Goal: Use online tool/utility: Utilize a website feature to perform a specific function

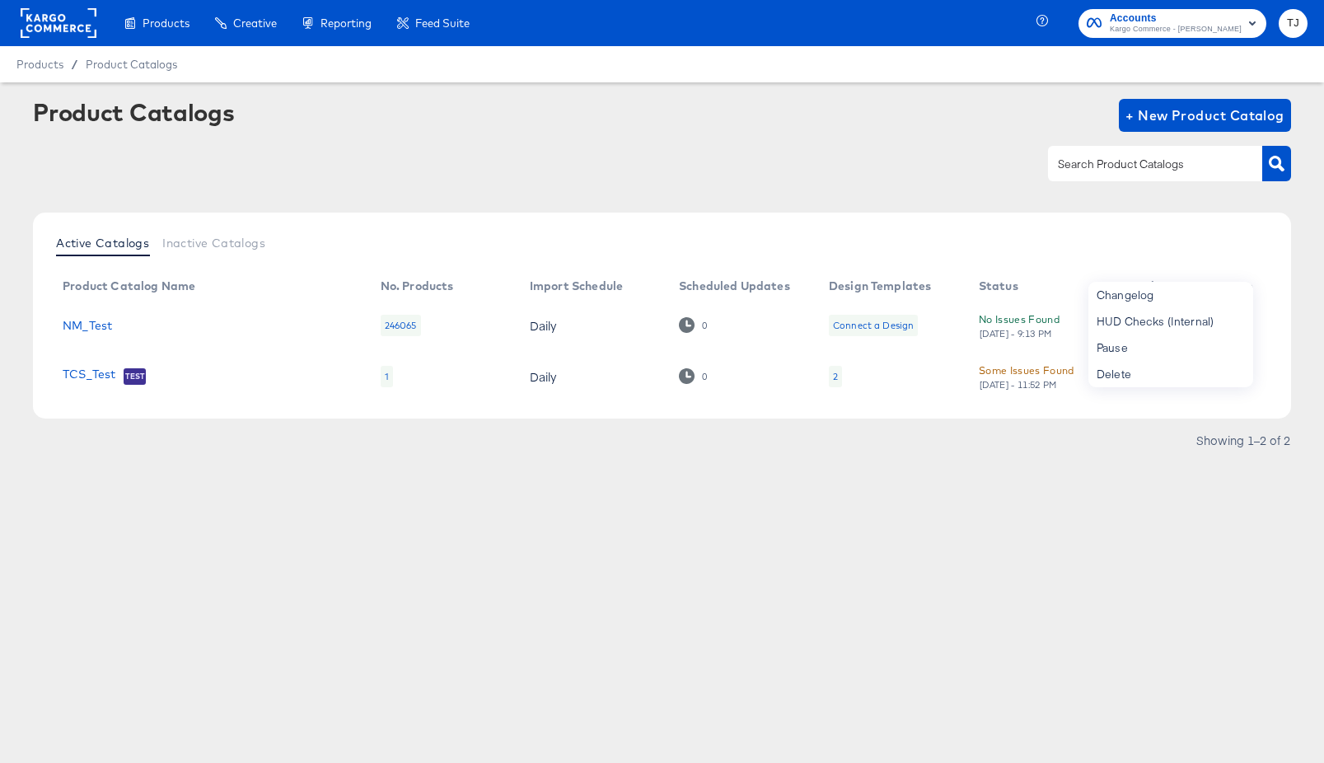
click at [45, 35] on rect at bounding box center [59, 23] width 76 height 30
click at [53, 32] on rect at bounding box center [59, 23] width 76 height 30
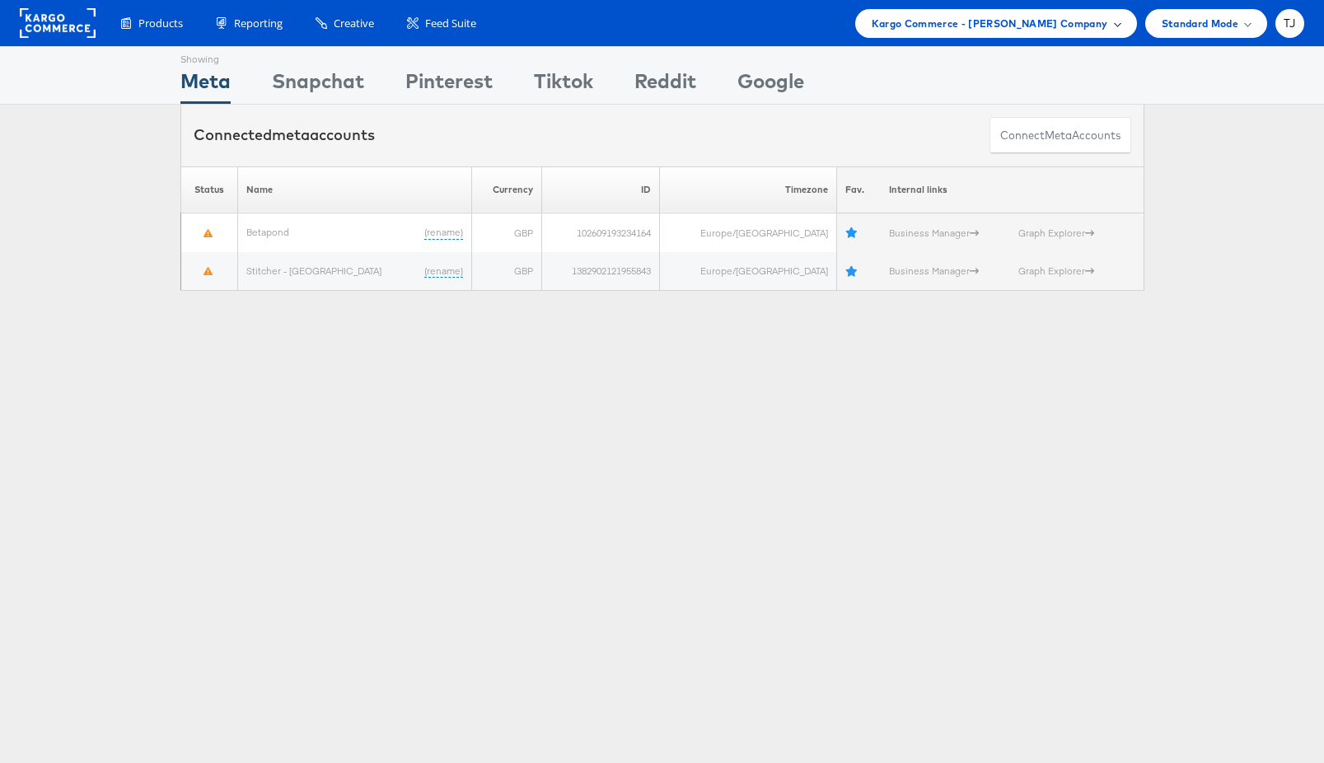
click at [1094, 23] on span "Kargo Commerce - Tess Jose Company" at bounding box center [990, 23] width 236 height 17
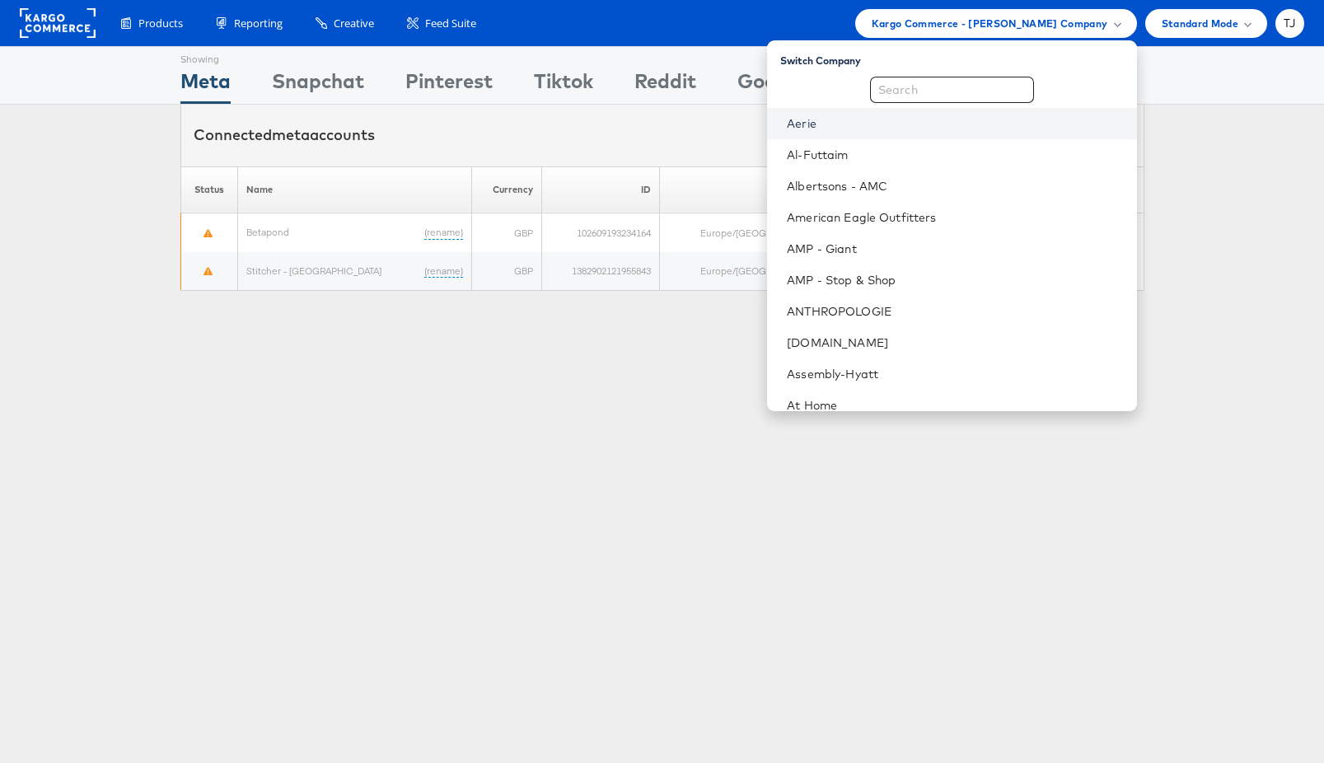
click at [924, 125] on link "Aerie" at bounding box center [955, 123] width 336 height 16
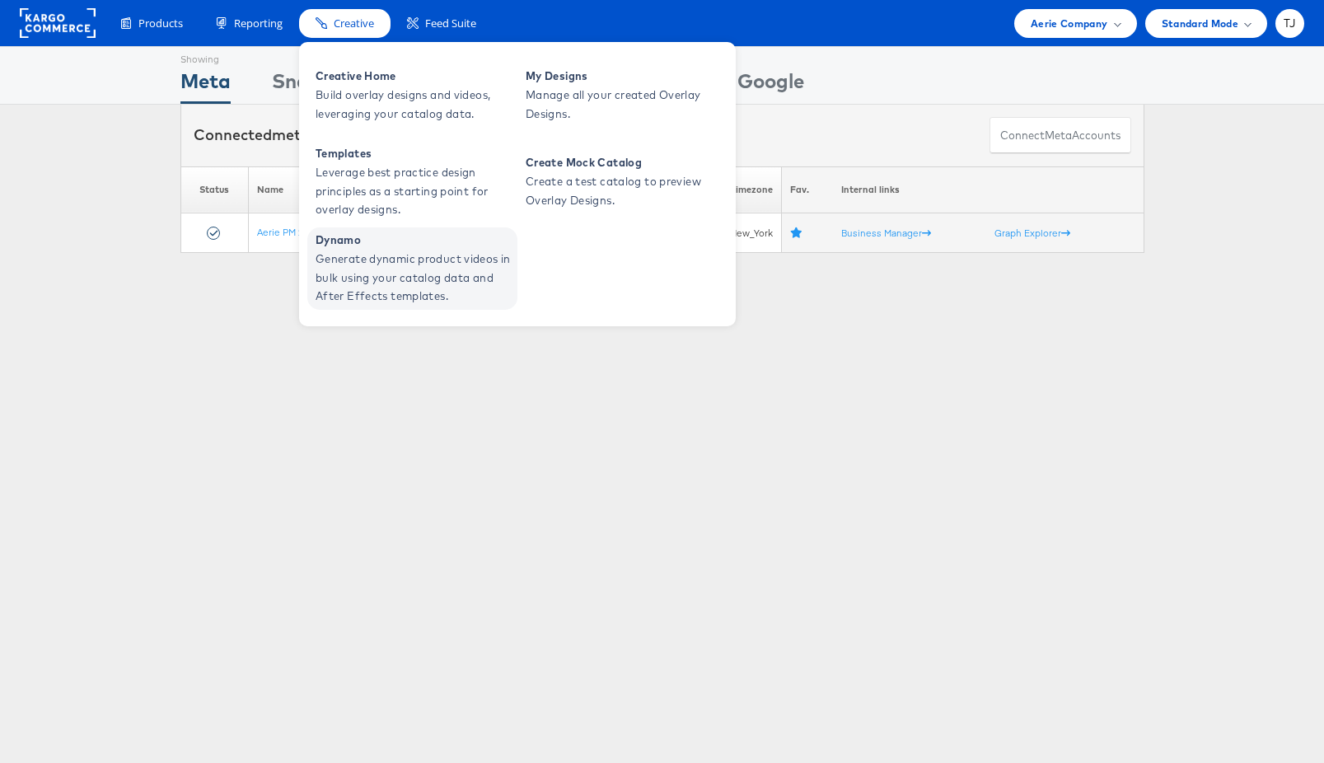
click at [348, 266] on span "Generate dynamic product videos in bulk using your catalog data and After Effec…" at bounding box center [415, 278] width 198 height 56
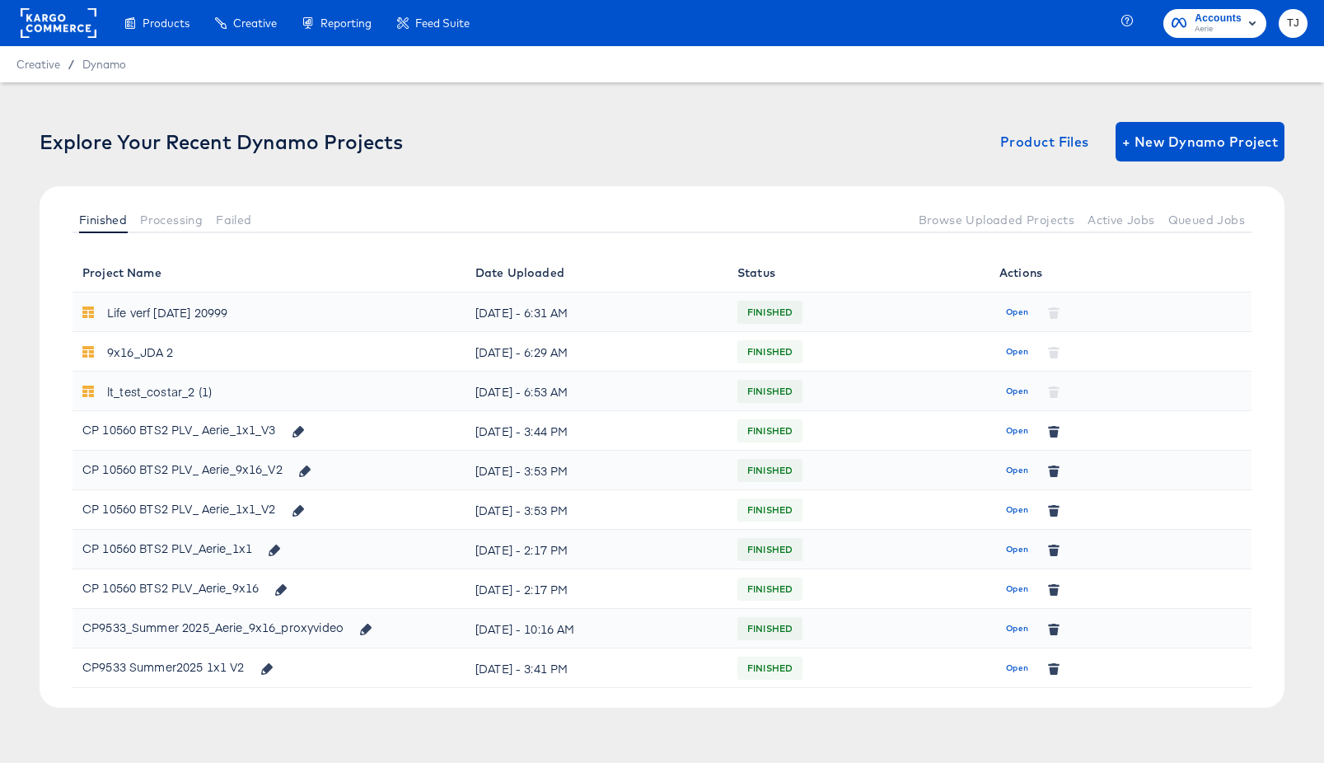
scroll to position [9, 0]
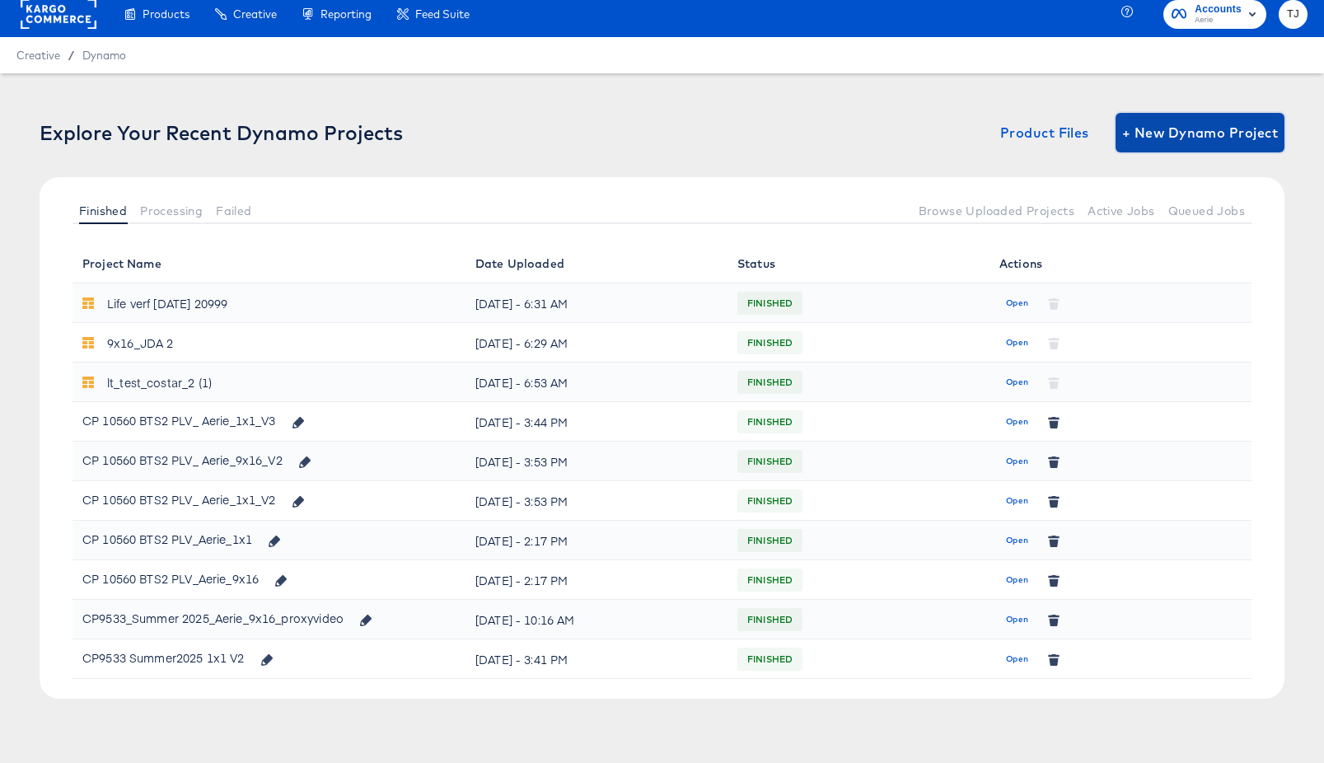
click at [1186, 133] on span "+ New Dynamo Project" at bounding box center [1200, 132] width 156 height 23
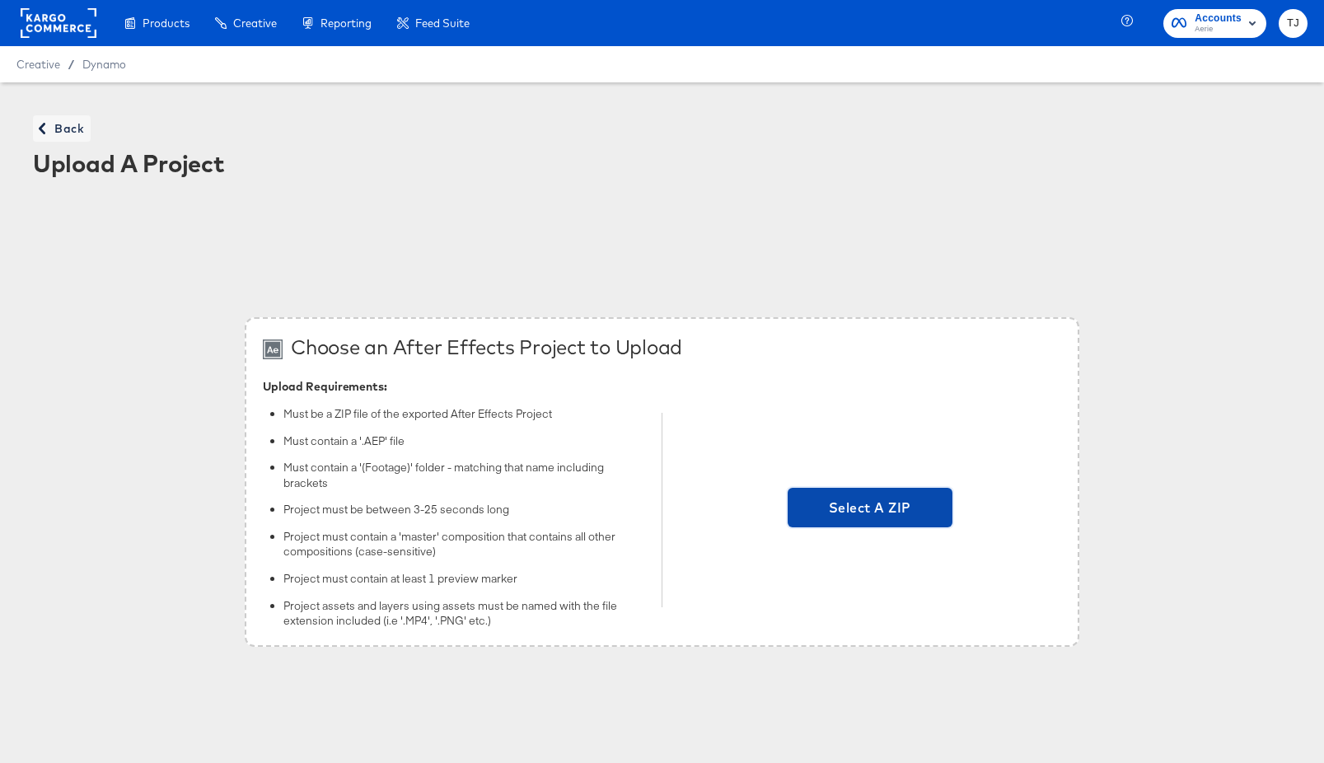
click at [935, 509] on span "Select A ZIP" at bounding box center [870, 507] width 152 height 23
click at [870, 510] on input "Select A ZIP" at bounding box center [870, 510] width 0 height 0
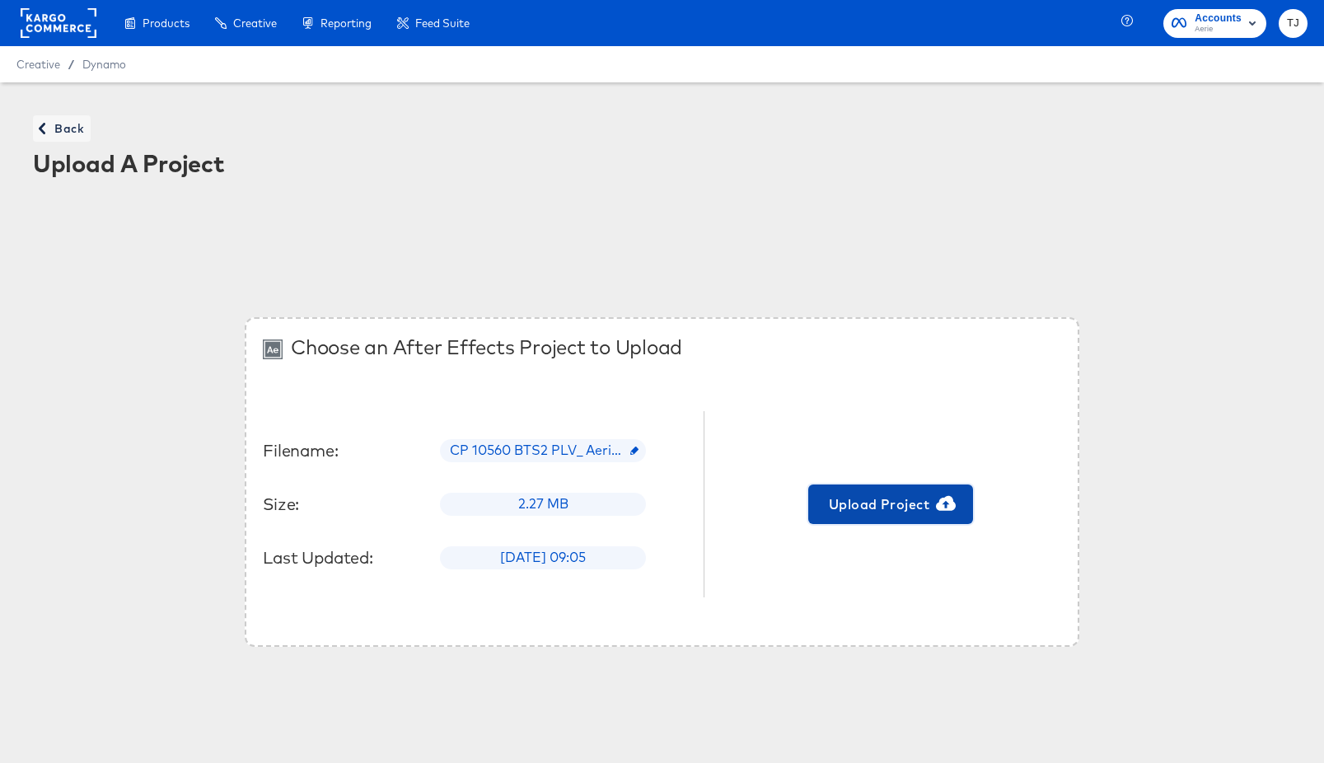
click at [928, 508] on span "Upload Project" at bounding box center [891, 504] width 152 height 23
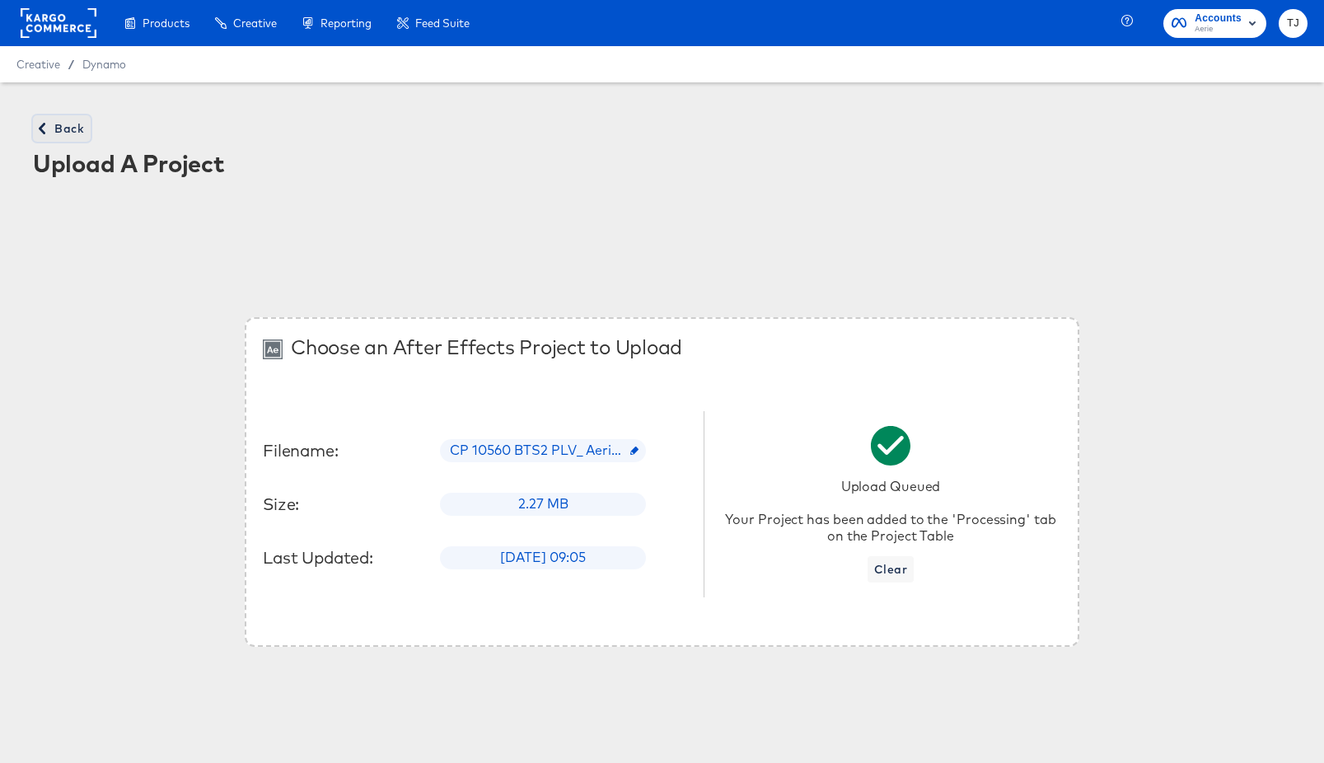
click at [61, 123] on span "Back" at bounding box center [62, 129] width 44 height 21
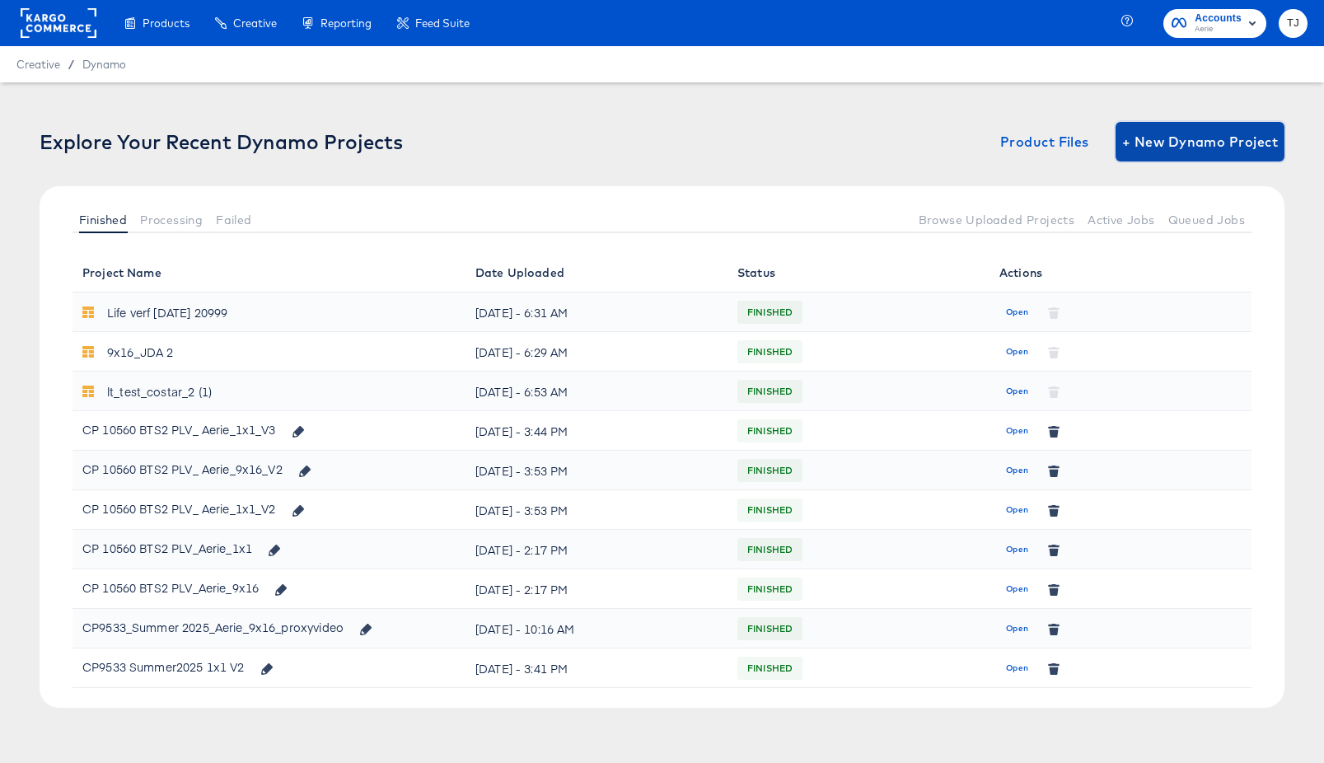
click at [1196, 138] on span "+ New Dynamo Project" at bounding box center [1200, 141] width 156 height 23
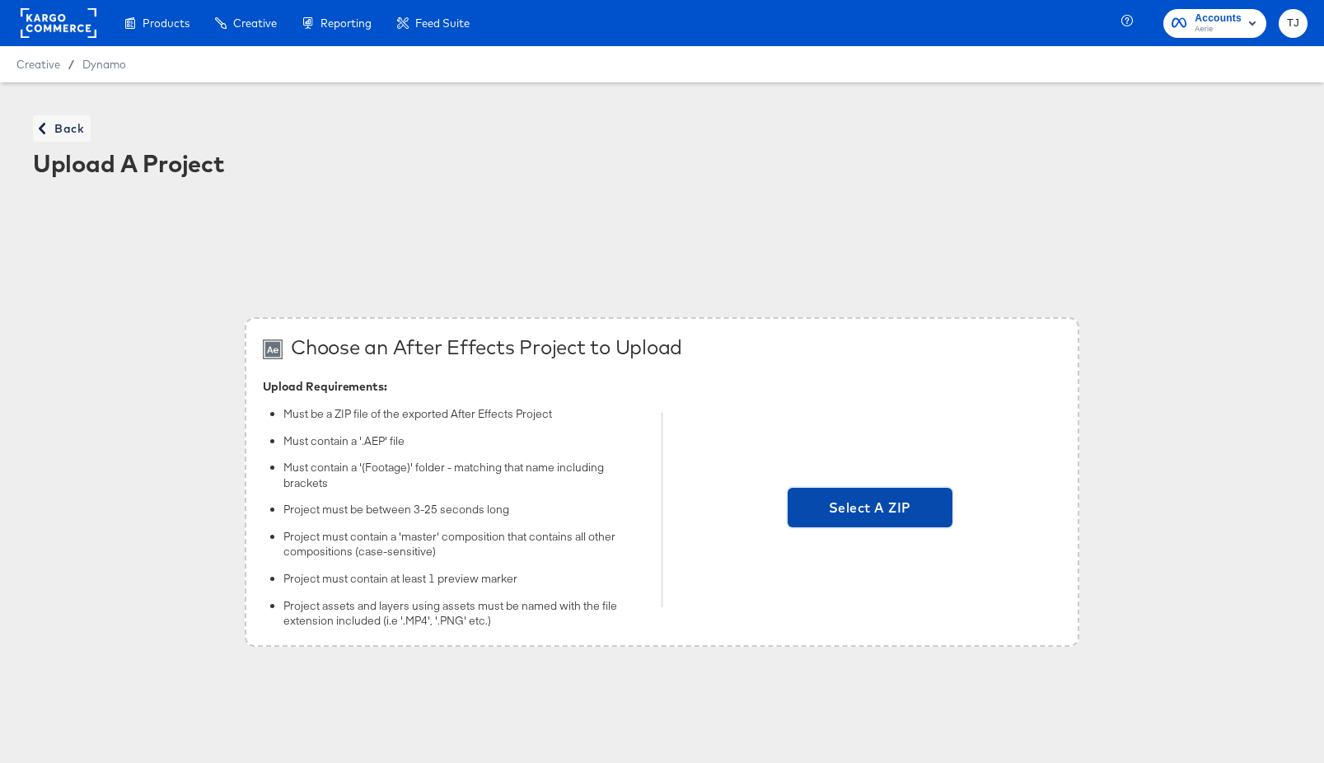
click at [919, 504] on span "Select A ZIP" at bounding box center [870, 507] width 152 height 23
click at [870, 510] on input "Select A ZIP" at bounding box center [870, 510] width 0 height 0
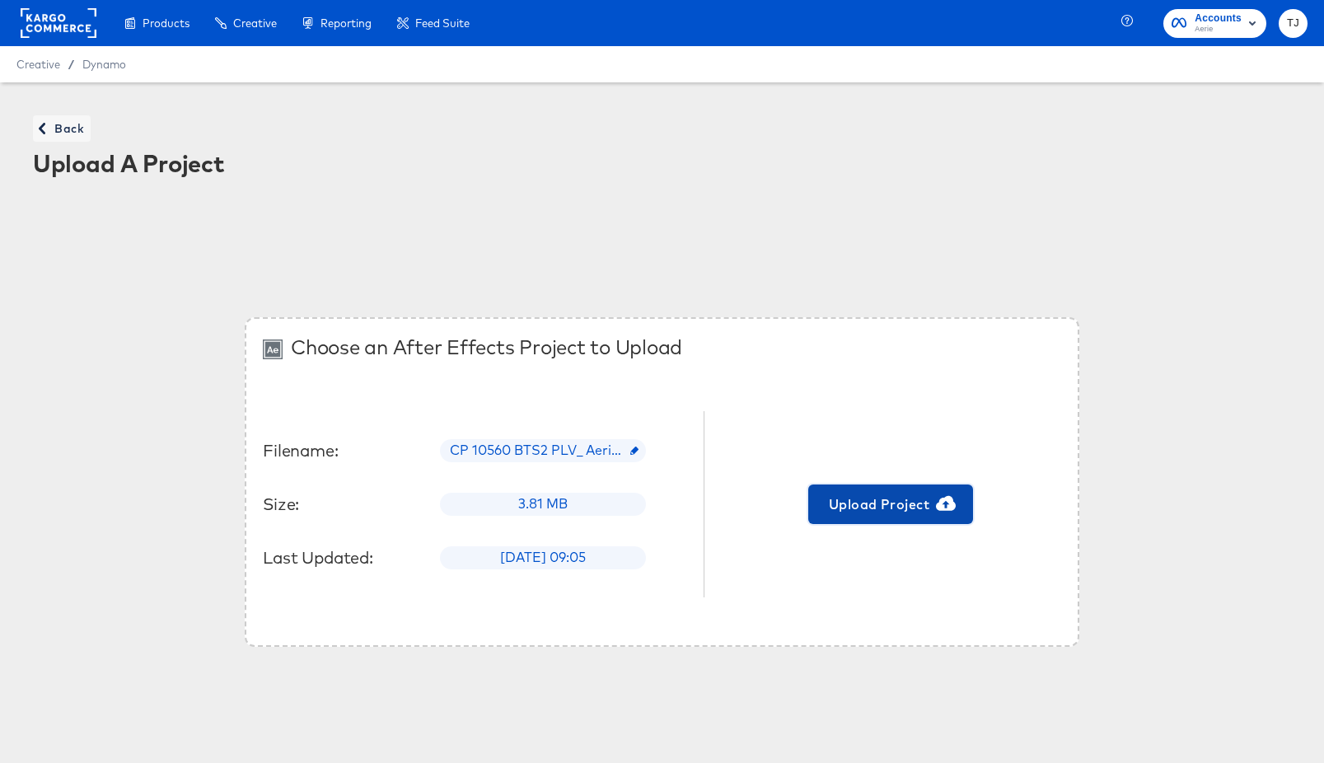
click at [878, 511] on span "Upload Project" at bounding box center [891, 504] width 152 height 23
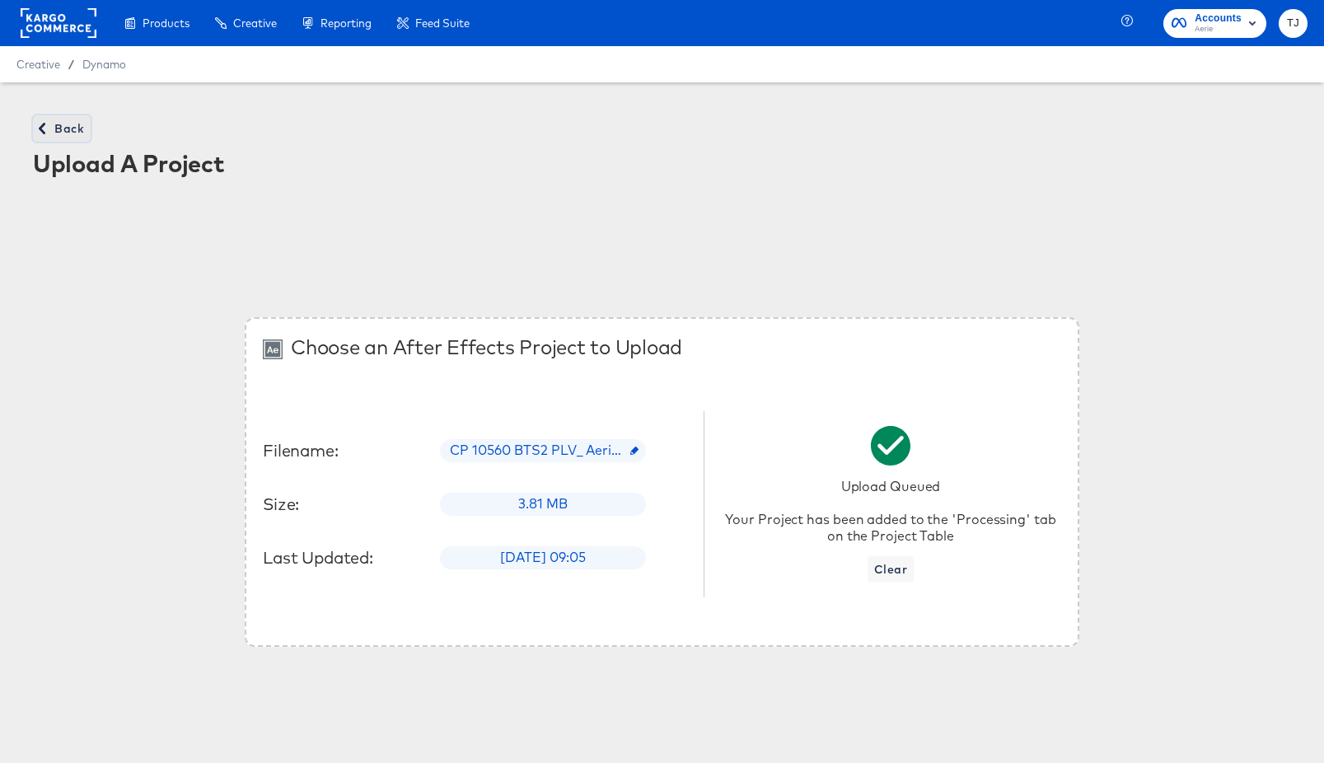
click at [55, 125] on span "Back" at bounding box center [62, 129] width 44 height 21
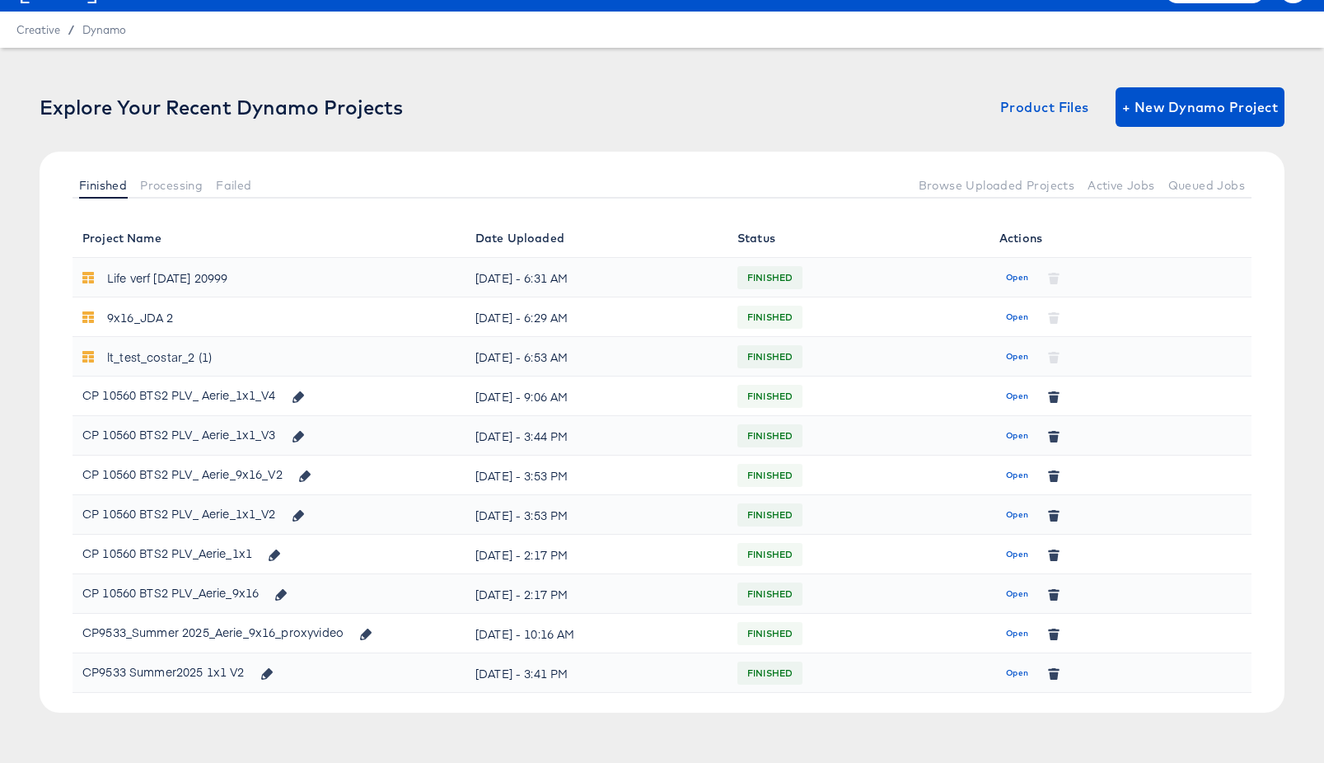
scroll to position [49, 0]
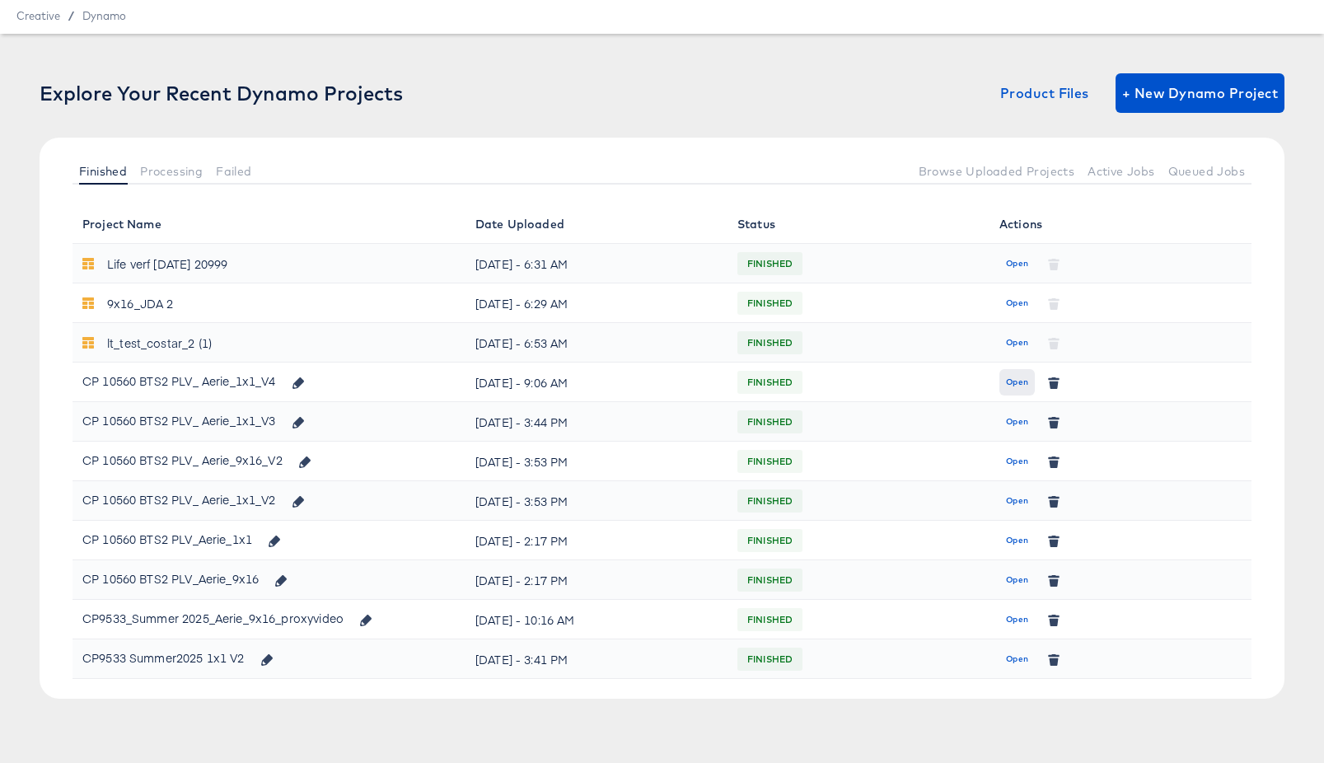
click at [1020, 424] on span "Open" at bounding box center [1017, 421] width 22 height 15
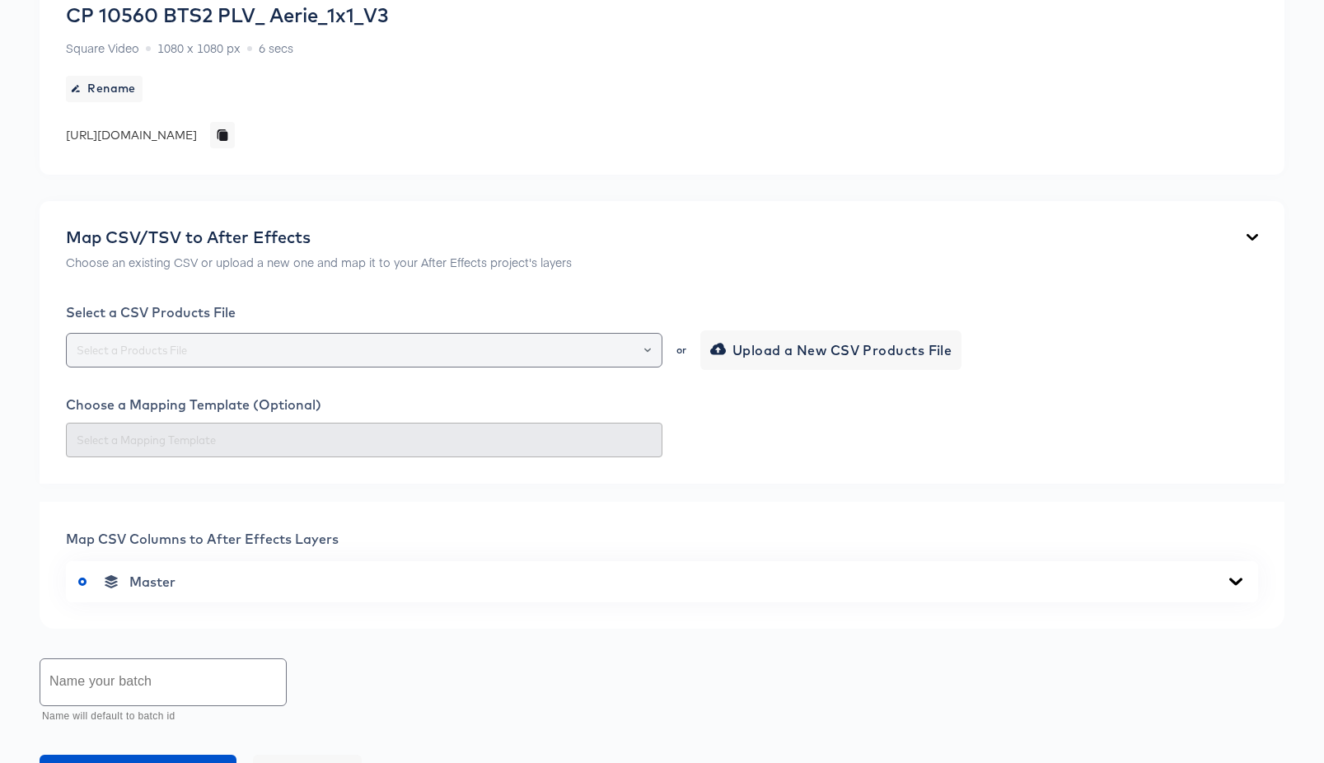
scroll to position [180, 0]
click at [647, 351] on button "Open" at bounding box center [647, 348] width 7 height 23
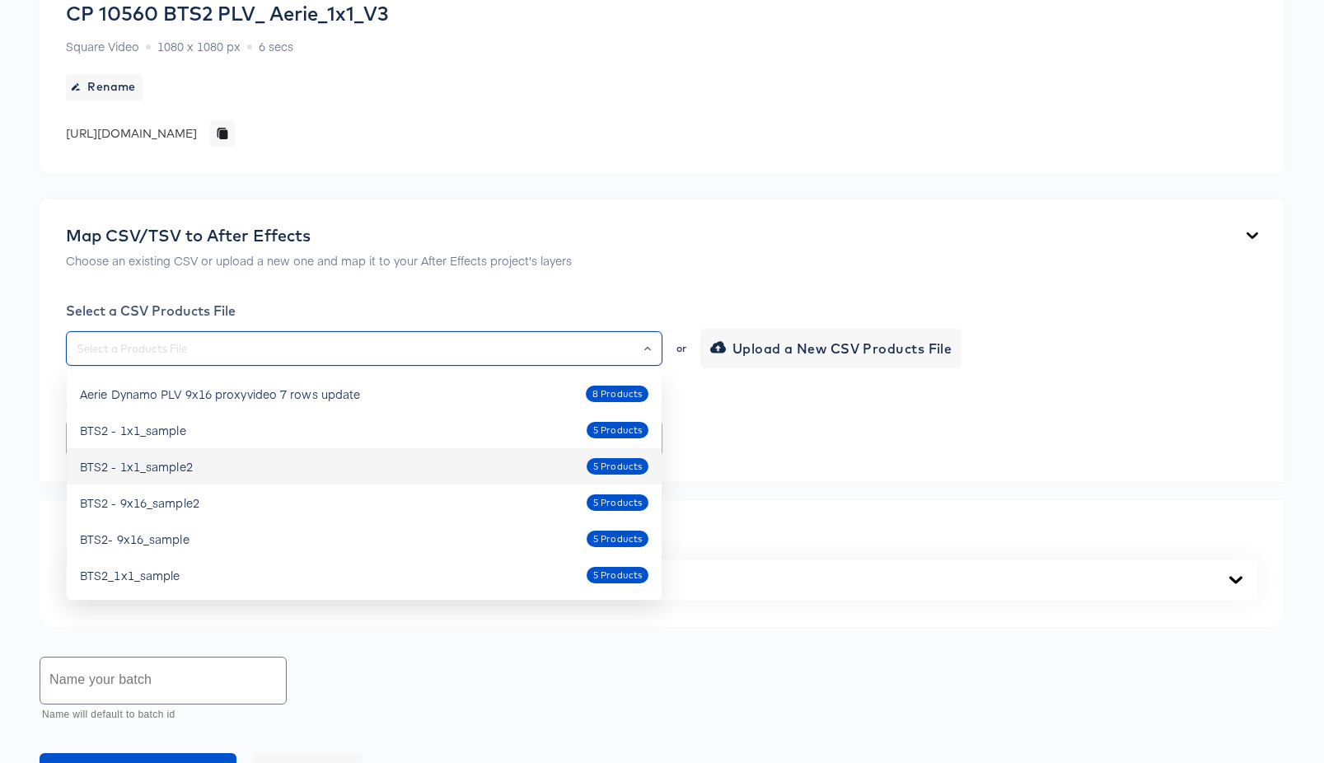
drag, startPoint x: 363, startPoint y: 467, endPoint x: 387, endPoint y: 466, distance: 24.7
click at [362, 467] on div "BTS2 - 1x1_sample2 5 Products" at bounding box center [364, 466] width 569 height 26
type input "BTS2 - 1x1_sample2"
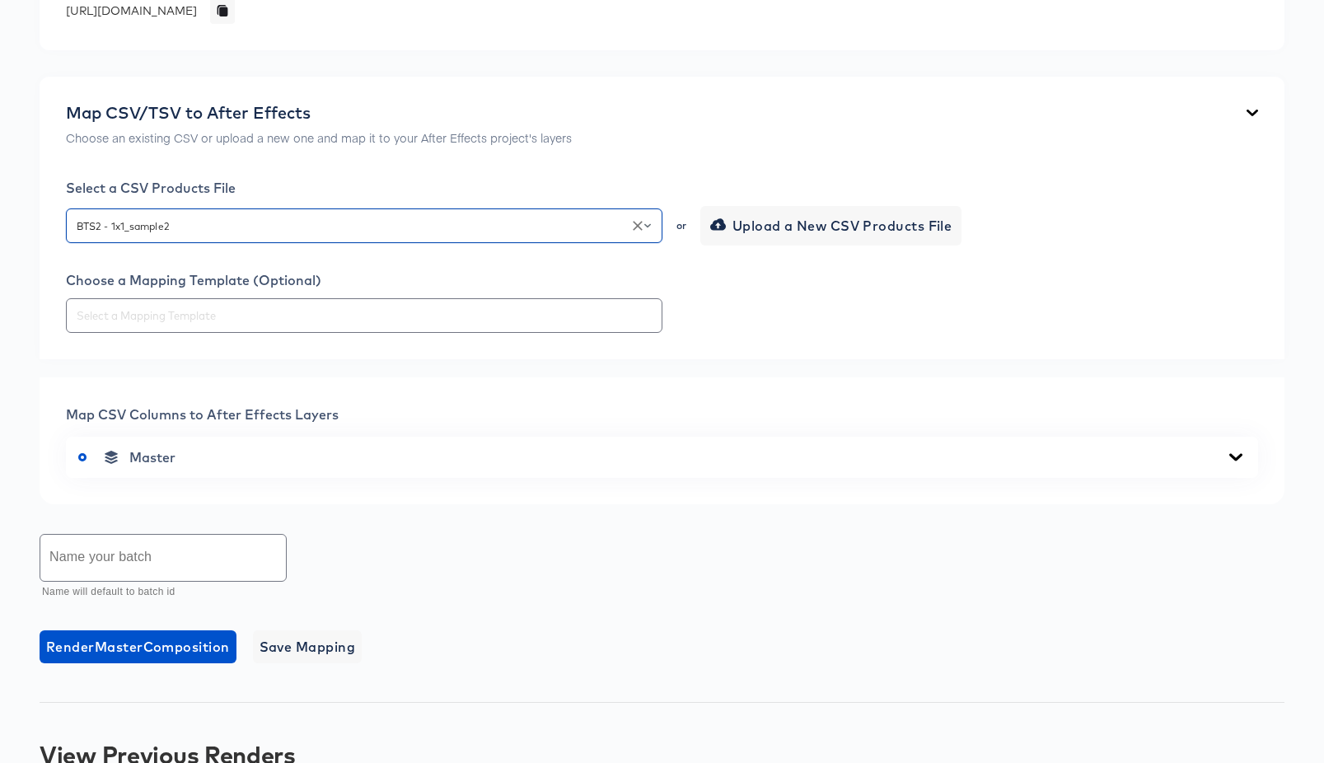
scroll to position [399, 0]
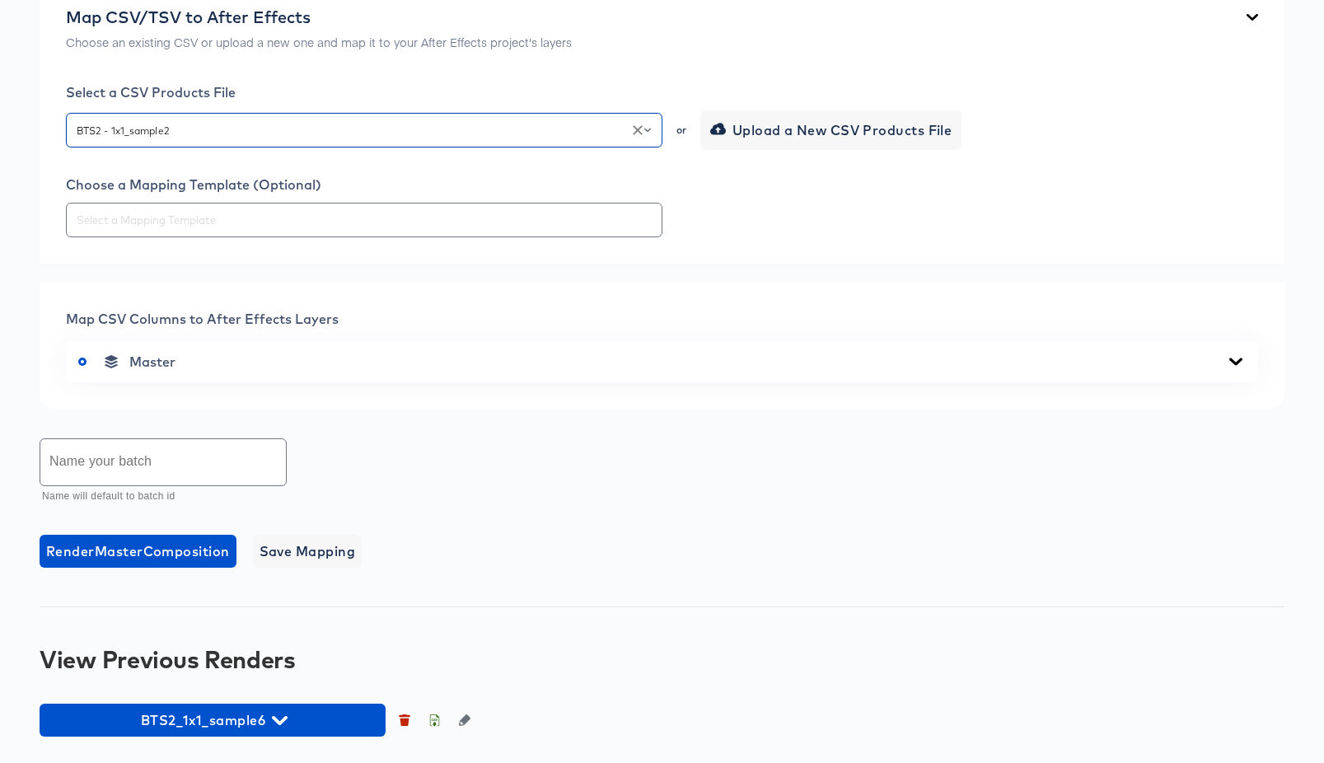
click at [965, 358] on div "Master" at bounding box center [662, 361] width 1168 height 16
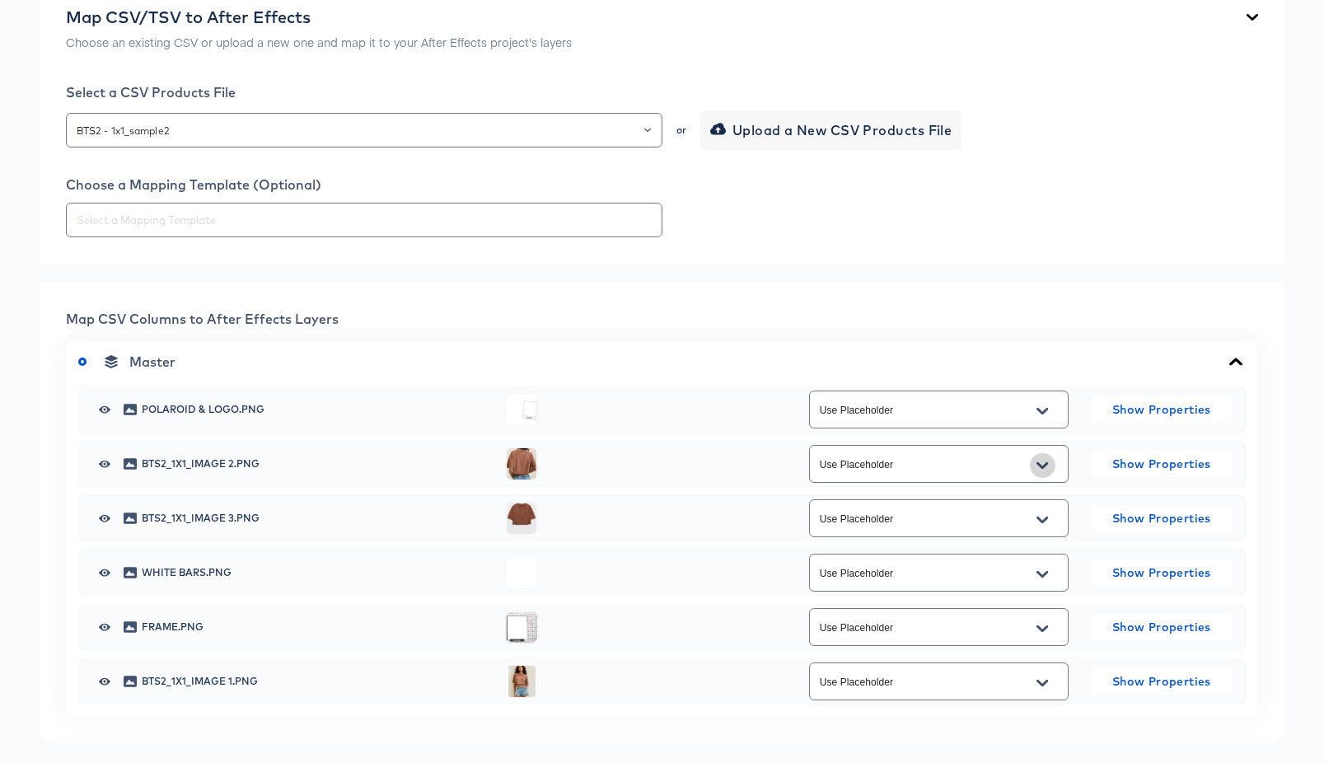
click at [1045, 465] on icon "Open" at bounding box center [1043, 465] width 12 height 7
click at [1016, 555] on li "bts2_1x1_image2" at bounding box center [938, 558] width 258 height 26
type input "bts2_1x1_image2"
drag, startPoint x: 1049, startPoint y: 520, endPoint x: 1048, endPoint y: 531, distance: 11.6
click at [1049, 520] on button "Open" at bounding box center [1042, 520] width 25 height 26
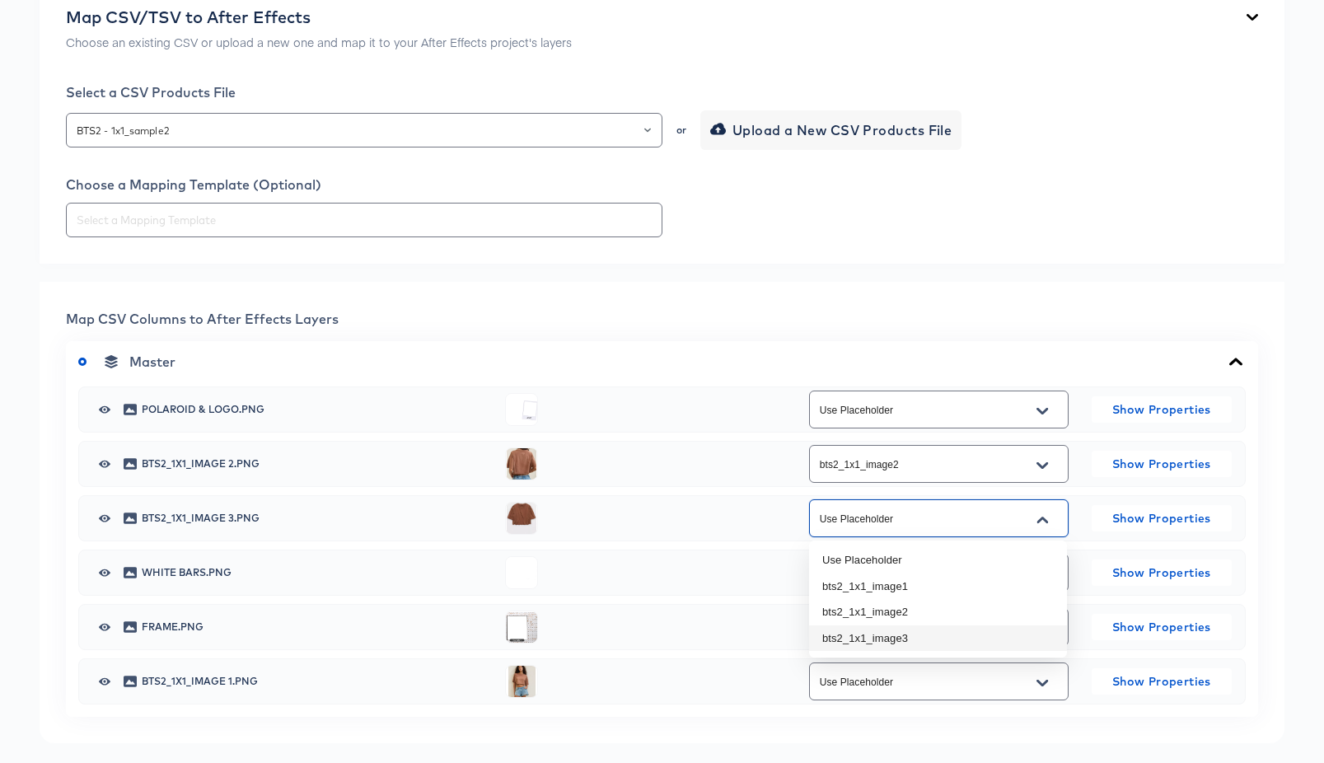
drag, startPoint x: 1004, startPoint y: 643, endPoint x: 994, endPoint y: 631, distance: 15.2
click at [1004, 642] on li "bts2_1x1_image3" at bounding box center [938, 638] width 258 height 26
type input "bts2_1x1_image3"
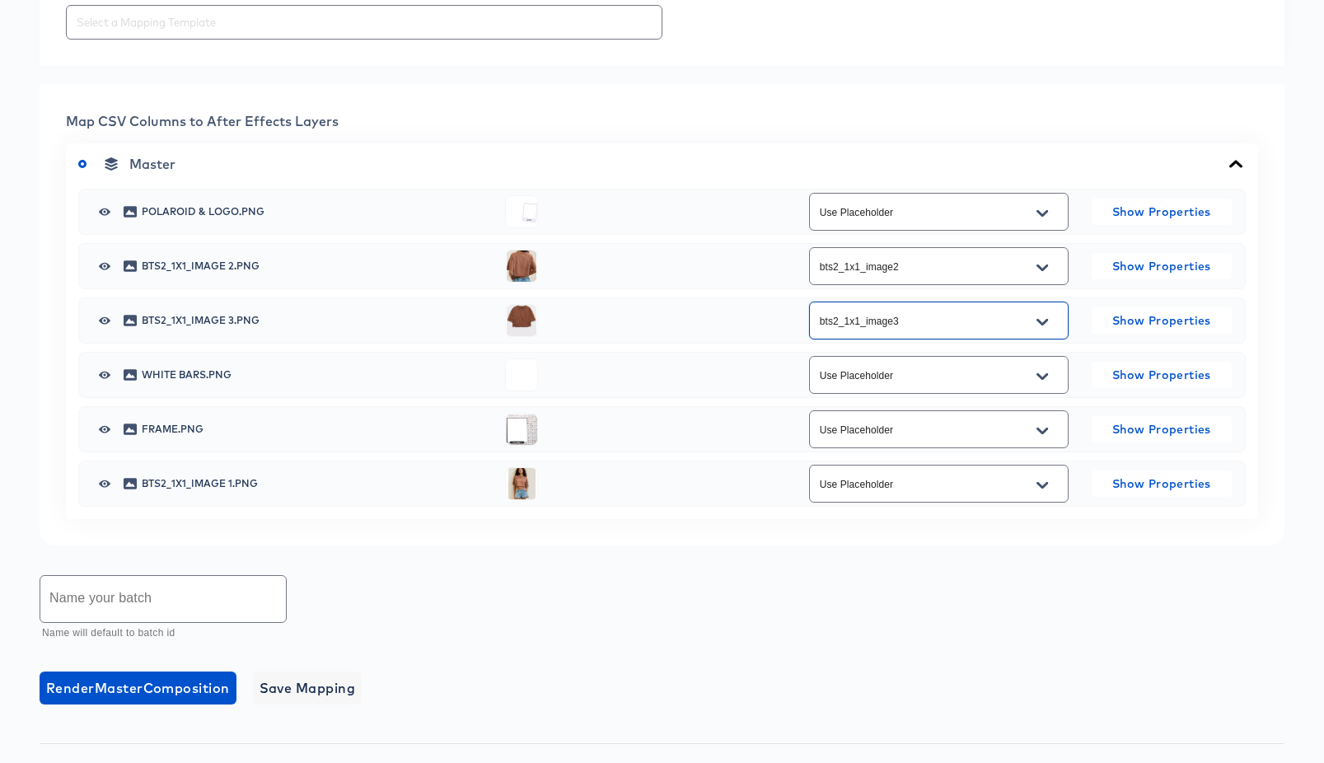
scroll to position [613, 0]
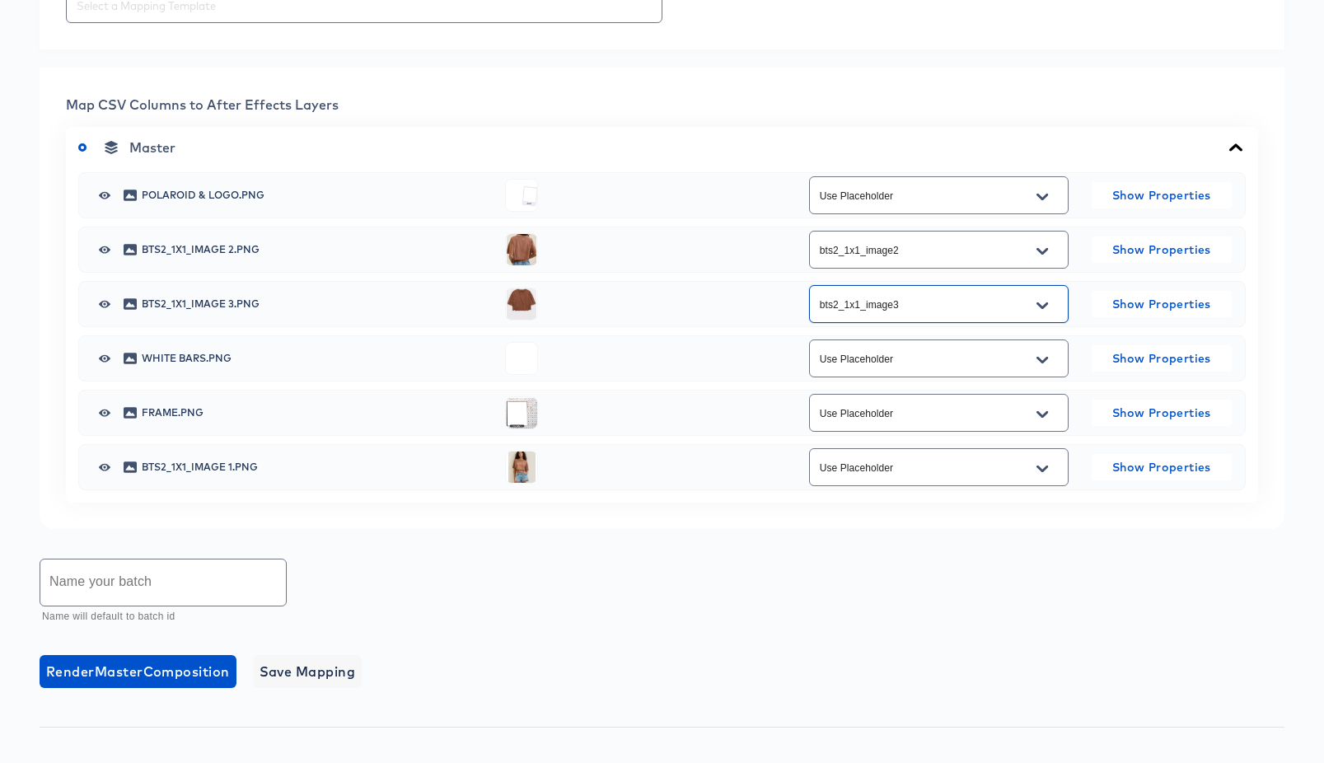
click at [1045, 471] on icon "Open" at bounding box center [1043, 468] width 12 height 13
drag, startPoint x: 1004, startPoint y: 532, endPoint x: 1000, endPoint y: 525, distance: 8.5
click at [1001, 529] on li "bts2_1x1_image1" at bounding box center [938, 535] width 258 height 26
type input "bts2_1x1_image1"
click at [199, 587] on input "text" at bounding box center [163, 582] width 246 height 46
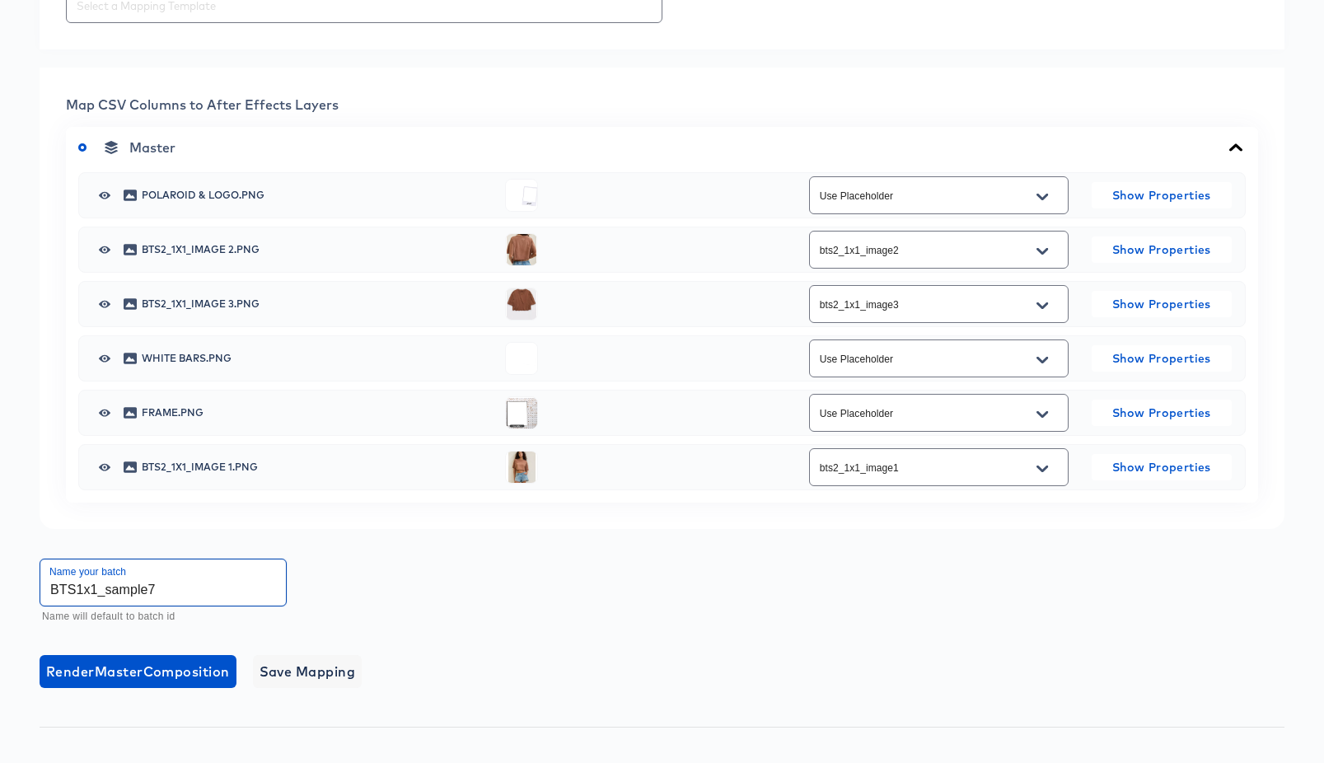
click at [74, 587] on input "BTS1x1_sample7" at bounding box center [163, 582] width 246 height 46
type input "BTS_1x1_sample7"
click at [133, 675] on span "Render Master Composition" at bounding box center [138, 671] width 184 height 23
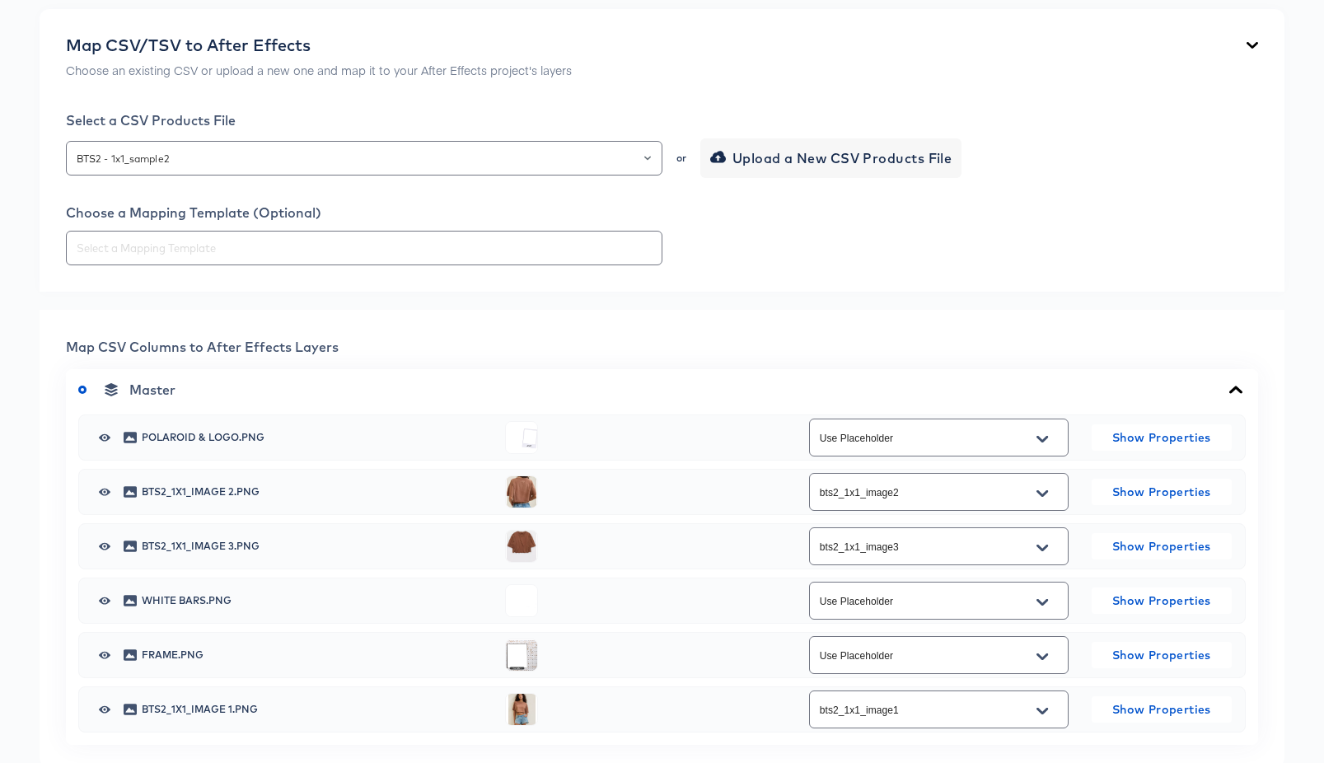
scroll to position [0, 0]
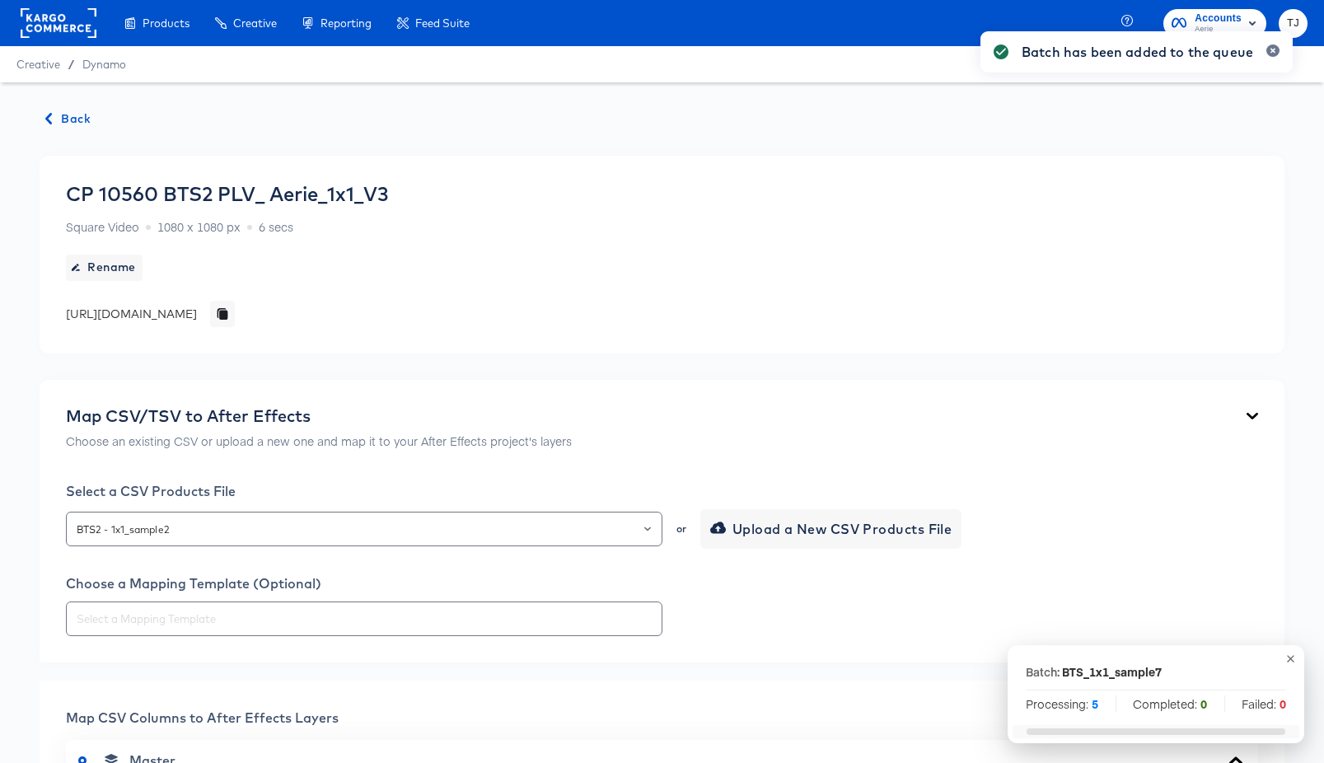
click at [66, 121] on span "Back" at bounding box center [68, 119] width 44 height 21
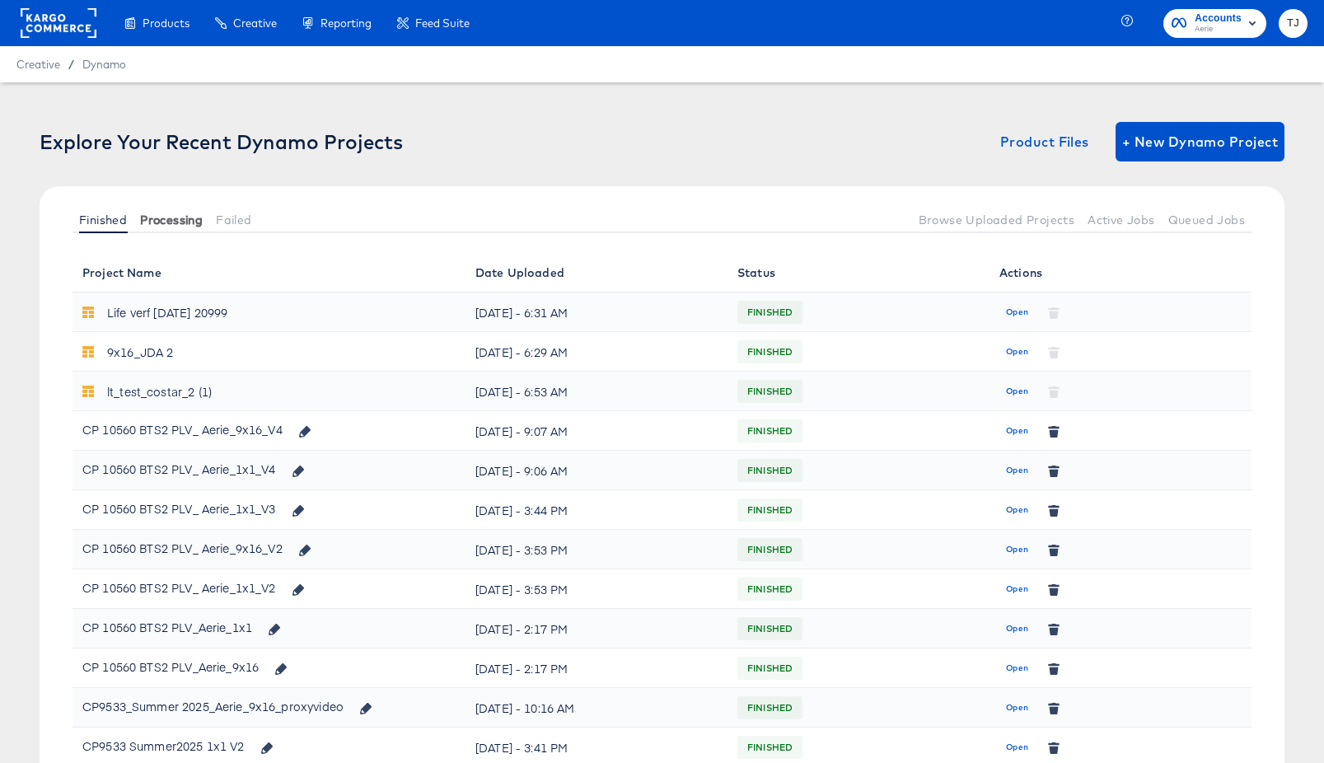
click at [168, 221] on span "Processing" at bounding box center [171, 219] width 63 height 13
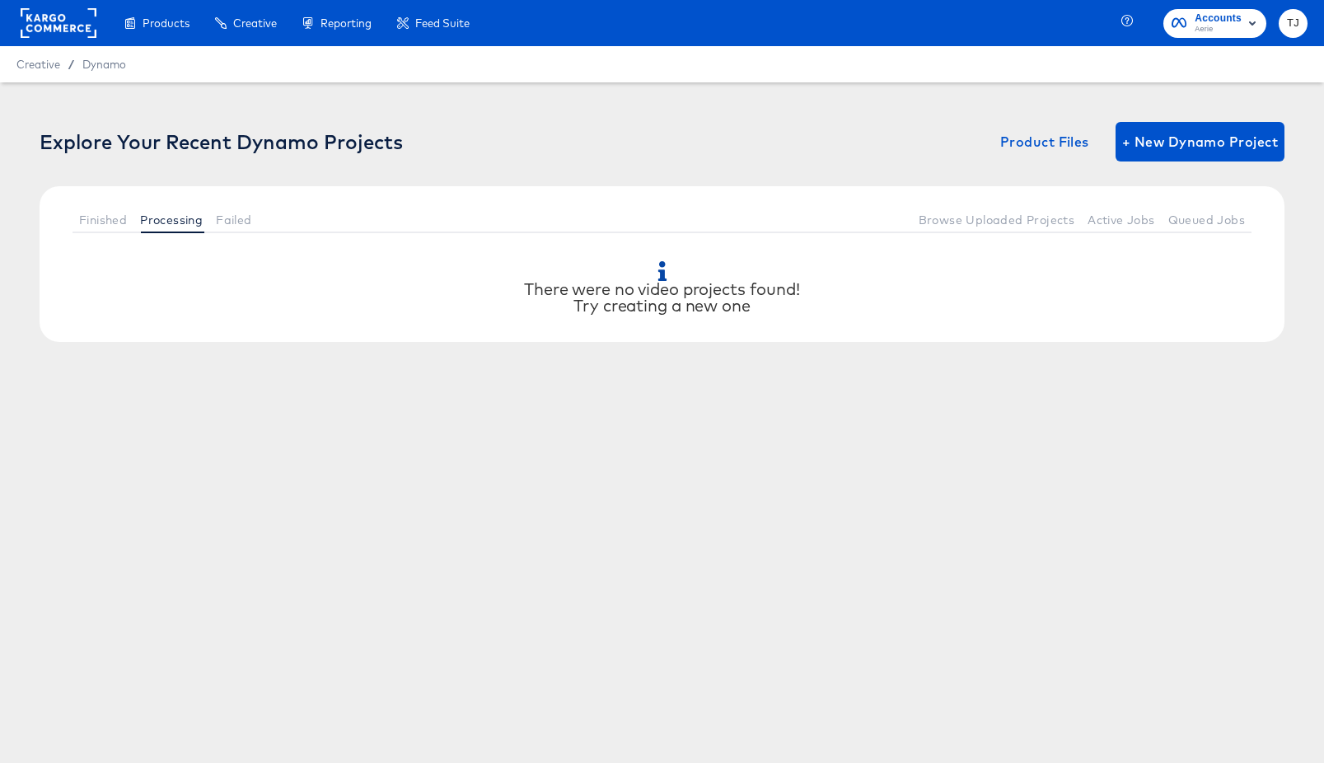
drag, startPoint x: 96, startPoint y: 214, endPoint x: 119, endPoint y: 240, distance: 34.4
click at [96, 214] on span "Finished" at bounding box center [103, 219] width 48 height 13
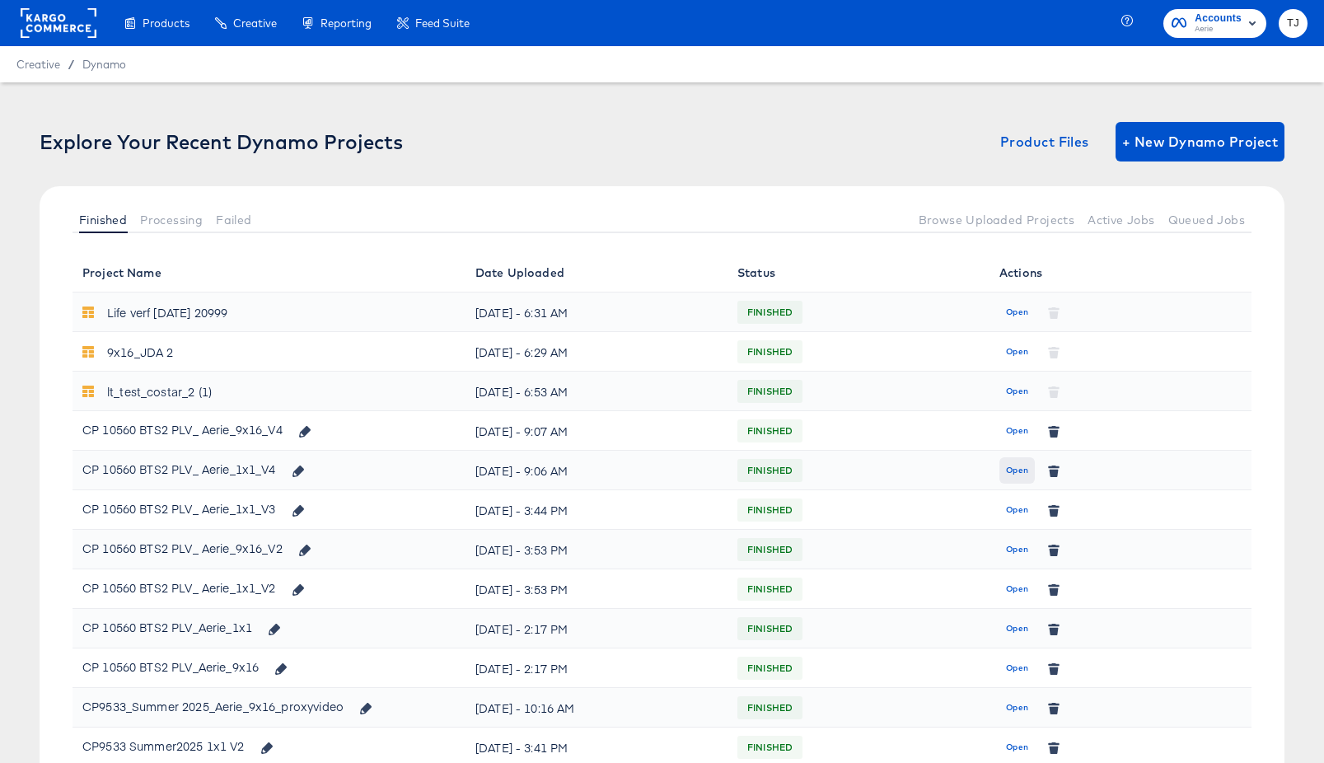
click at [1018, 471] on span "Open" at bounding box center [1017, 470] width 22 height 15
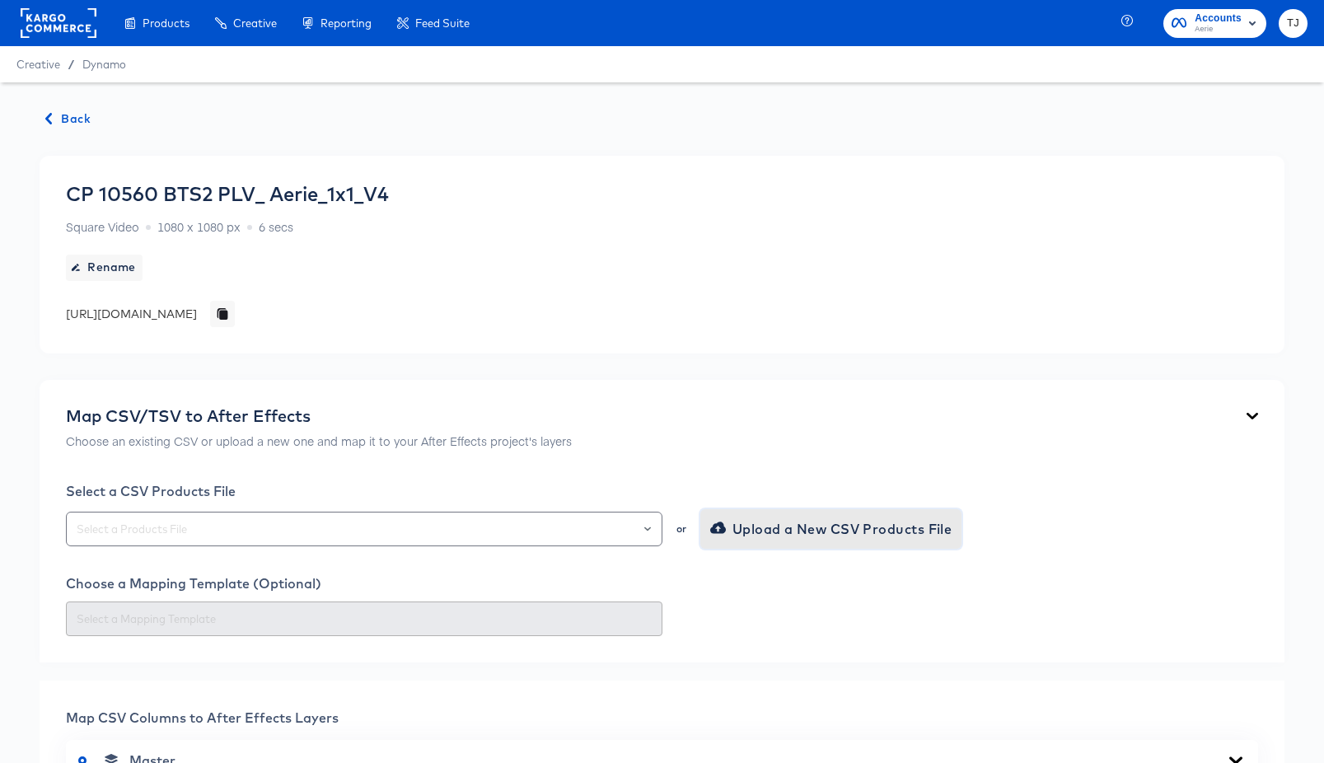
click at [792, 531] on span "Upload a New CSV Products File" at bounding box center [833, 528] width 239 height 23
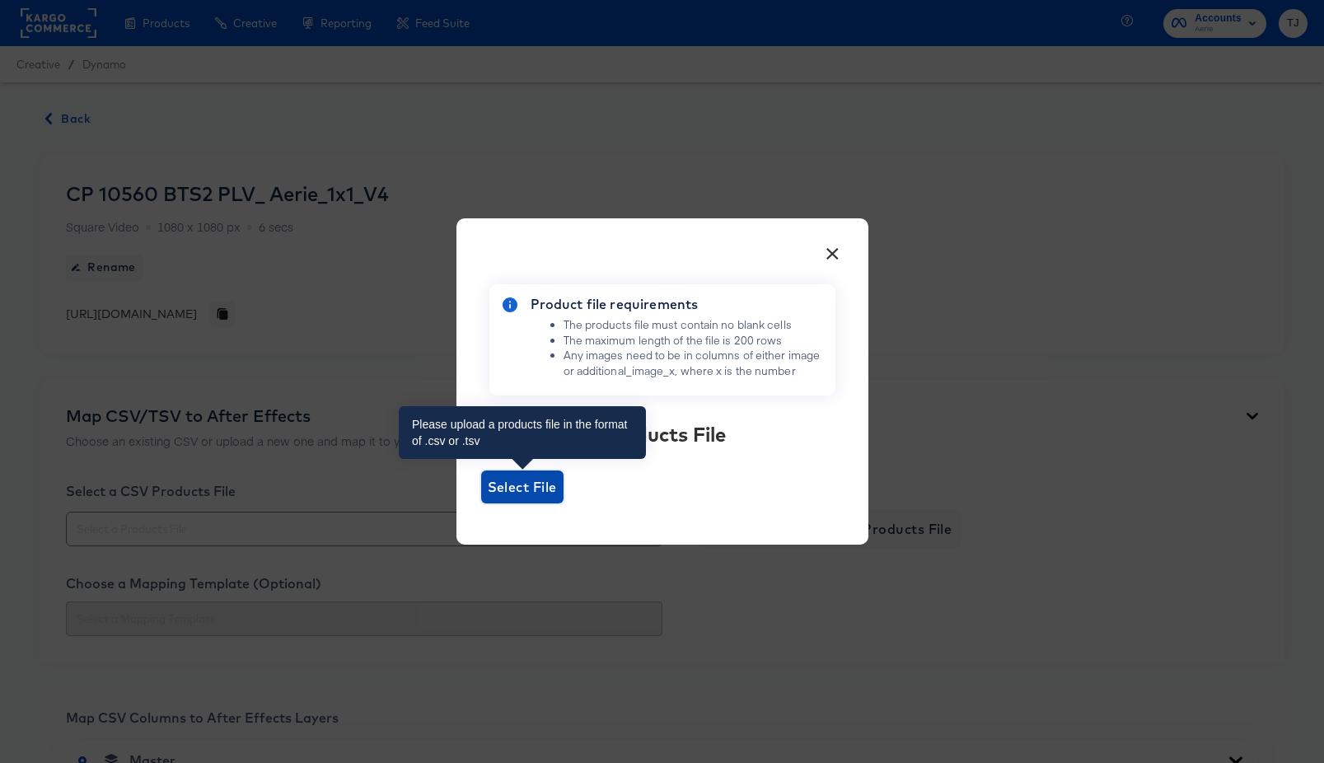
click at [500, 478] on span "Select File" at bounding box center [522, 486] width 69 height 23
click at [481, 503] on input "Select File" at bounding box center [481, 503] width 0 height 0
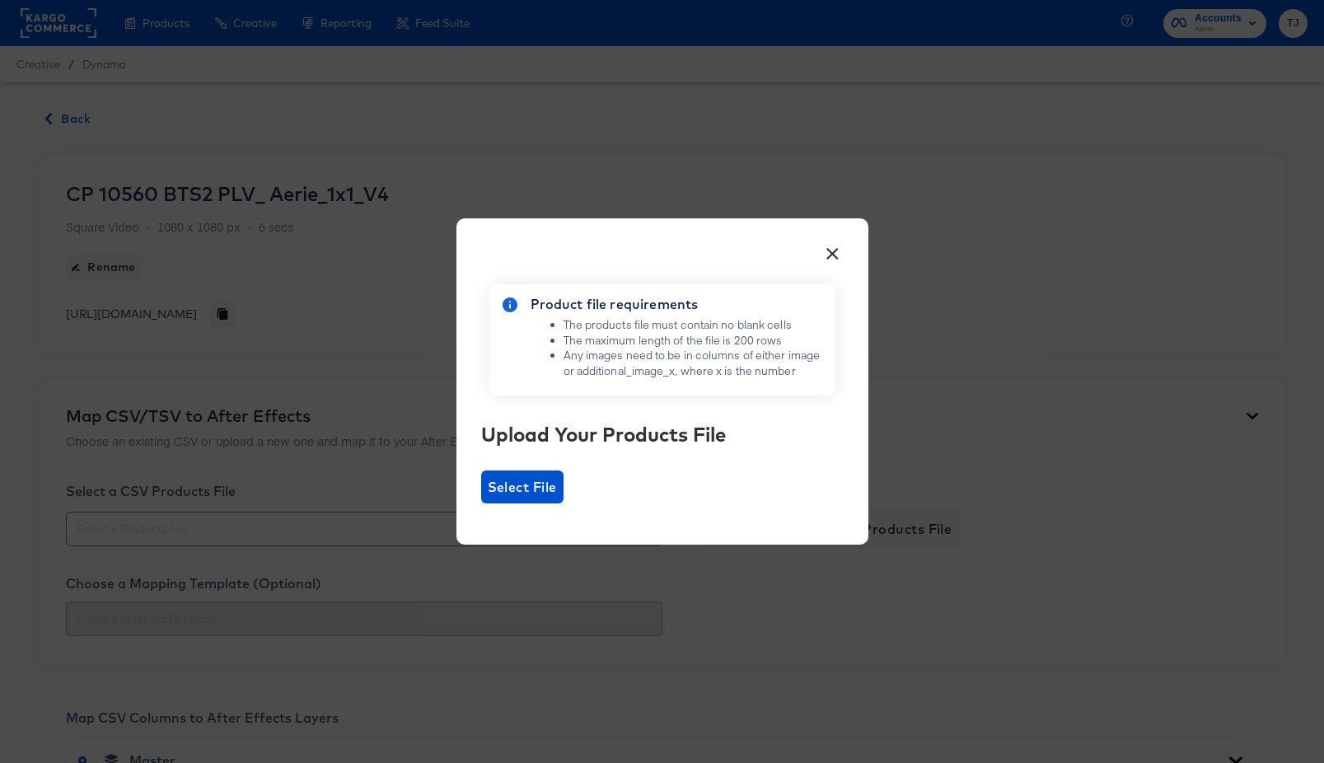
drag, startPoint x: 834, startPoint y: 253, endPoint x: 823, endPoint y: 256, distance: 11.2
click at [826, 255] on button "×" at bounding box center [833, 250] width 30 height 30
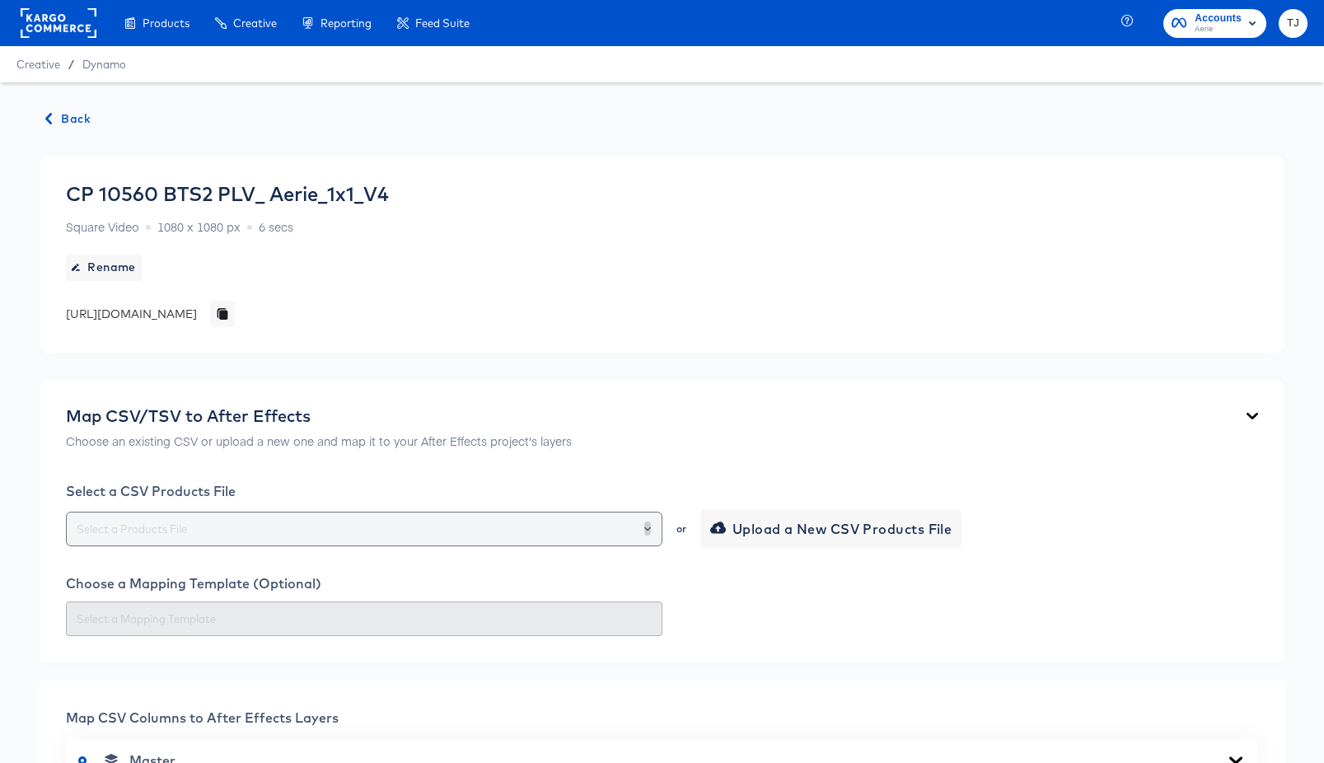
click at [649, 529] on icon "Open" at bounding box center [647, 529] width 7 height 7
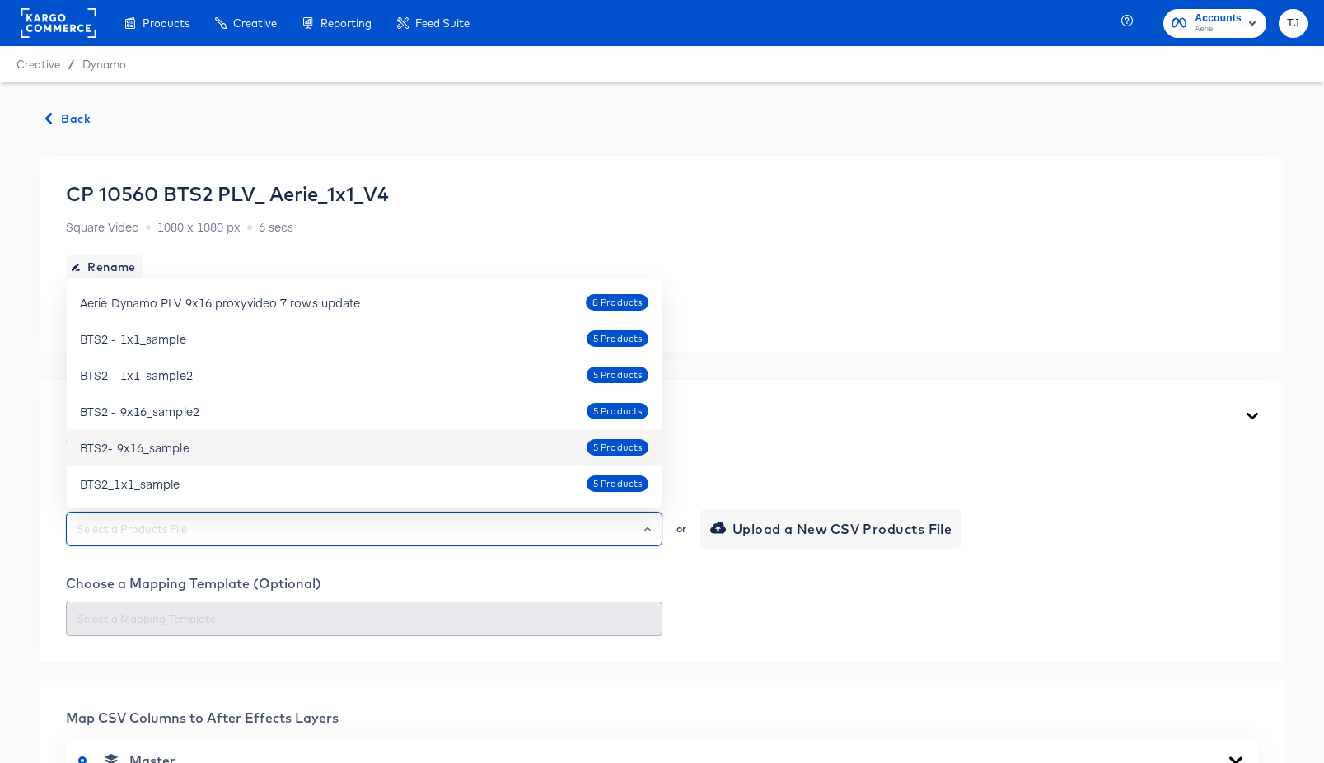
scroll to position [8, 0]
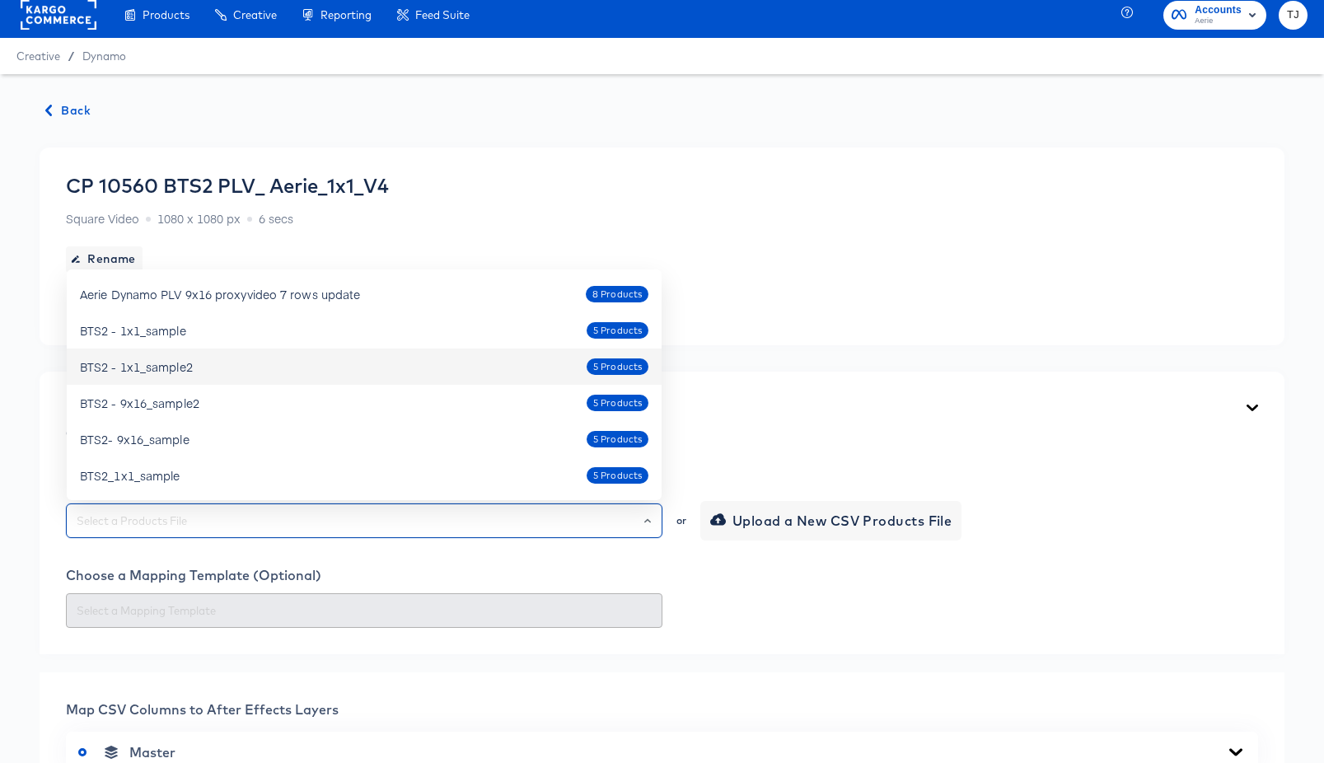
click at [335, 362] on div "BTS2 - 1x1_sample2 5 Products" at bounding box center [364, 366] width 569 height 26
type input "BTS2 - 1x1_sample2"
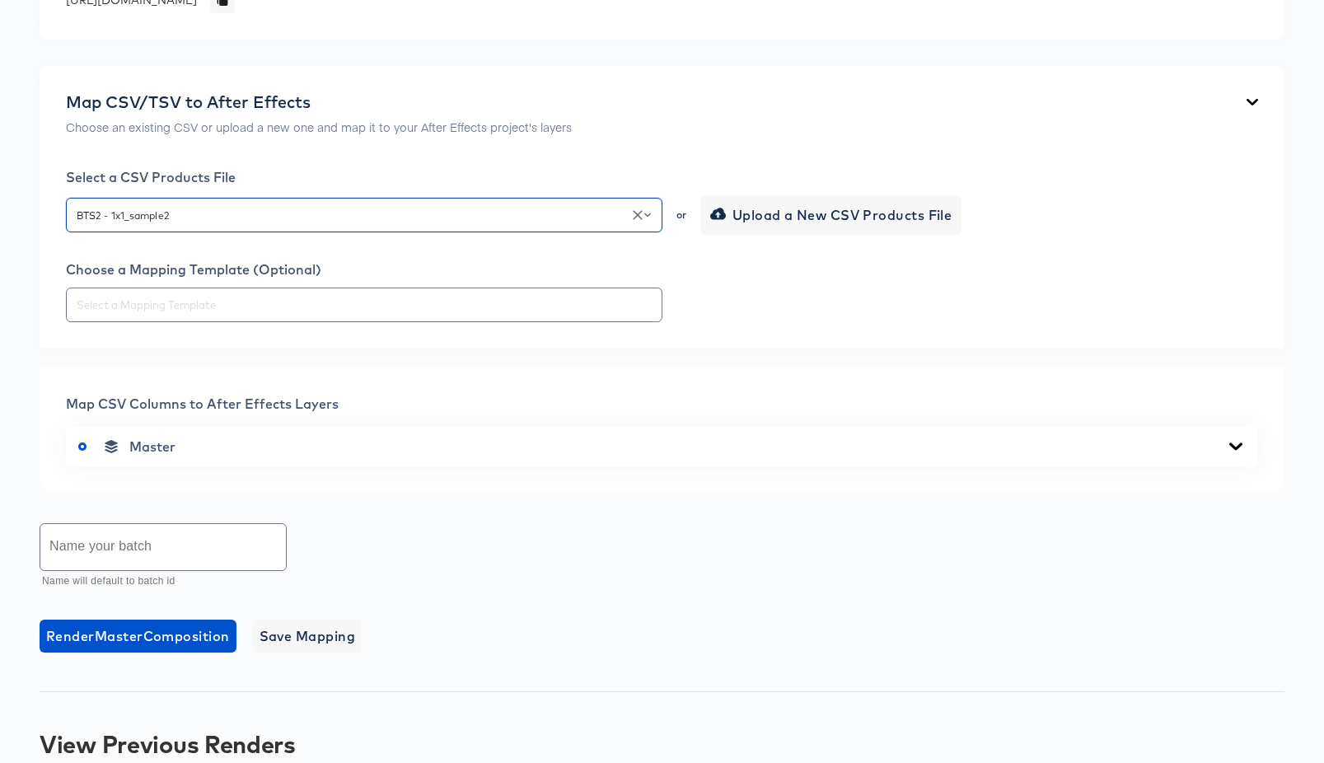
scroll to position [386, 0]
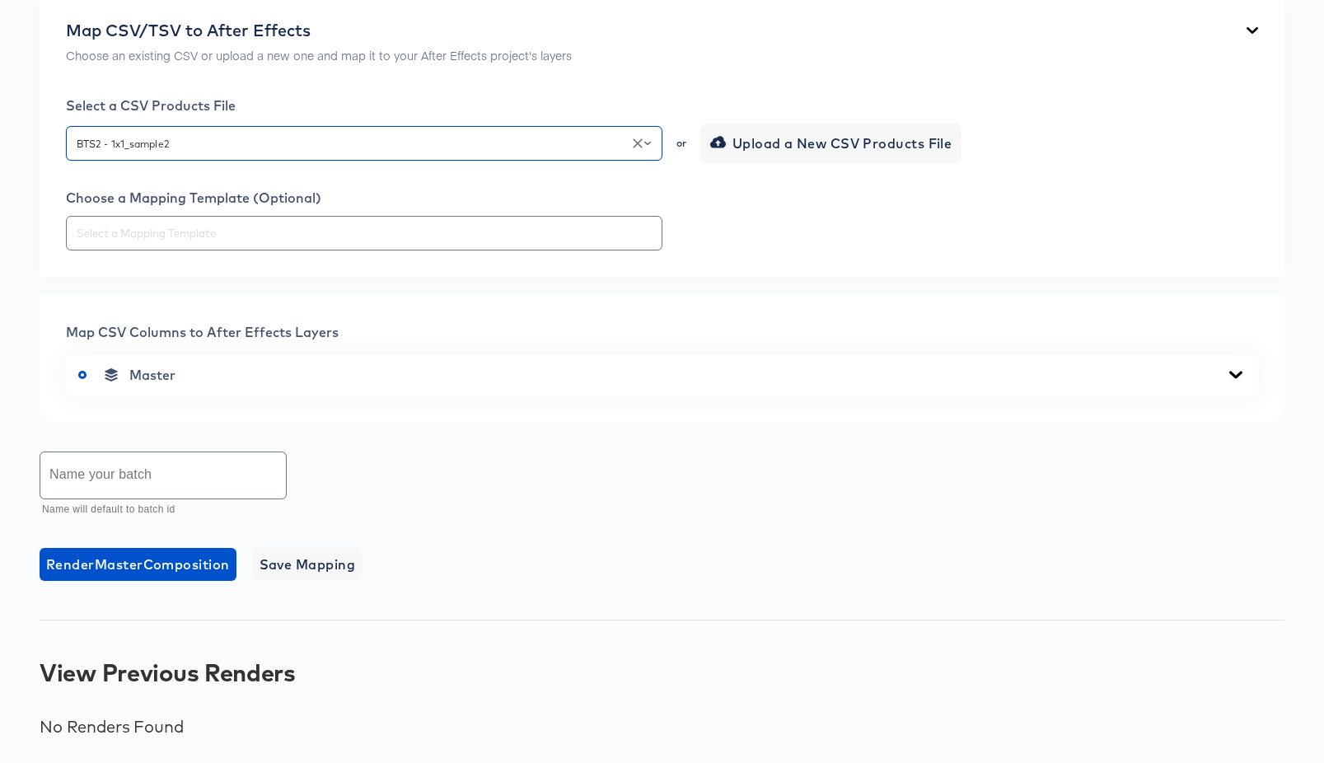
click at [1213, 381] on div "Master" at bounding box center [662, 375] width 1168 height 16
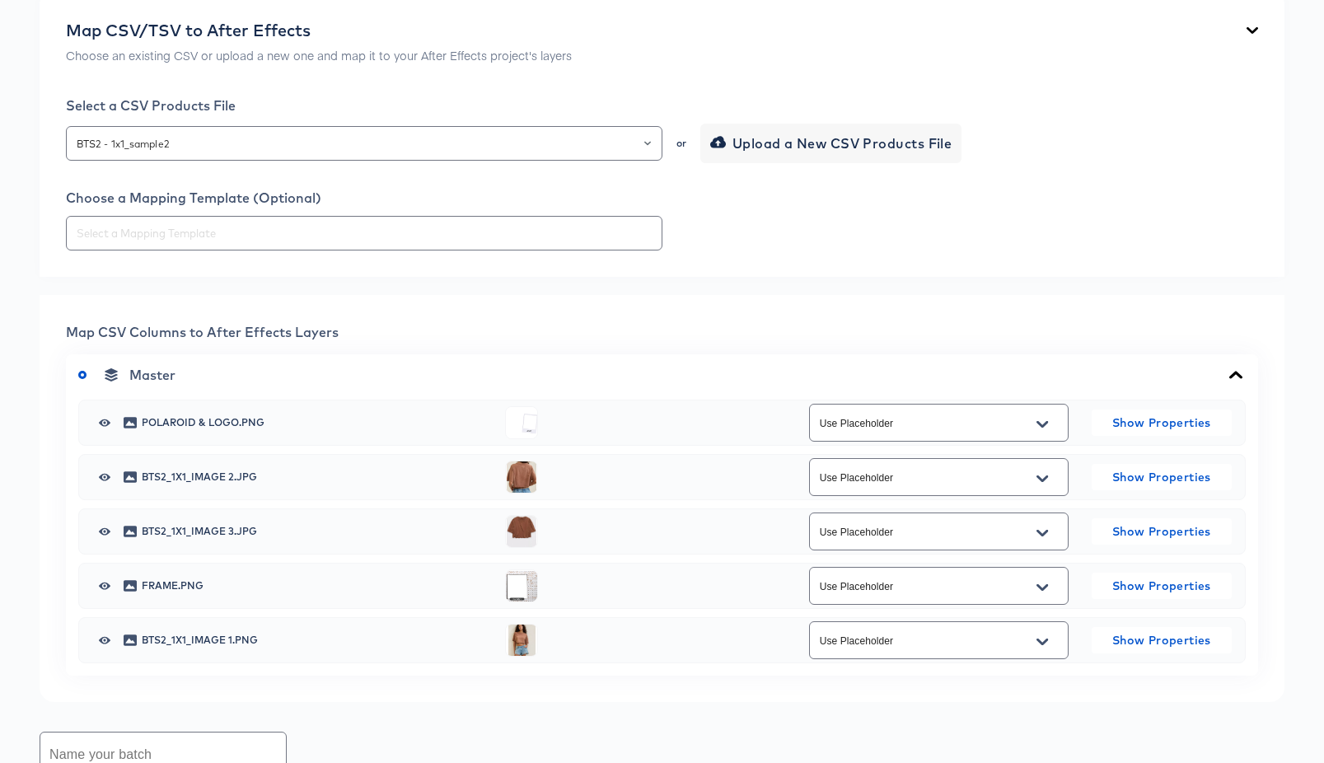
click at [1048, 476] on button "Open" at bounding box center [1042, 479] width 25 height 26
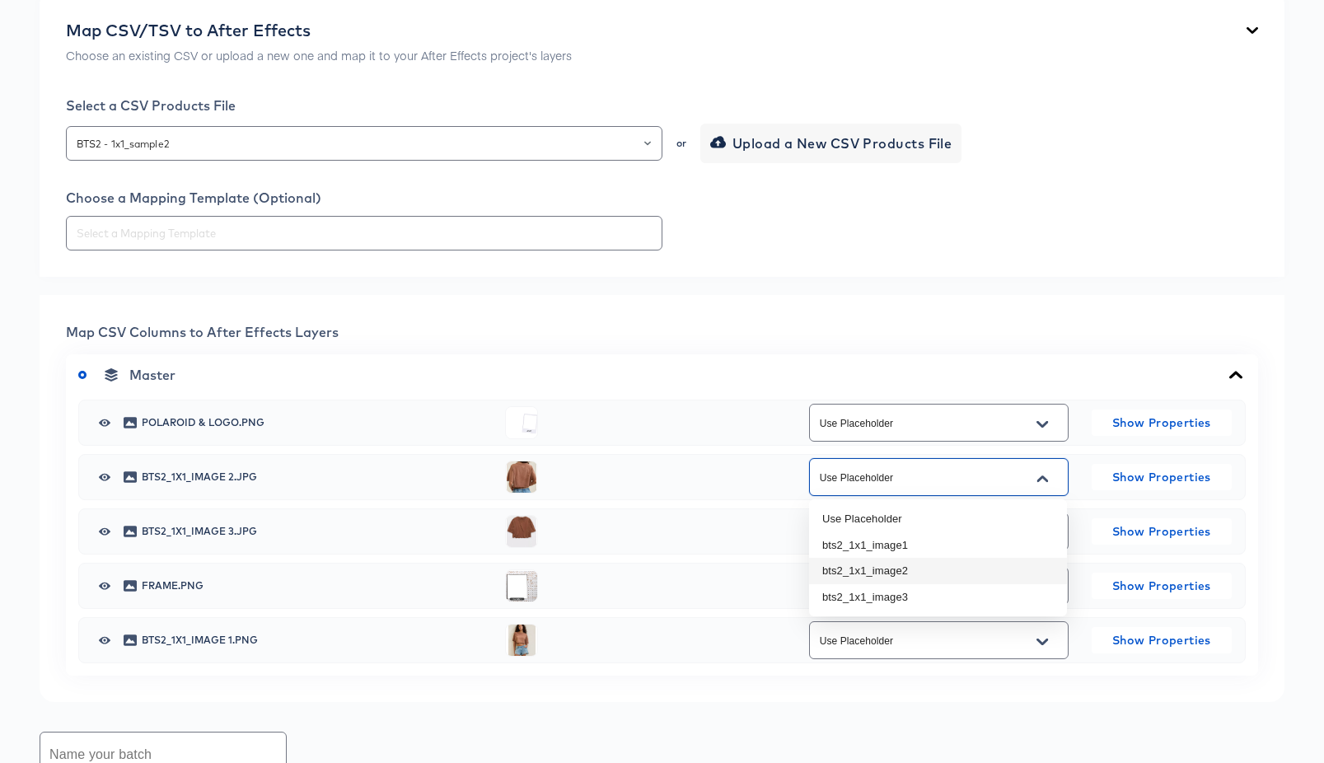
click at [1009, 577] on li "bts2_1x1_image2" at bounding box center [938, 571] width 258 height 26
type input "bts2_1x1_image2"
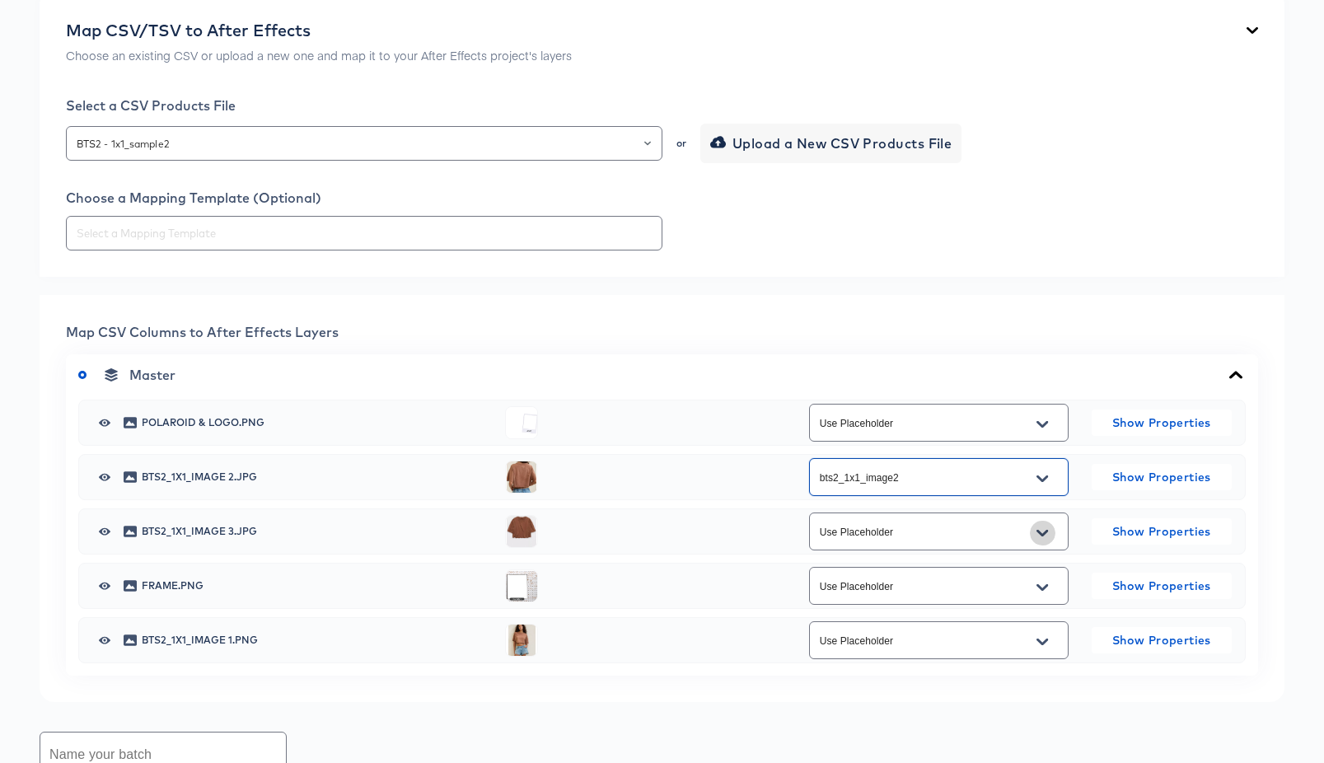
drag, startPoint x: 1037, startPoint y: 529, endPoint x: 1037, endPoint y: 546, distance: 17.3
click at [1037, 529] on icon "Open" at bounding box center [1043, 533] width 12 height 13
click at [1006, 645] on li "bts2_1x1_image3" at bounding box center [938, 652] width 258 height 26
type input "bts2_1x1_image3"
click at [1044, 643] on icon "Open" at bounding box center [1043, 642] width 12 height 7
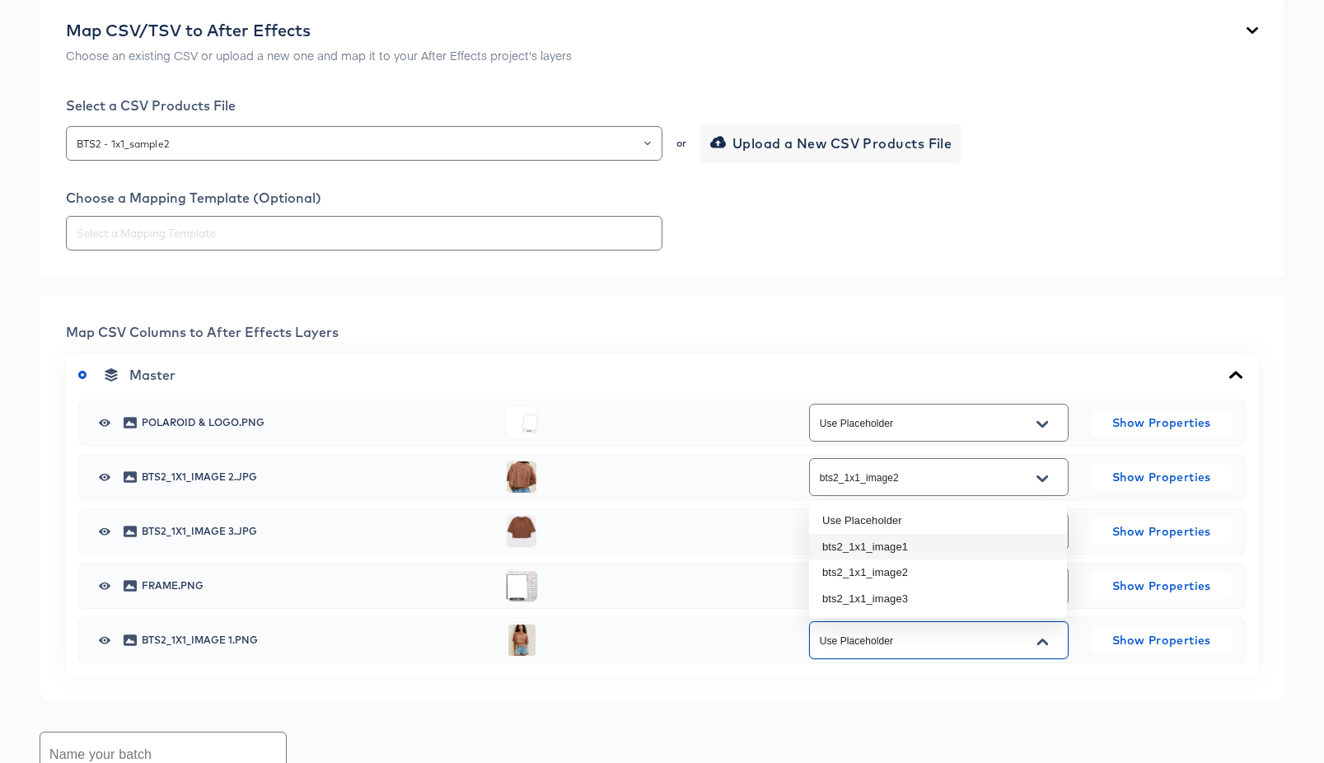
click at [969, 542] on li "bts2_1x1_image1" at bounding box center [938, 547] width 258 height 26
type input "bts2_1x1_image1"
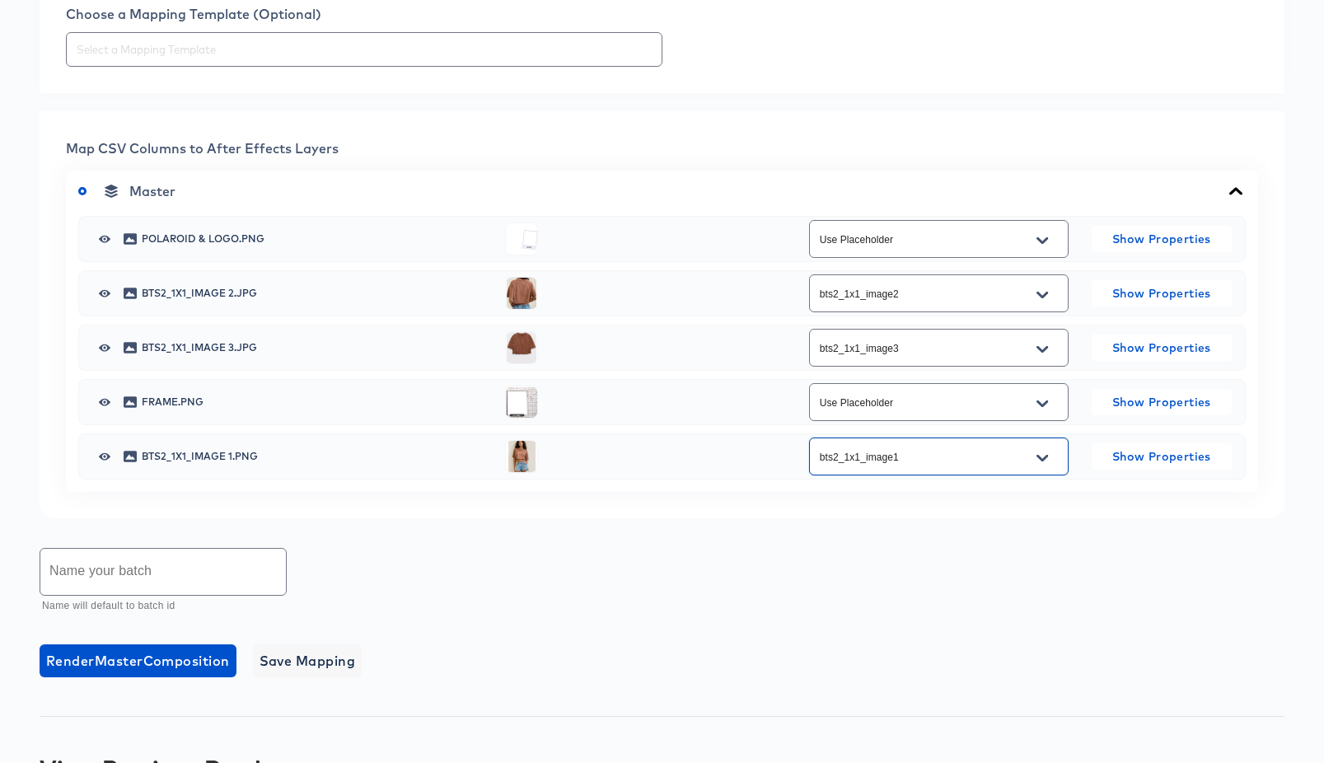
scroll to position [666, 0]
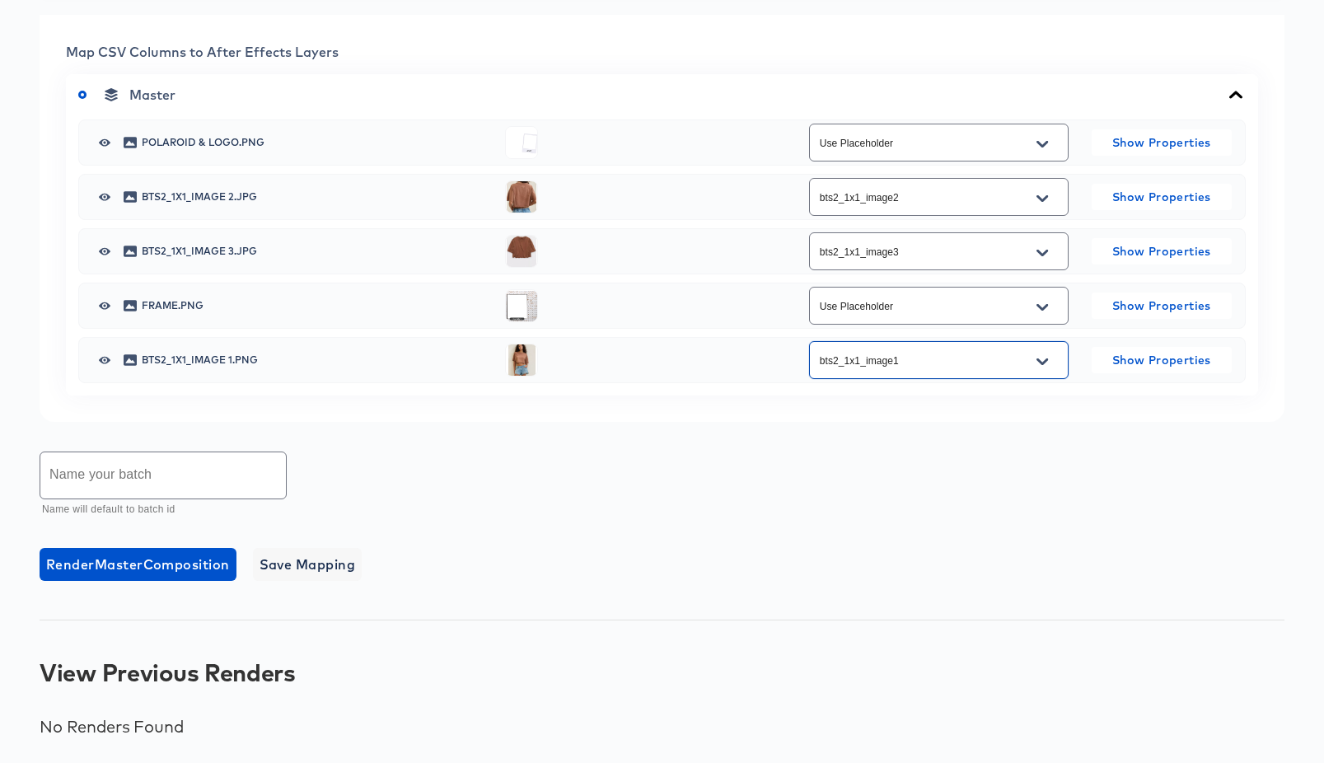
click at [171, 476] on input "text" at bounding box center [163, 475] width 246 height 46
click at [82, 484] on input "BTS_sample7" at bounding box center [163, 475] width 246 height 46
type input "BTS_1x1_sample7"
click at [337, 568] on span "Save Mapping" at bounding box center [308, 564] width 96 height 23
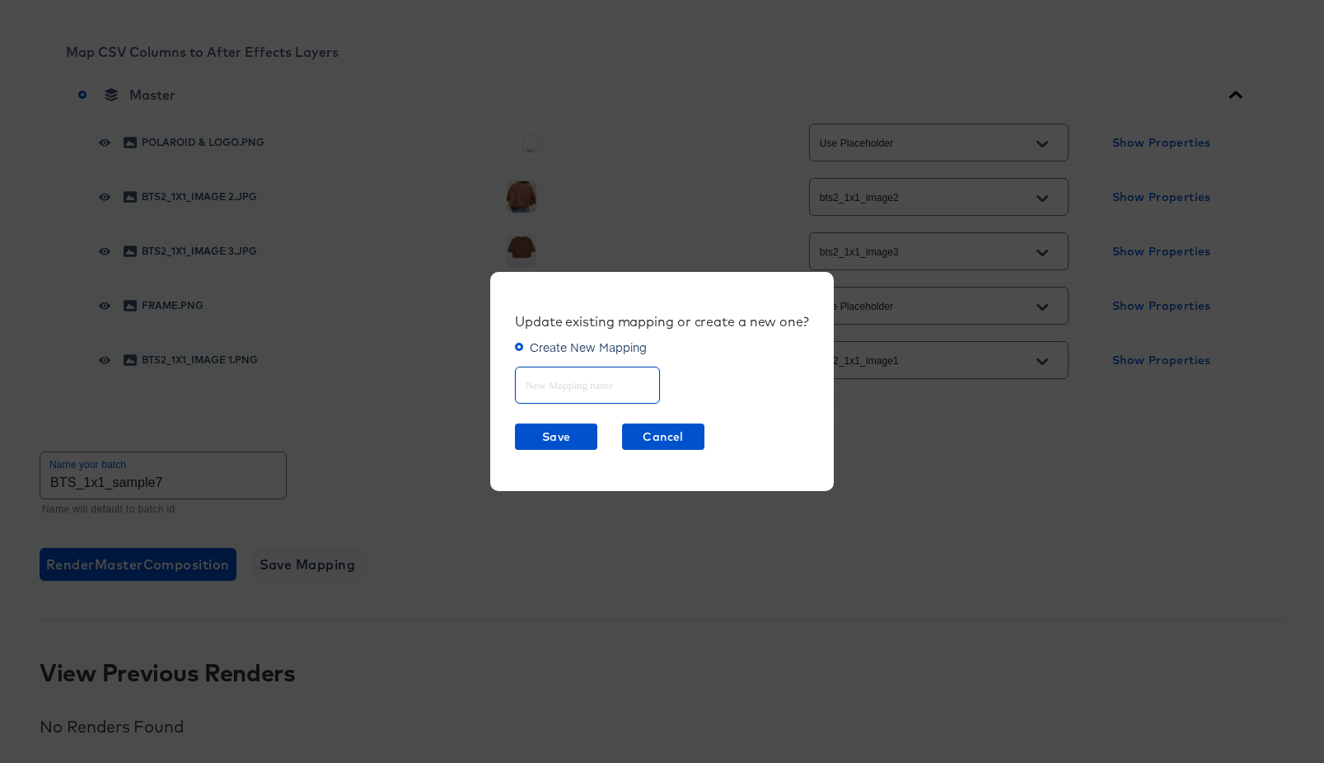
click at [604, 396] on input "text" at bounding box center [587, 378] width 143 height 35
type input "BTS2"
click at [573, 434] on span "Save" at bounding box center [556, 437] width 69 height 21
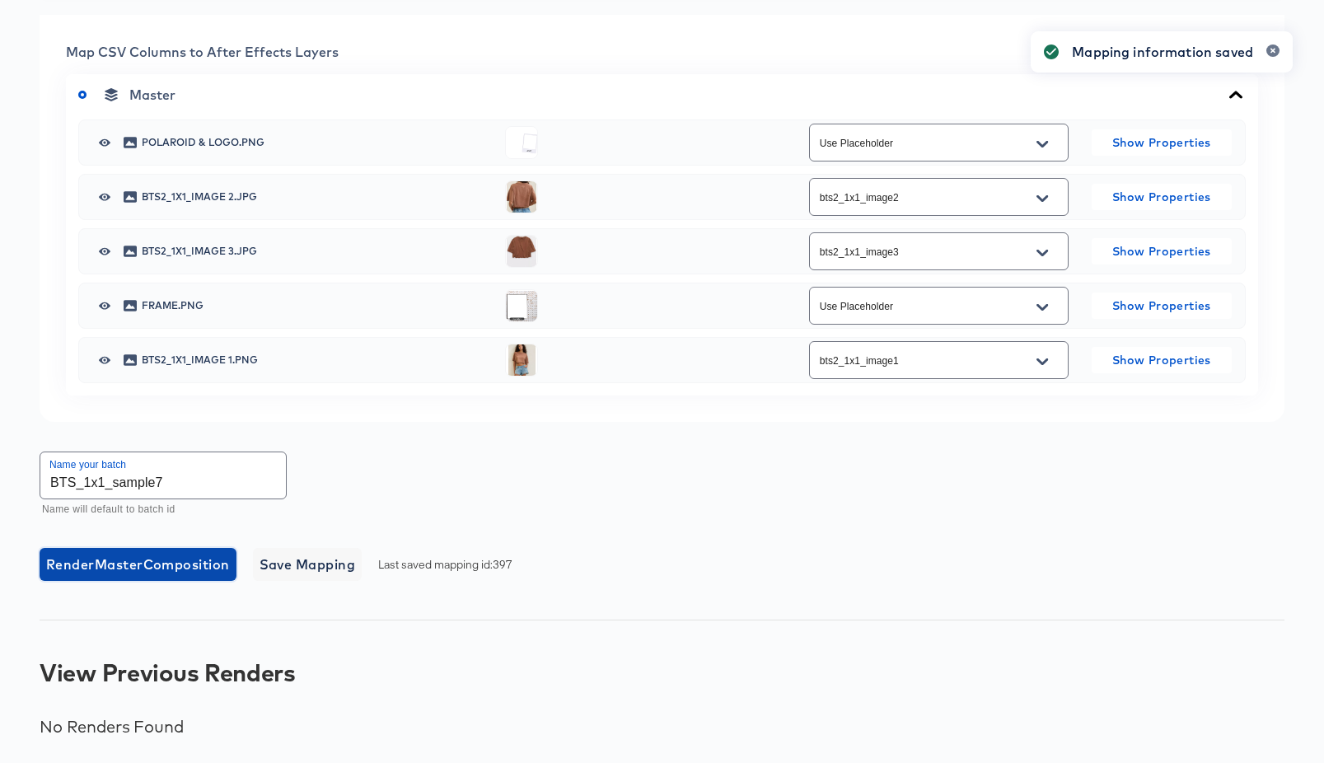
click at [176, 564] on span "Render Master Composition" at bounding box center [138, 564] width 184 height 23
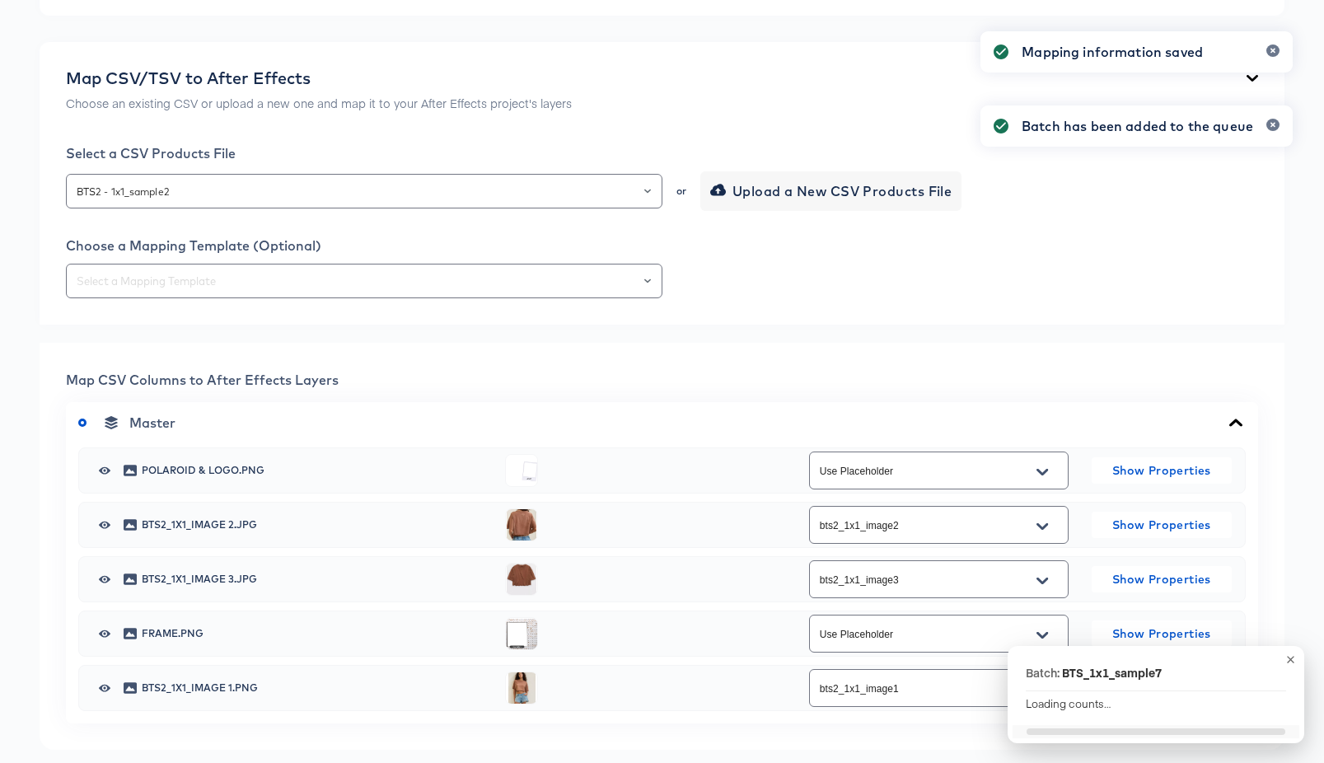
scroll to position [0, 0]
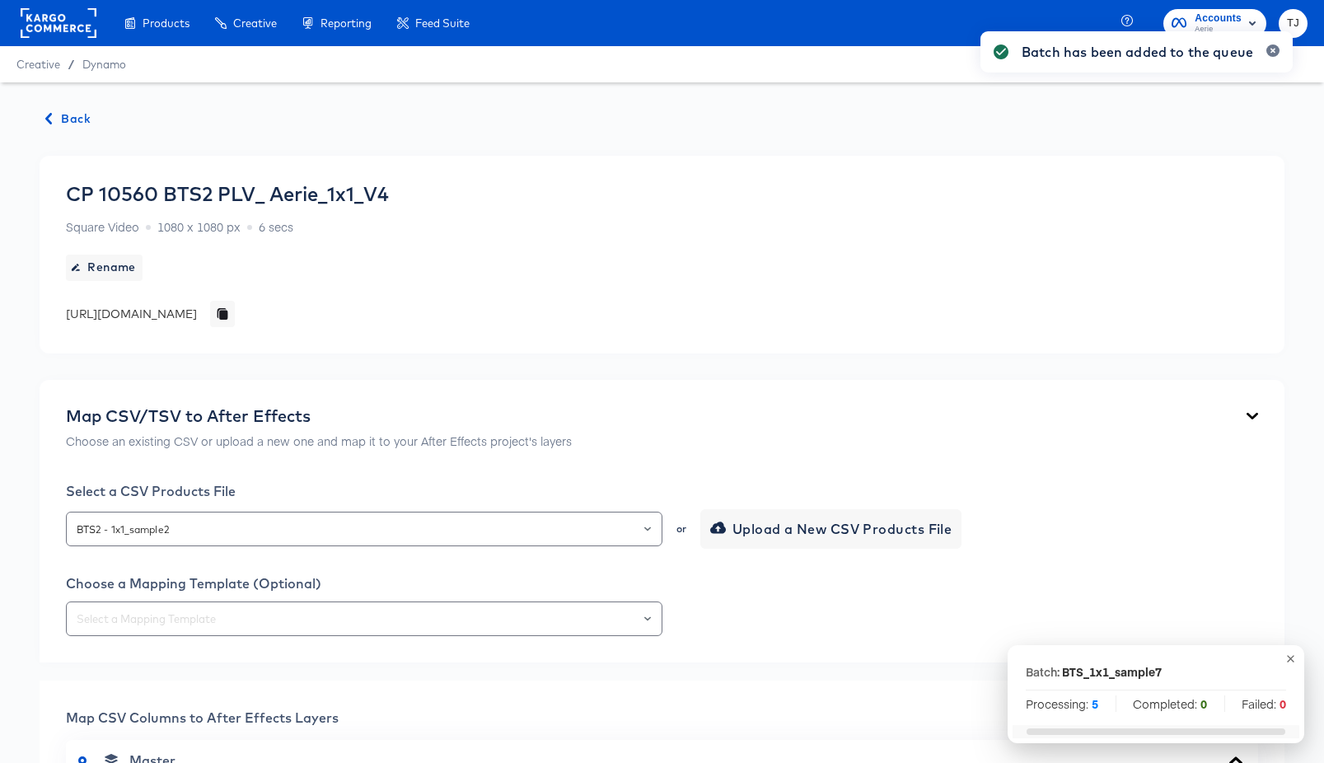
click at [65, 118] on span "Back" at bounding box center [68, 119] width 44 height 21
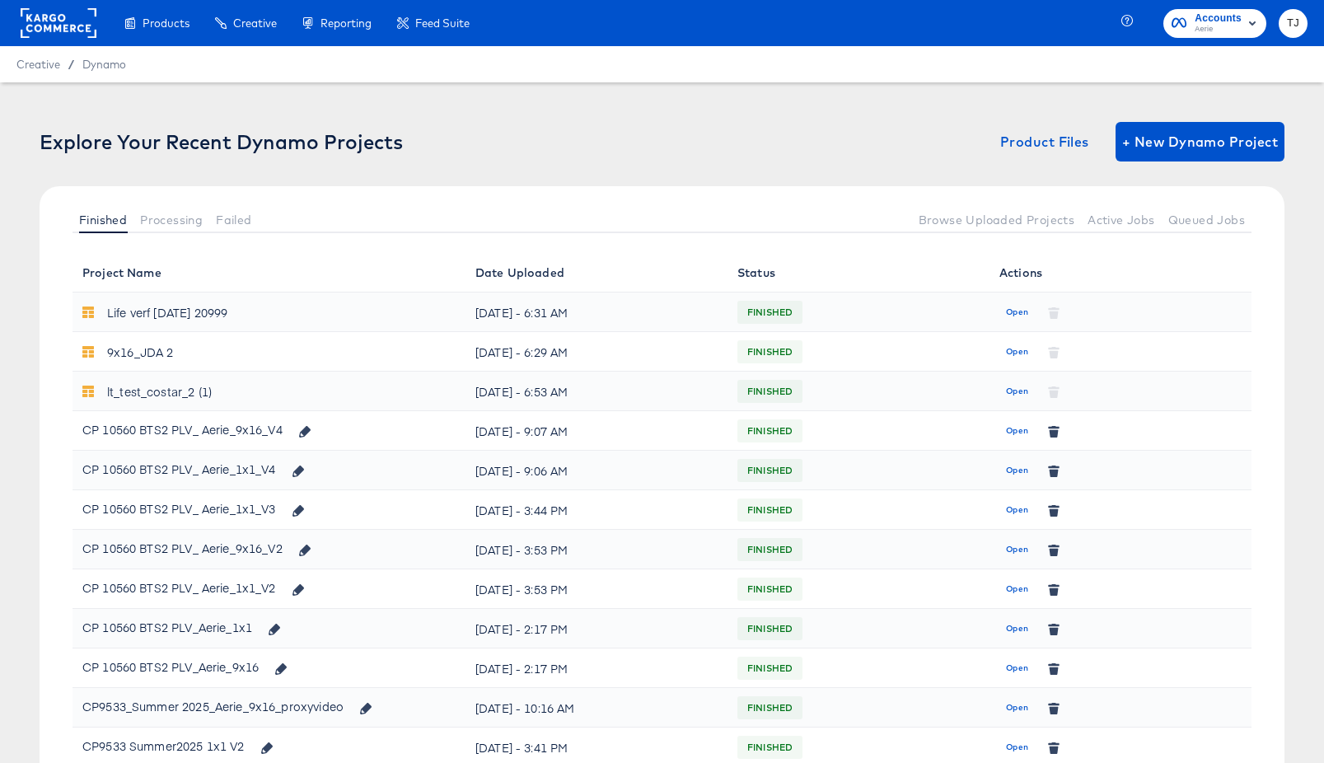
click at [1020, 432] on span "Open" at bounding box center [1017, 431] width 22 height 15
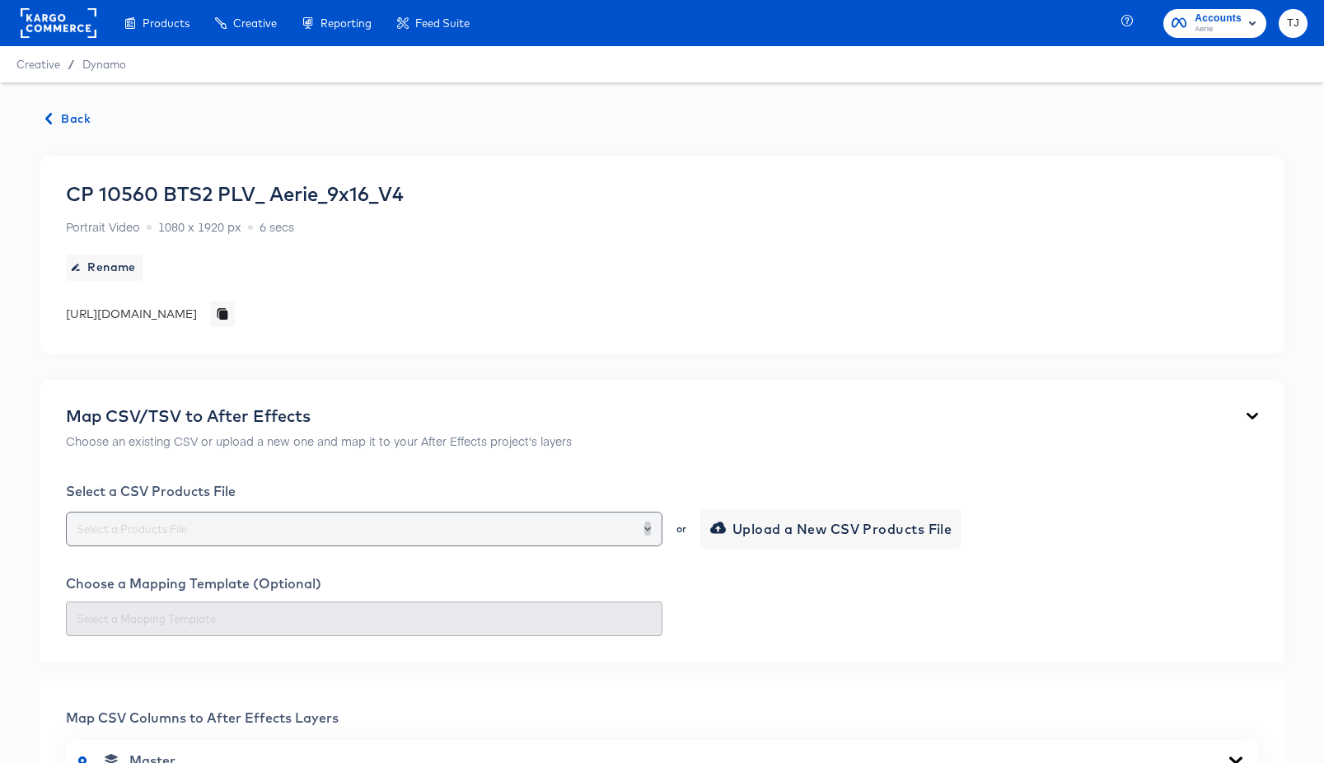
click at [647, 527] on icon "Open" at bounding box center [647, 529] width 7 height 7
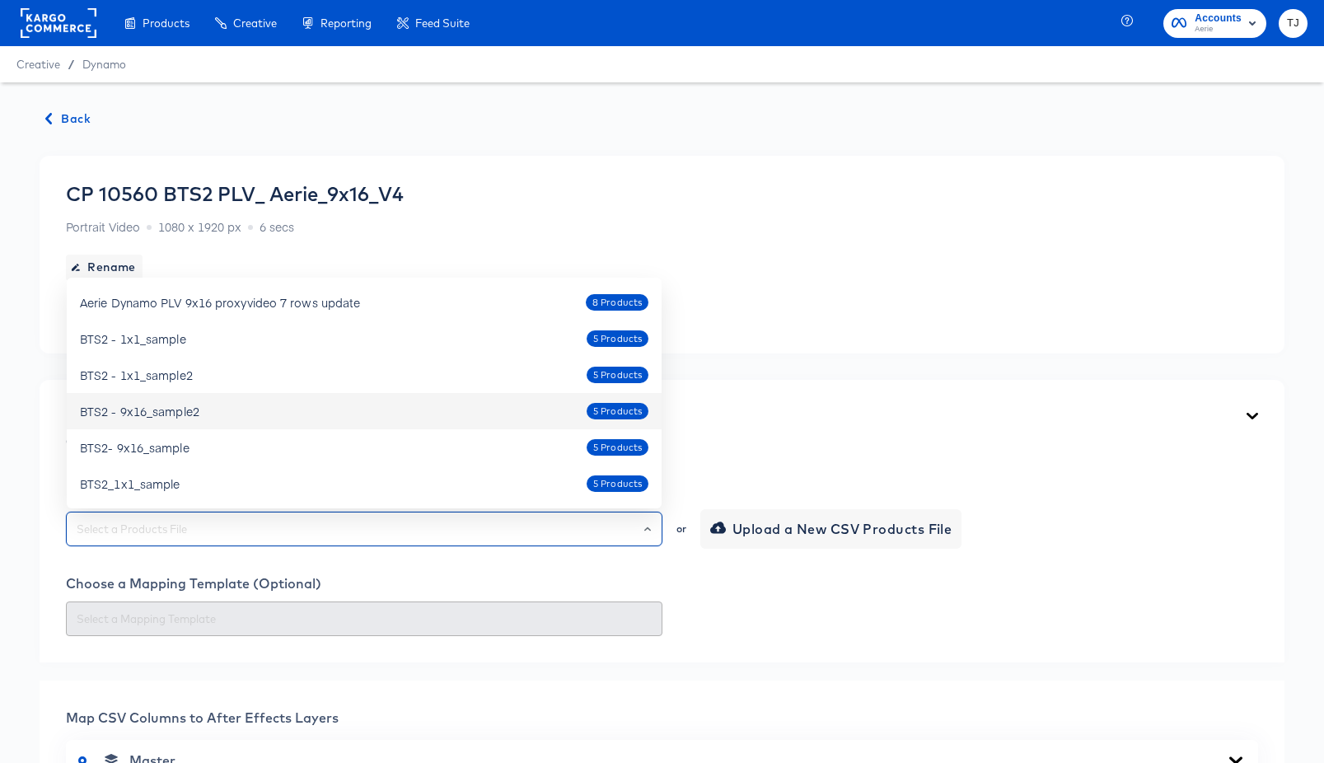
drag, startPoint x: 509, startPoint y: 404, endPoint x: 527, endPoint y: 415, distance: 20.8
click at [509, 404] on div "BTS2 - 9x16_sample2 5 Products" at bounding box center [364, 411] width 569 height 26
type input "BTS2 - 9x16_sample2"
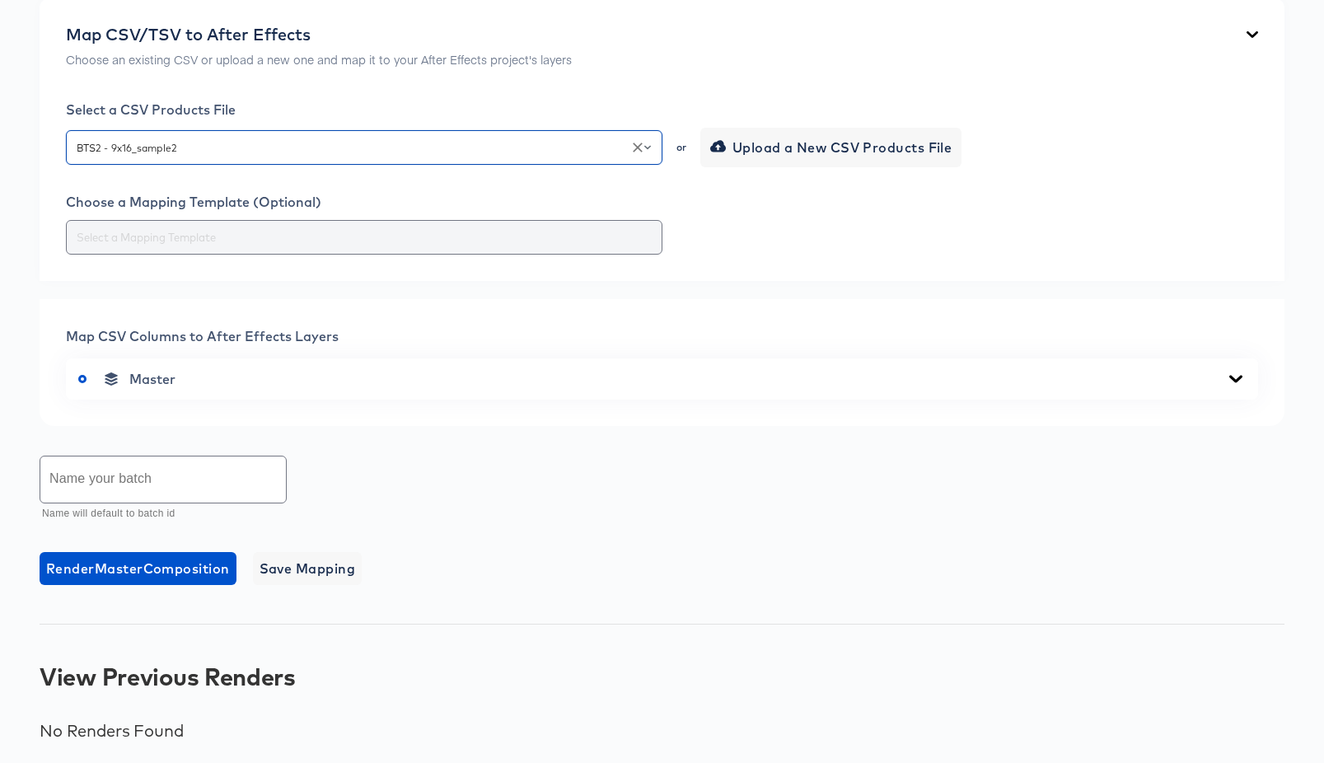
scroll to position [386, 0]
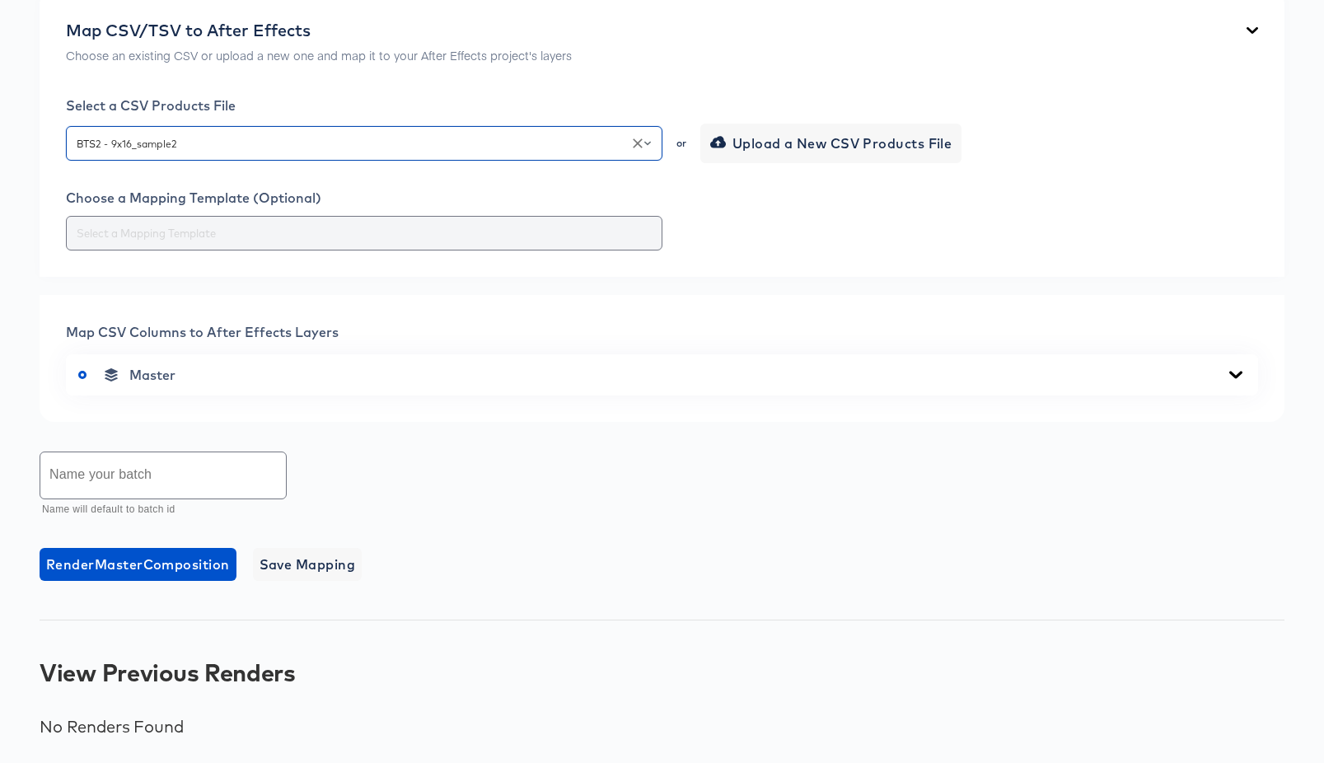
click at [425, 241] on input "text" at bounding box center [364, 233] width 582 height 19
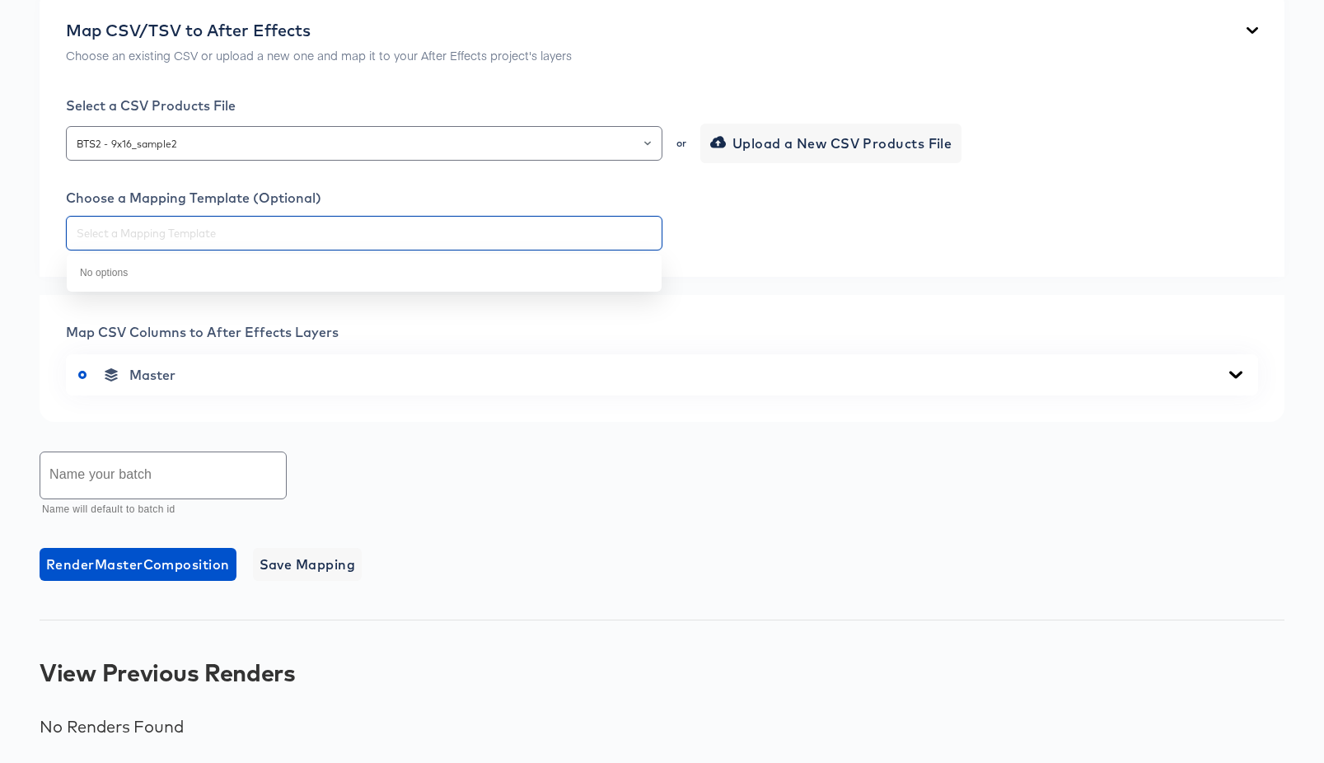
drag, startPoint x: 399, startPoint y: 377, endPoint x: 396, endPoint y: 391, distance: 13.4
click at [399, 377] on div "Master" at bounding box center [662, 375] width 1168 height 16
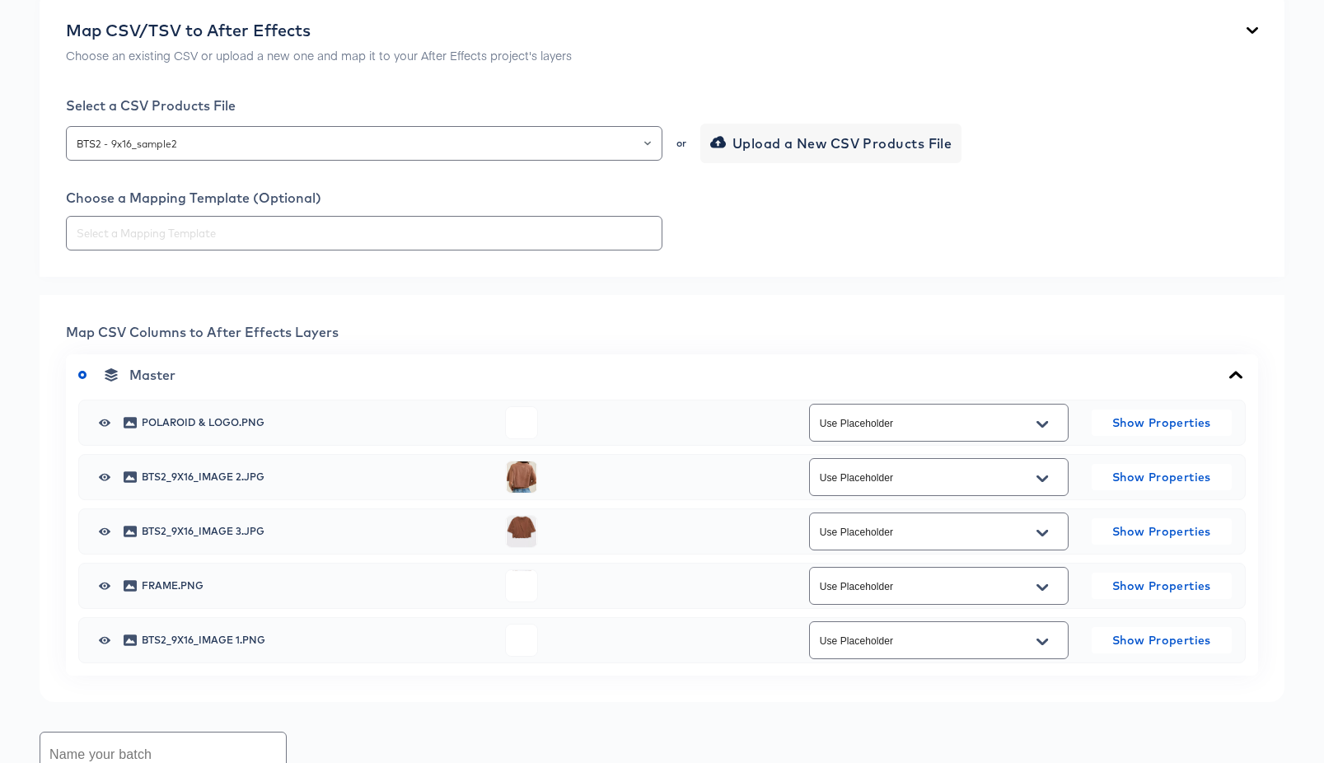
click at [1044, 473] on icon "Open" at bounding box center [1043, 478] width 12 height 13
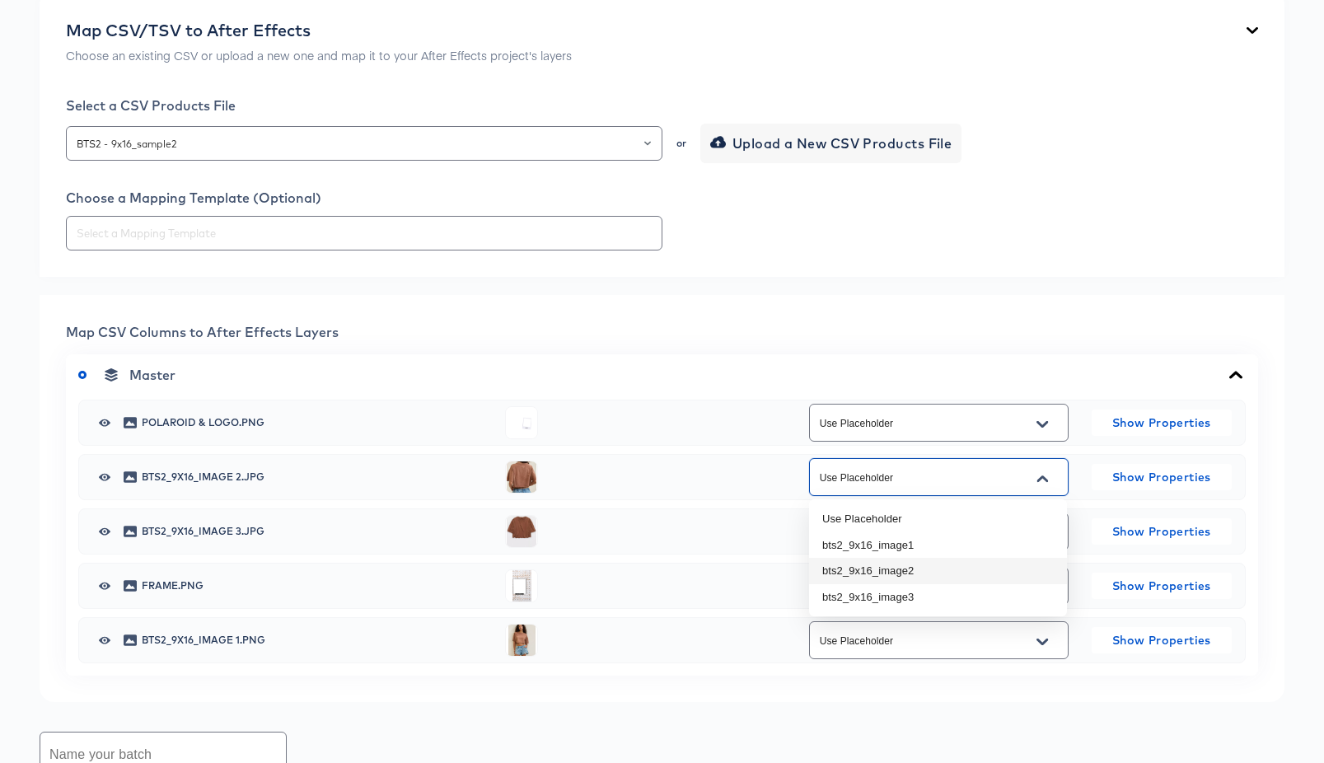
click at [972, 573] on li "bts2_9x16_image2" at bounding box center [938, 571] width 258 height 26
type input "bts2_9x16_image2"
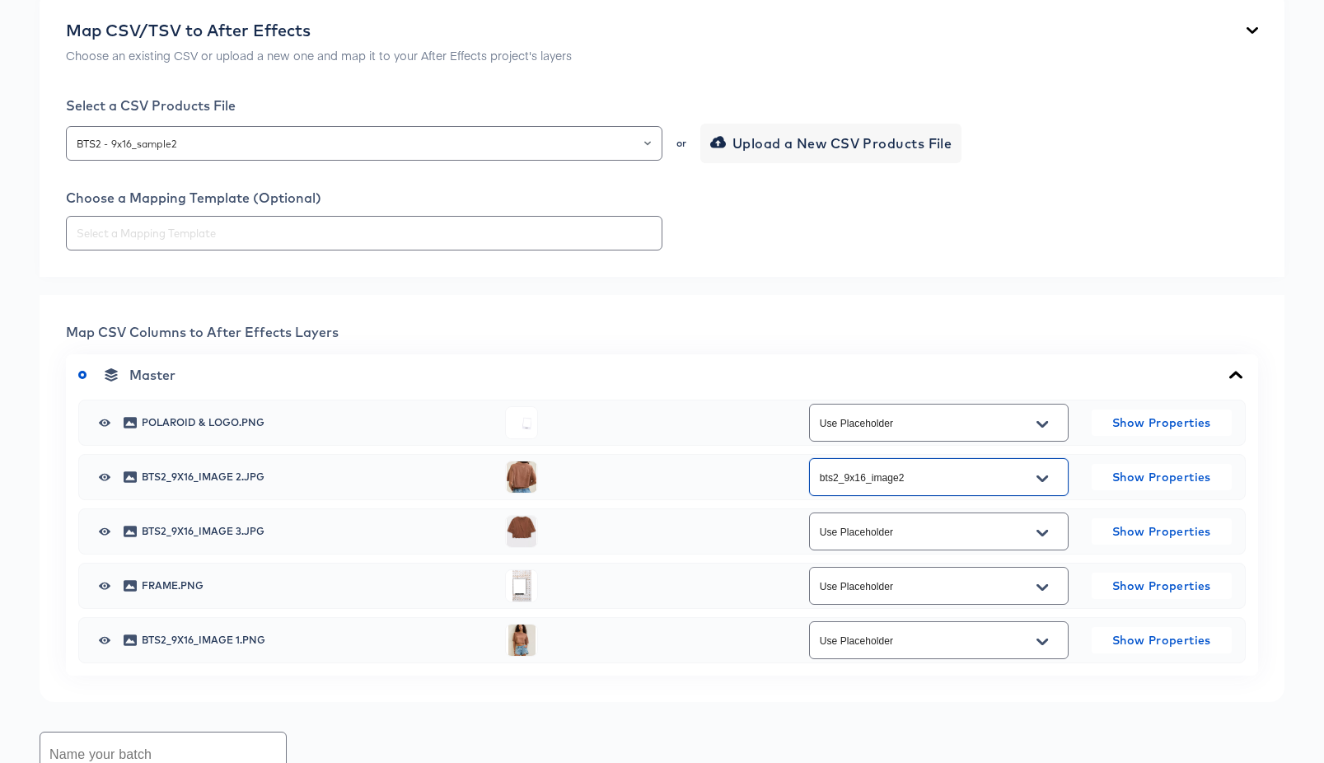
drag, startPoint x: 1040, startPoint y: 530, endPoint x: 1035, endPoint y: 539, distance: 10.3
click at [1040, 530] on icon "Open" at bounding box center [1043, 533] width 12 height 13
click at [967, 653] on li "bts2_9x16_image3" at bounding box center [938, 652] width 258 height 26
type input "bts2_9x16_image3"
click at [1043, 645] on icon "Open" at bounding box center [1043, 641] width 12 height 13
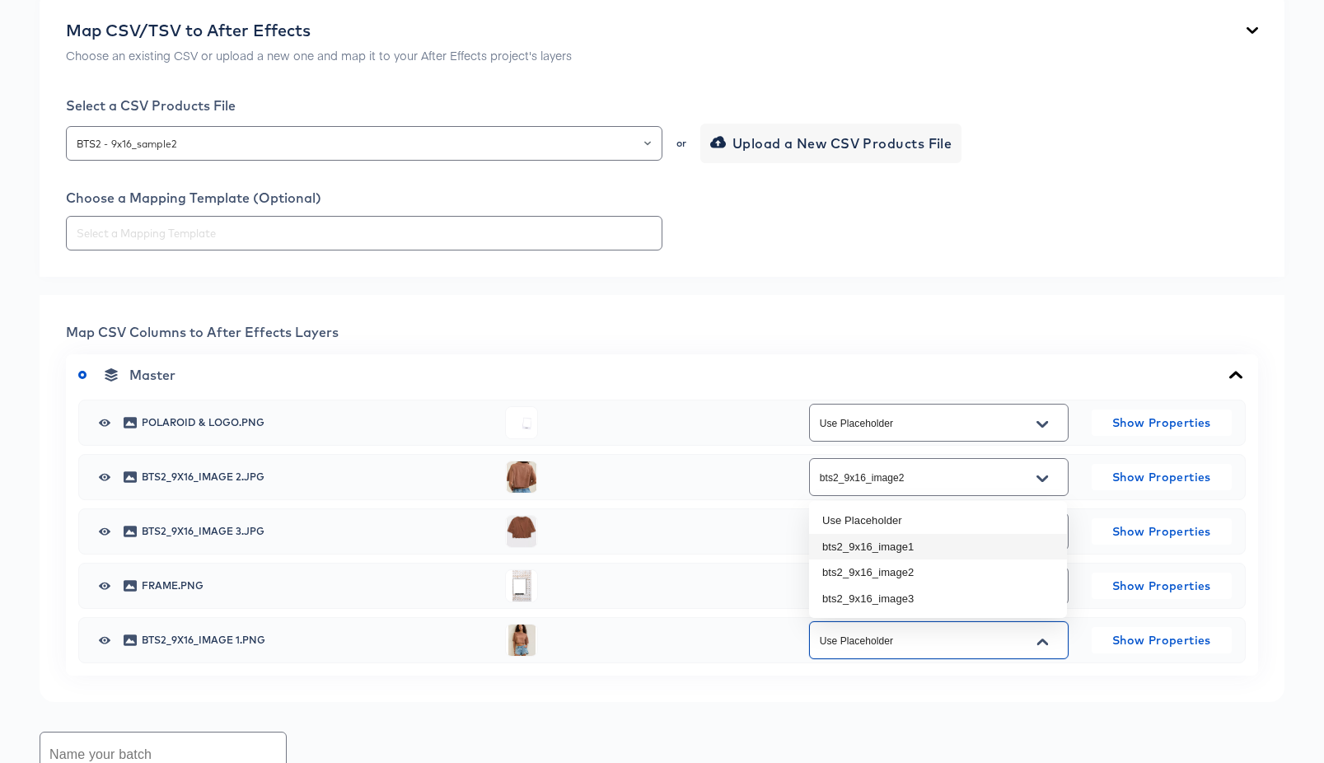
click at [999, 550] on li "bts2_9x16_image1" at bounding box center [938, 547] width 258 height 26
type input "bts2_9x16_image1"
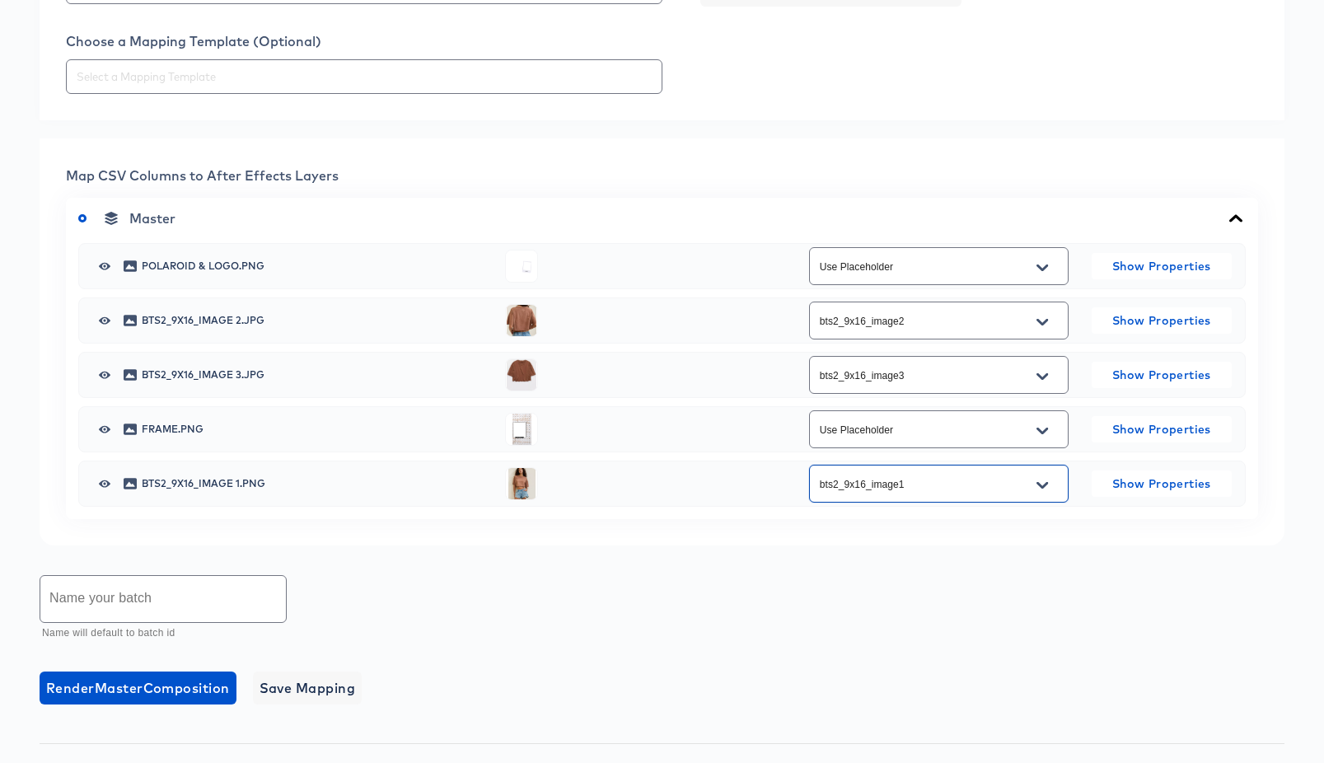
scroll to position [657, 0]
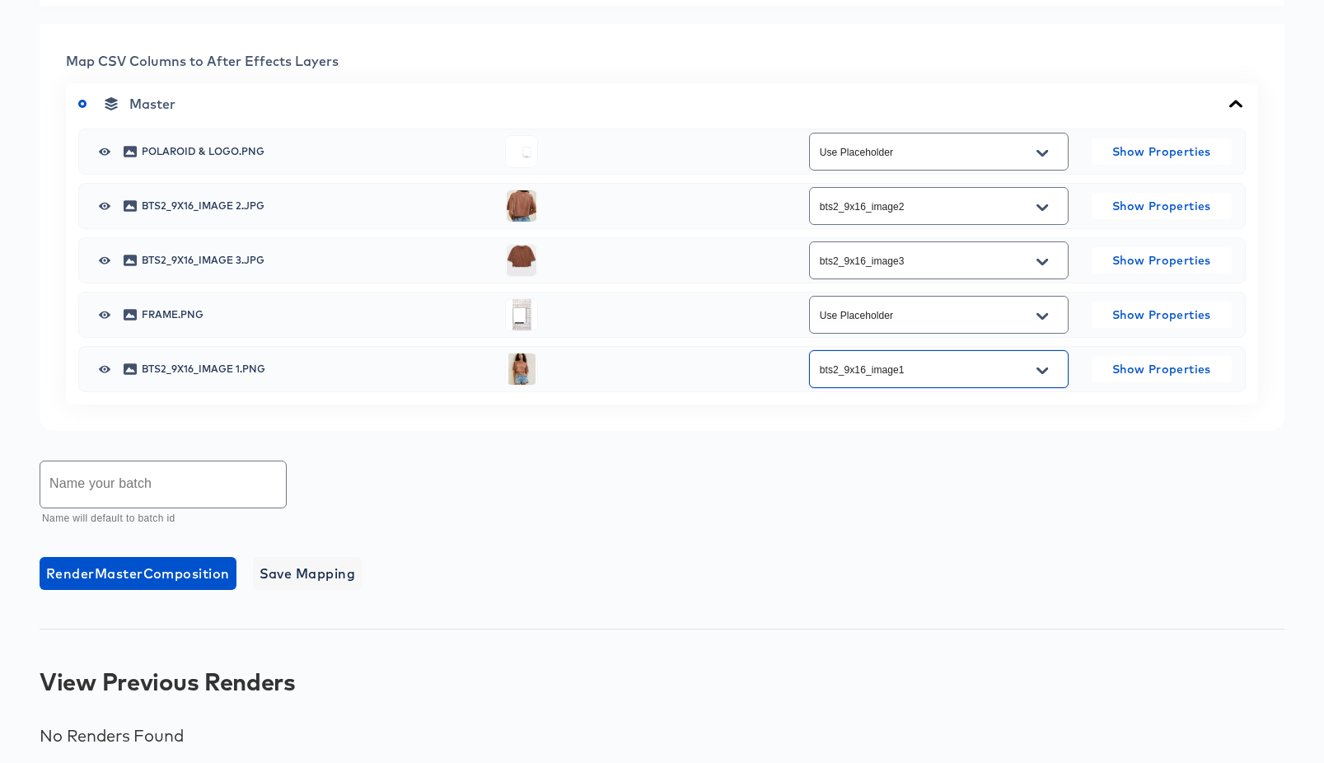
click at [222, 492] on input "text" at bounding box center [163, 484] width 246 height 46
type input "BTS2_9x16_Sample7"
click at [177, 569] on span "Render Master Composition" at bounding box center [138, 573] width 184 height 23
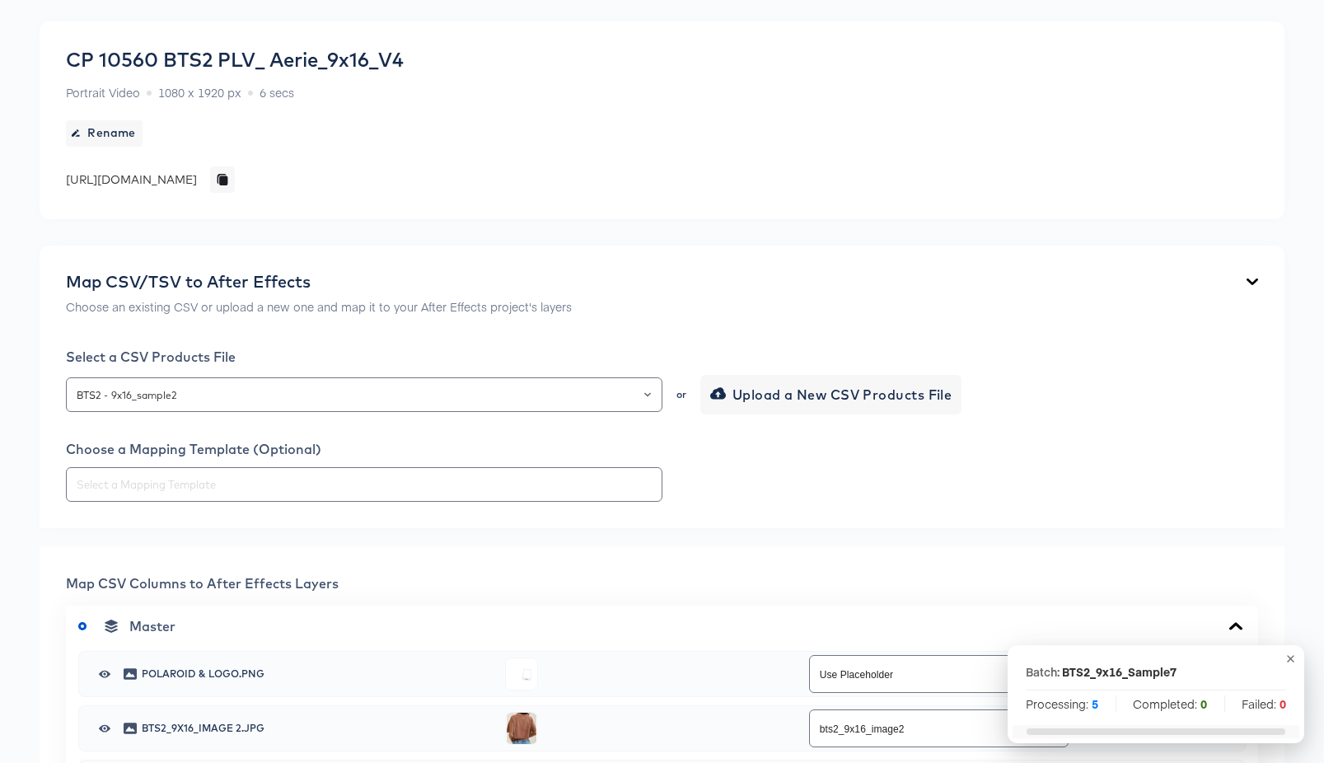
scroll to position [0, 0]
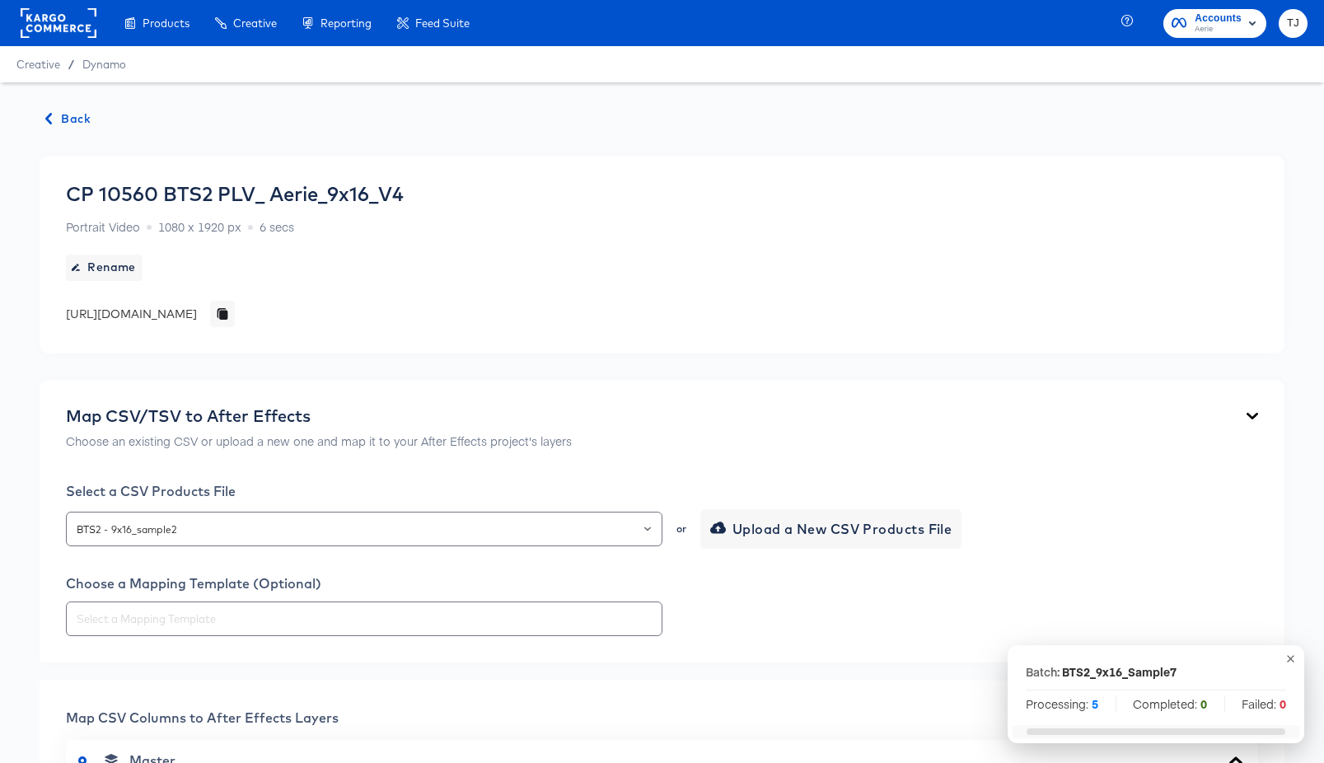
click at [74, 115] on span "Back" at bounding box center [68, 119] width 44 height 21
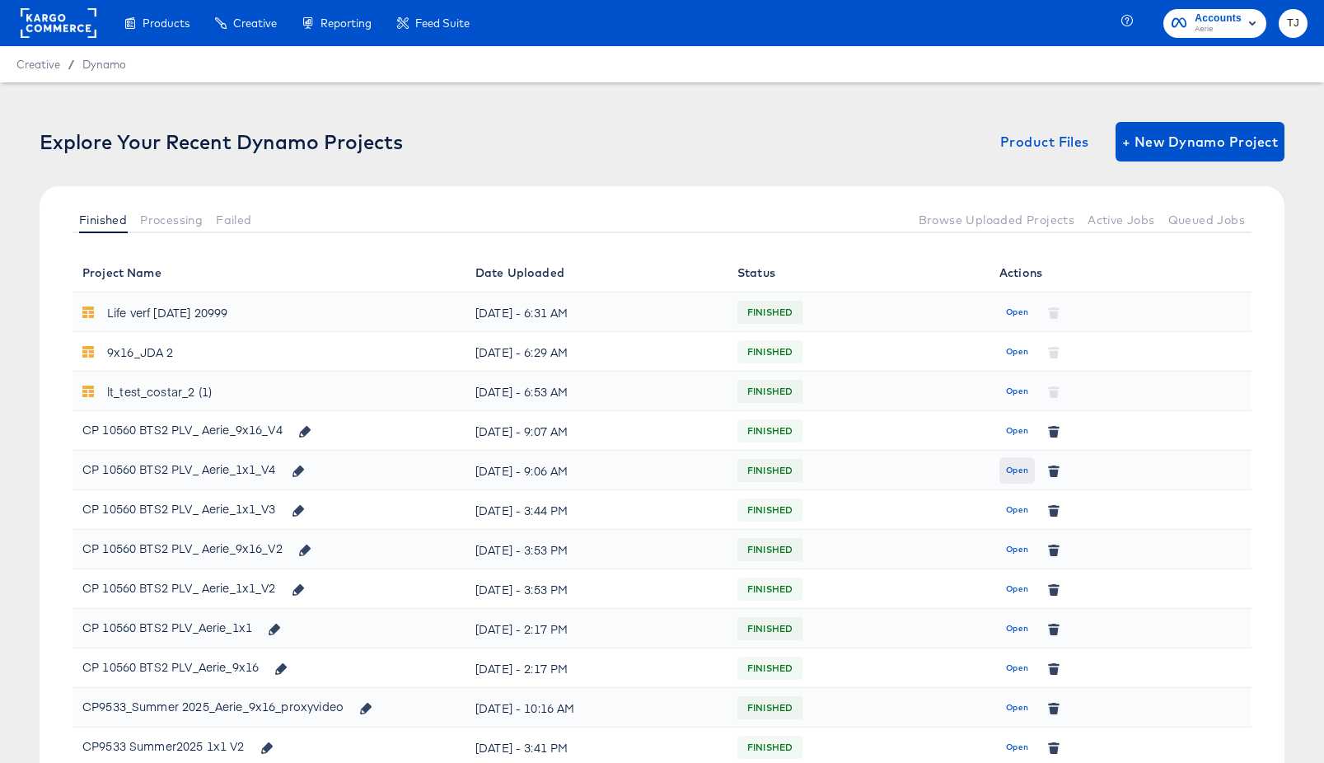
click at [1006, 468] on span "Open" at bounding box center [1017, 470] width 22 height 15
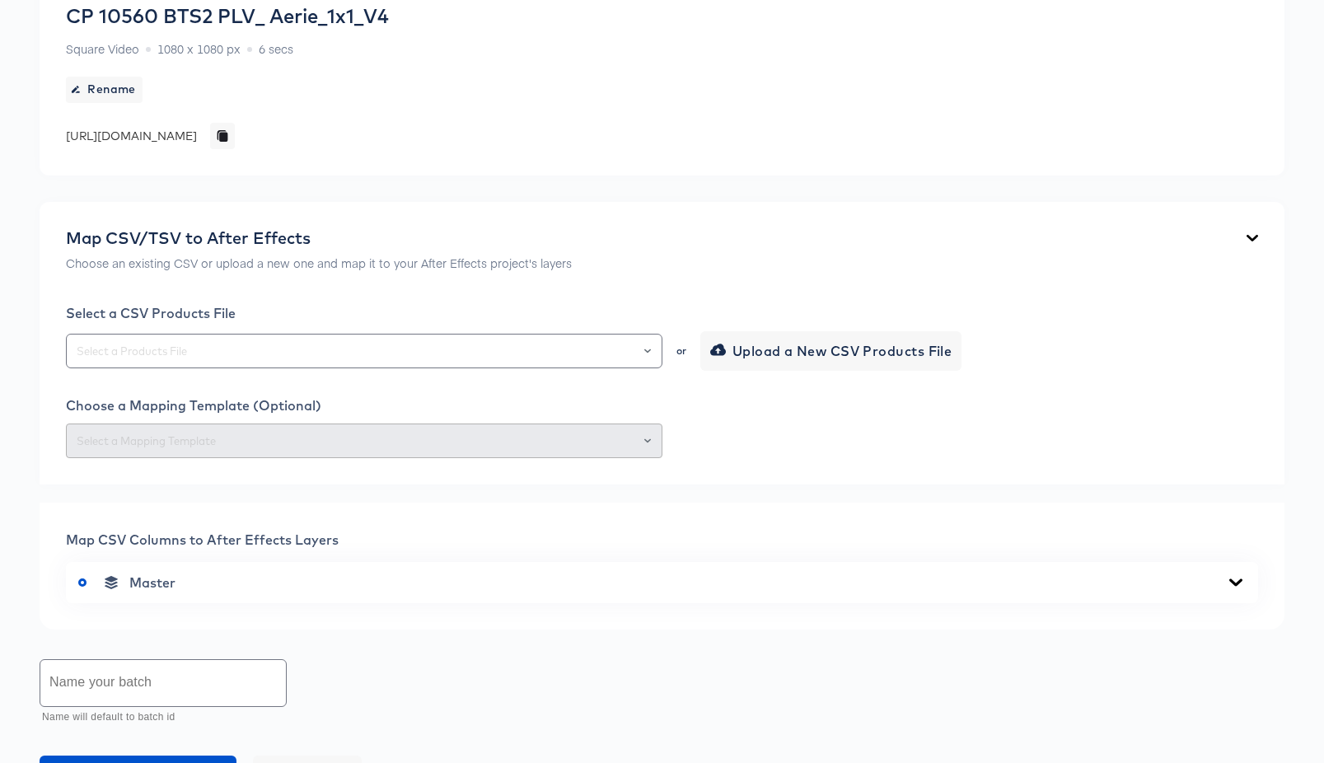
scroll to position [399, 0]
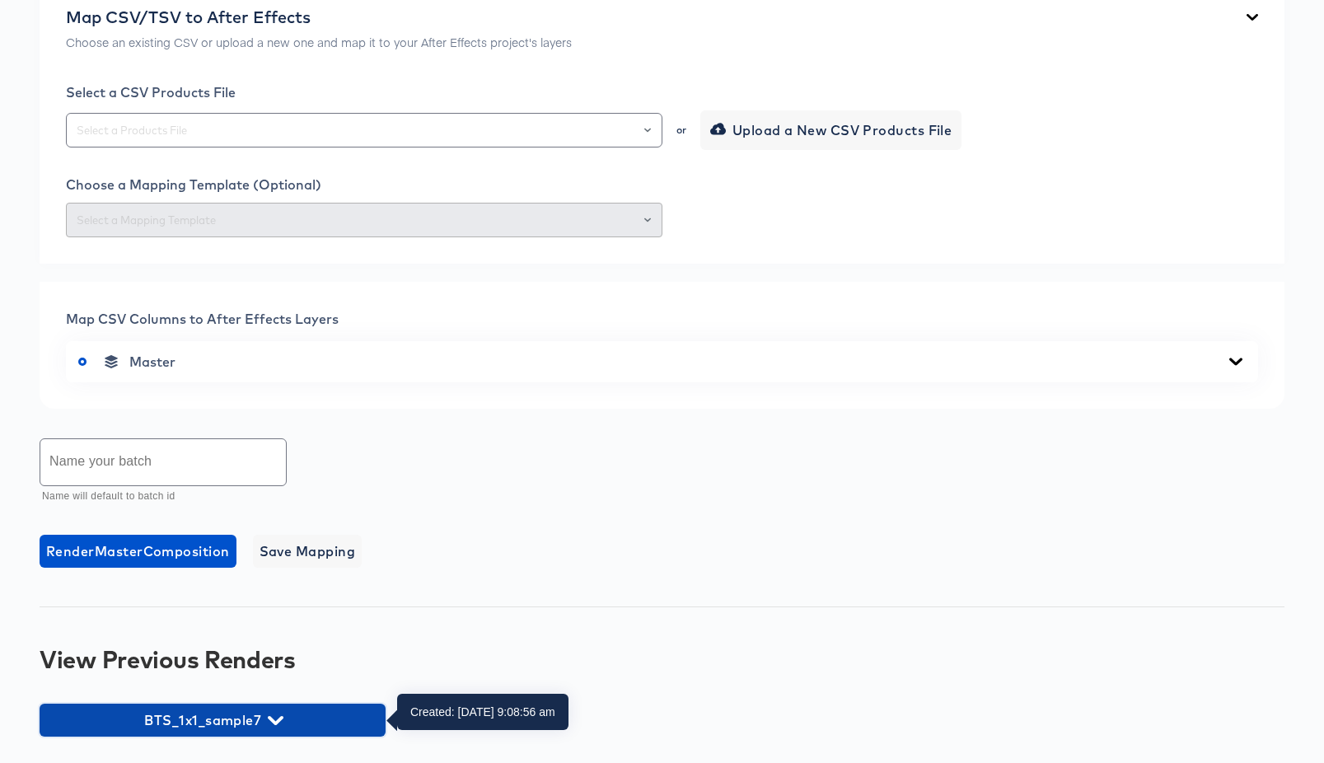
click at [278, 727] on icon "button" at bounding box center [276, 721] width 16 height 16
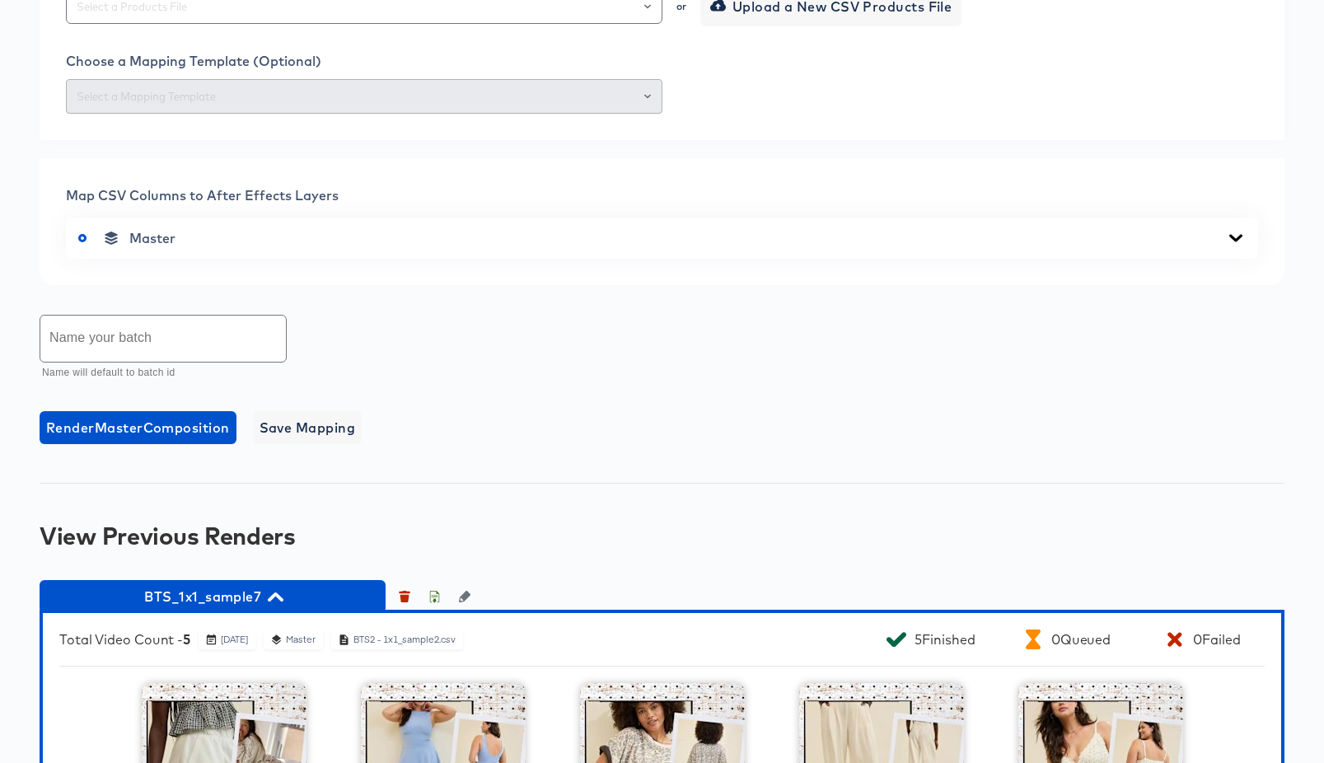
scroll to position [524, 0]
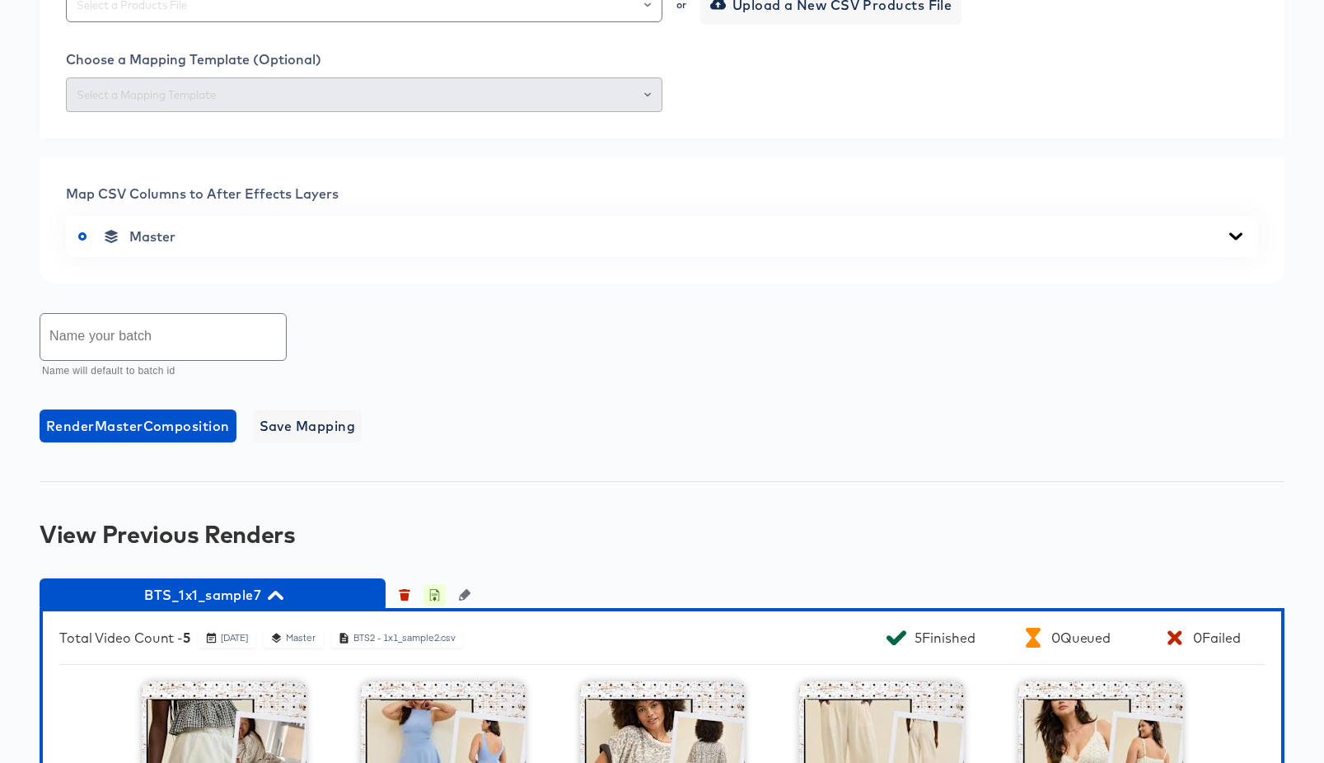
click at [433, 595] on icon "button" at bounding box center [434, 595] width 12 height 12
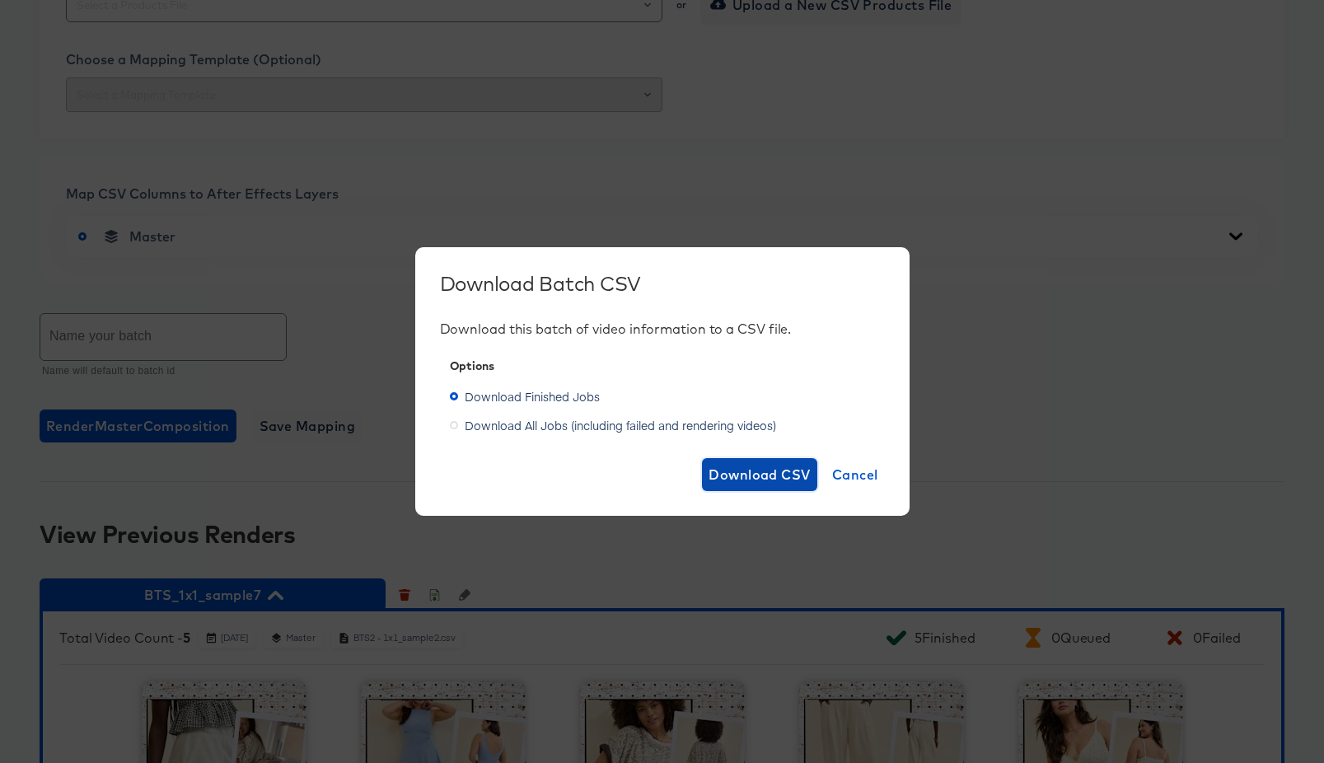
click at [751, 476] on span "Download CSV" at bounding box center [760, 474] width 102 height 23
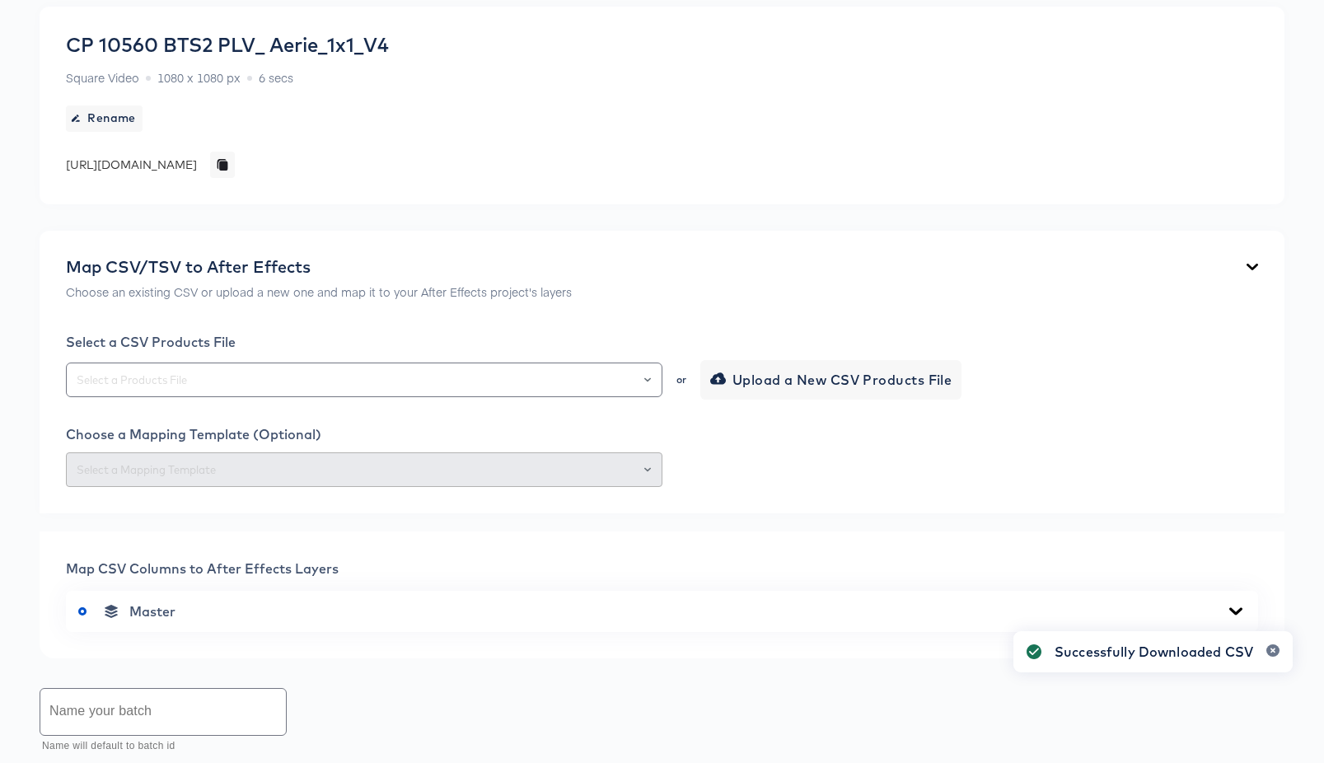
scroll to position [0, 0]
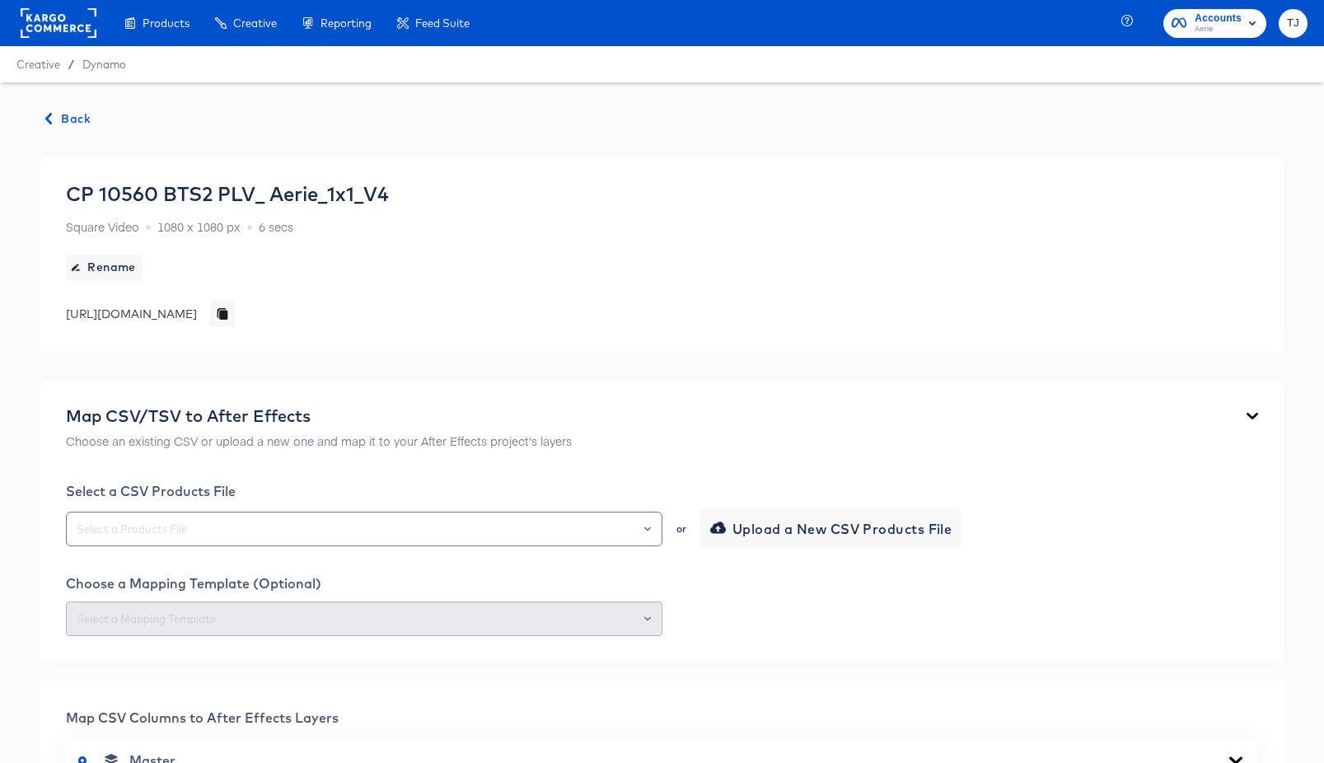
click at [69, 113] on span "Back" at bounding box center [68, 119] width 44 height 21
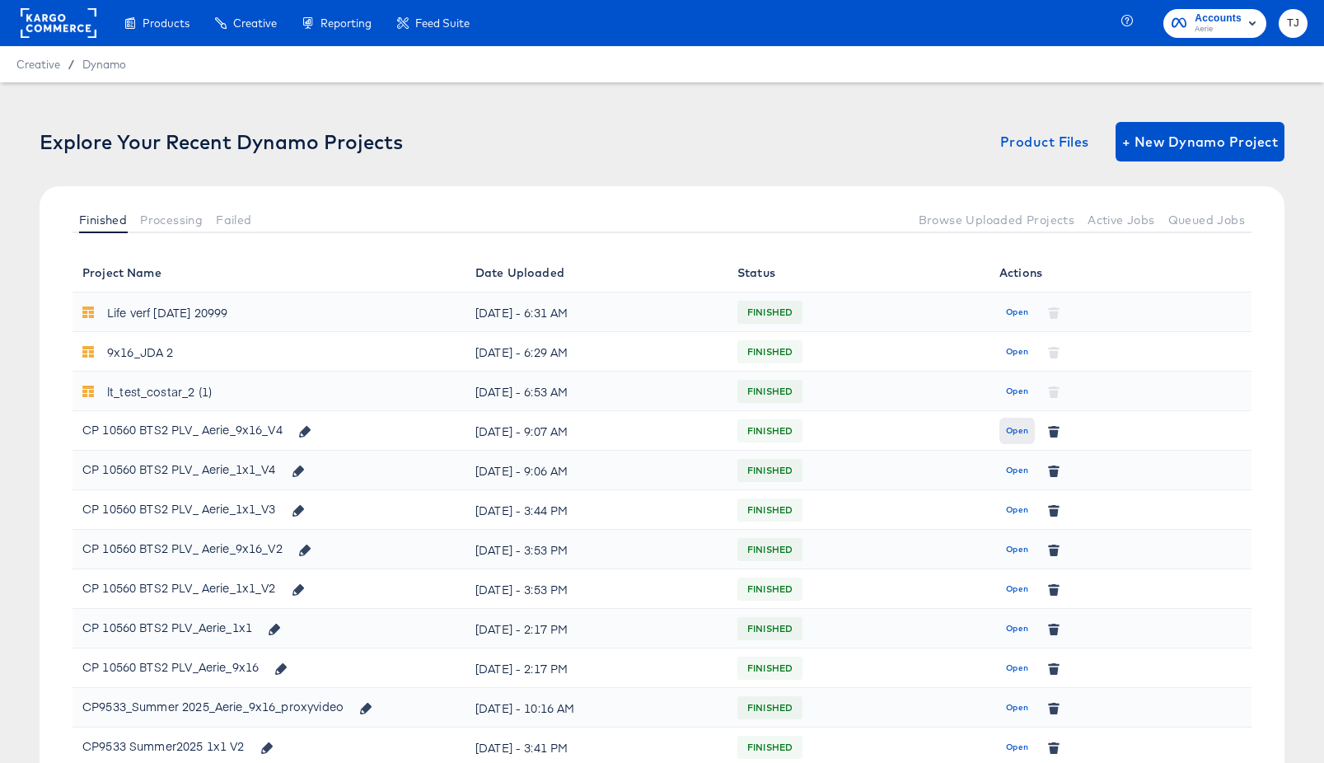
click at [1017, 433] on span "Open" at bounding box center [1017, 431] width 22 height 15
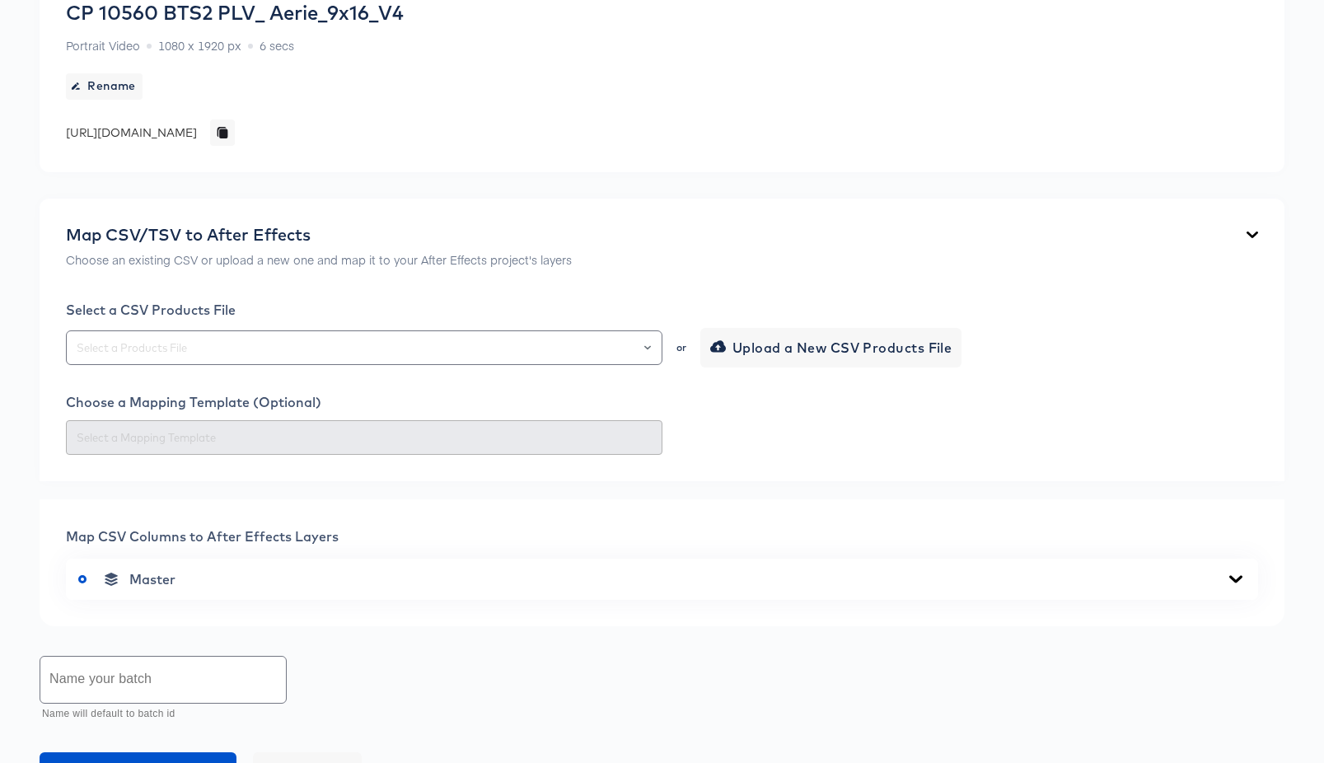
scroll to position [399, 0]
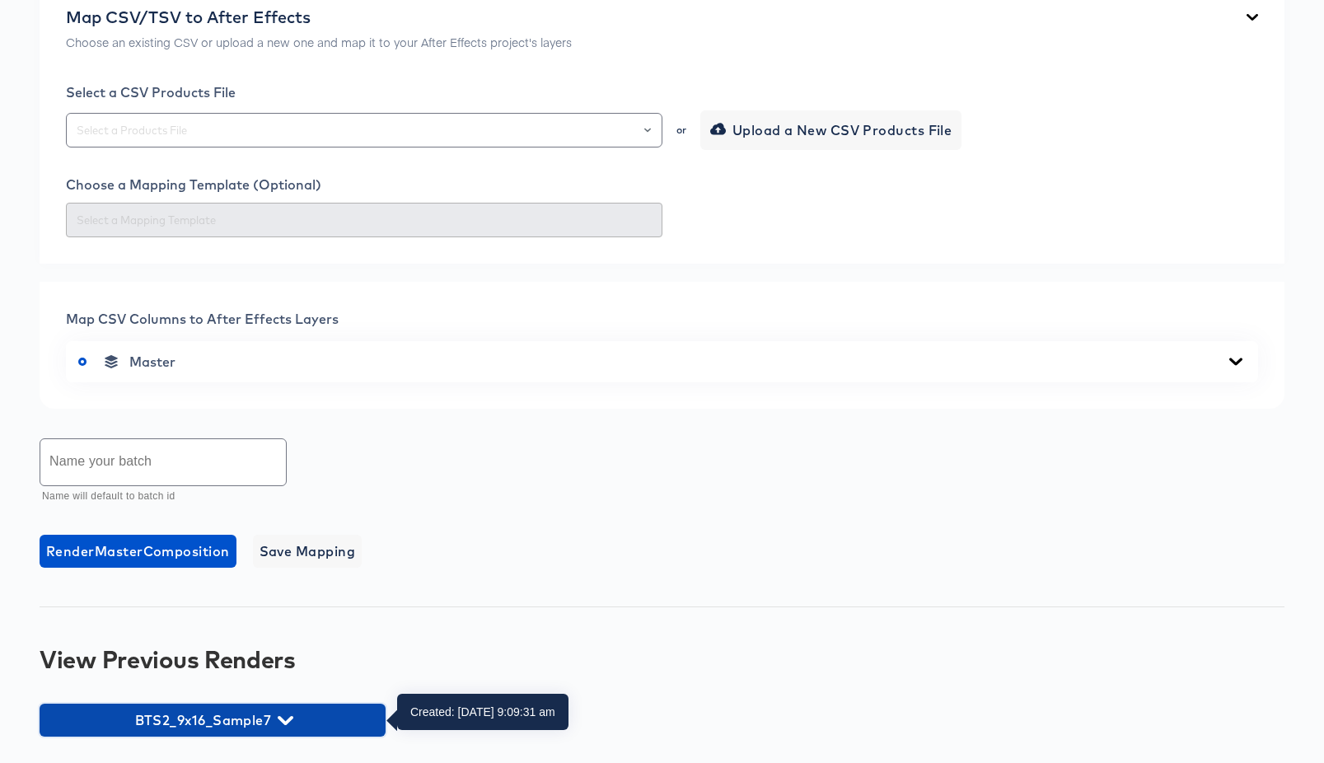
click at [282, 713] on icon "button" at bounding box center [286, 721] width 16 height 16
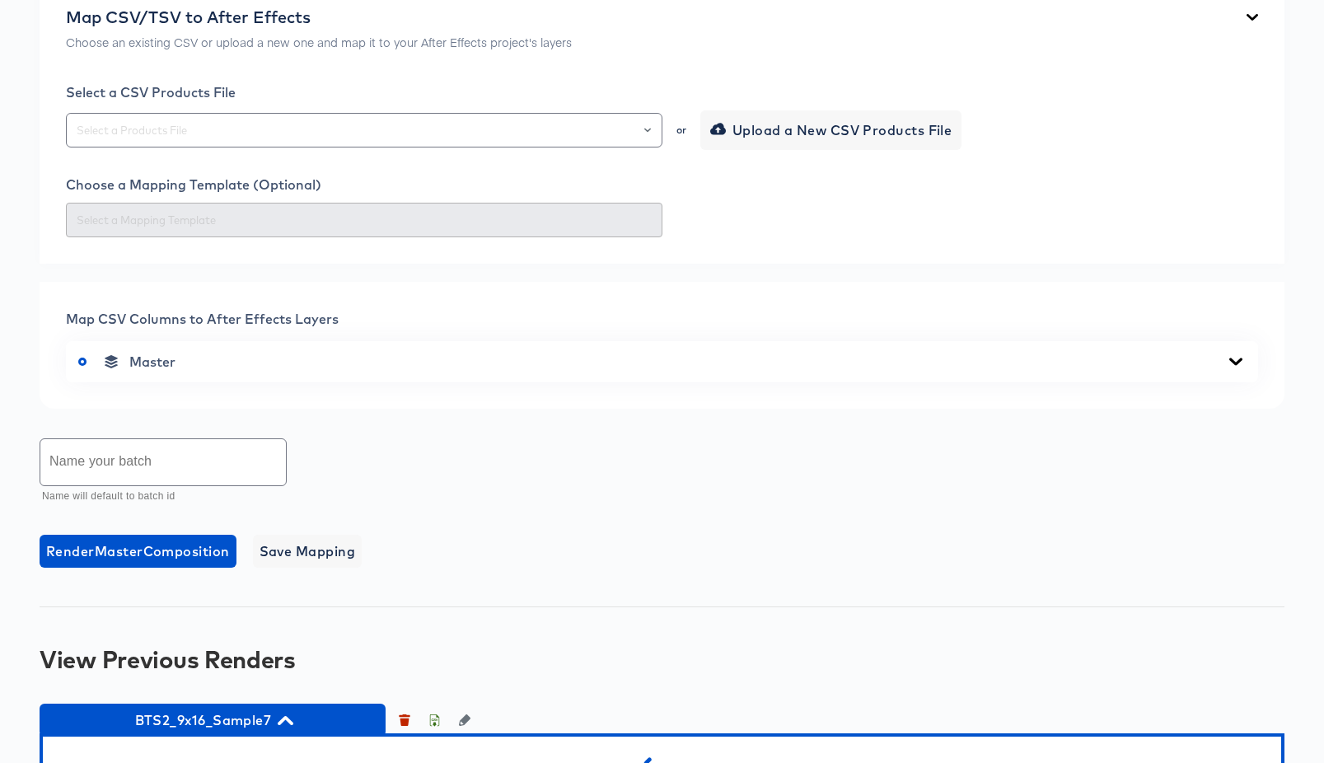
scroll to position [490, 0]
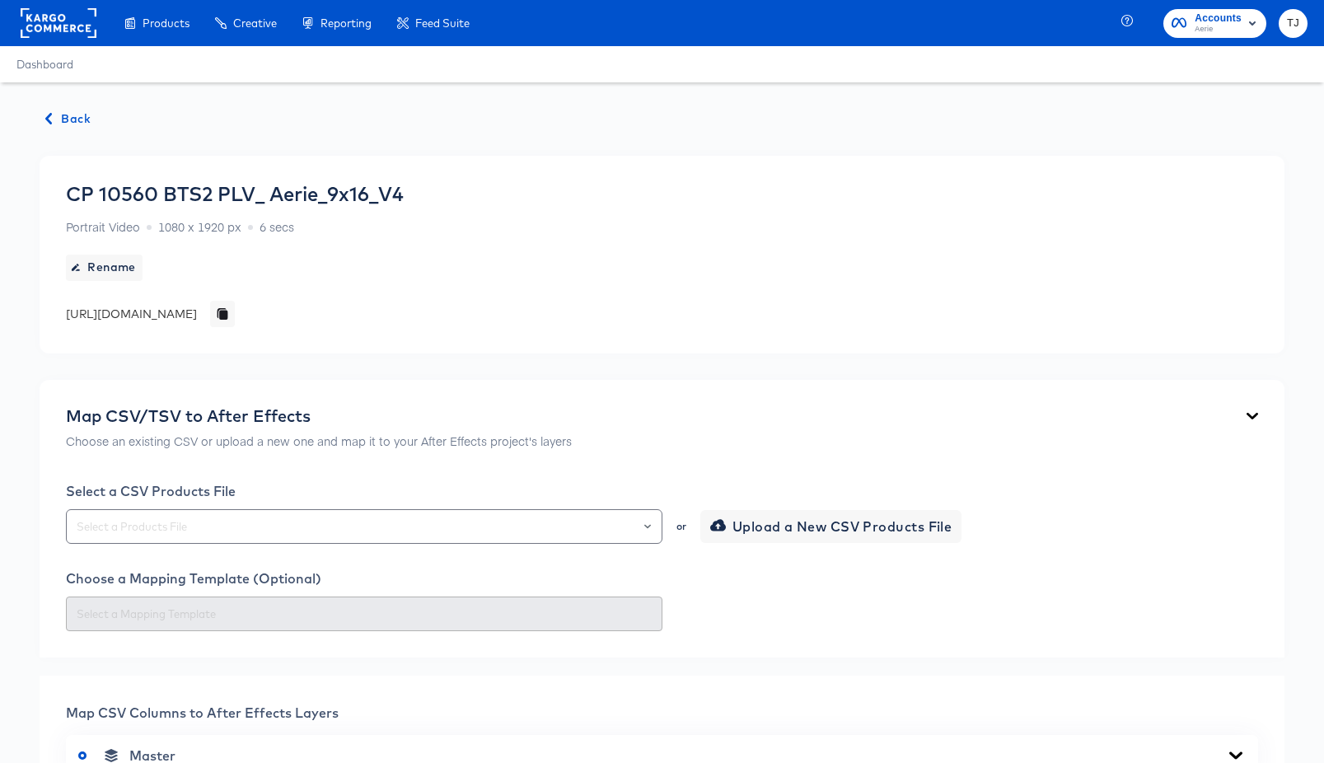
scroll to position [394, 0]
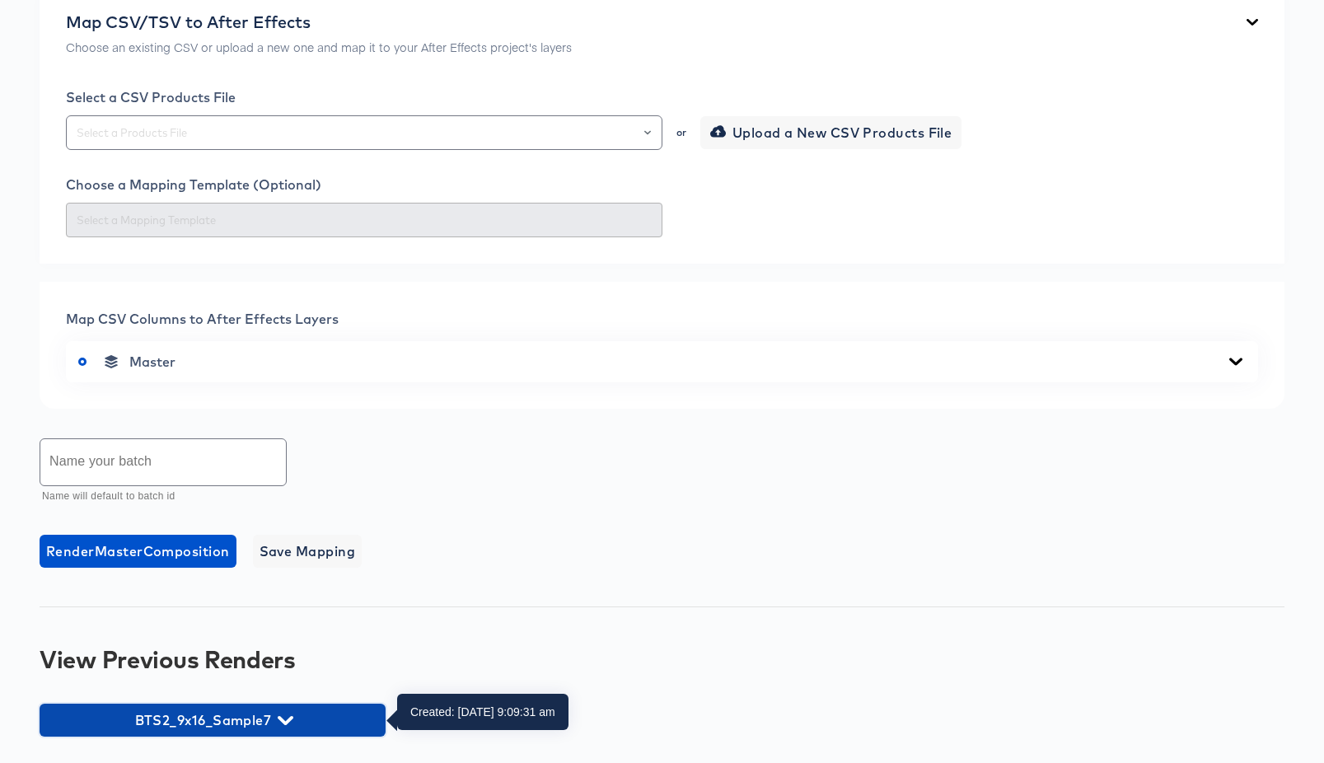
click at [292, 718] on icon "button" at bounding box center [286, 721] width 16 height 16
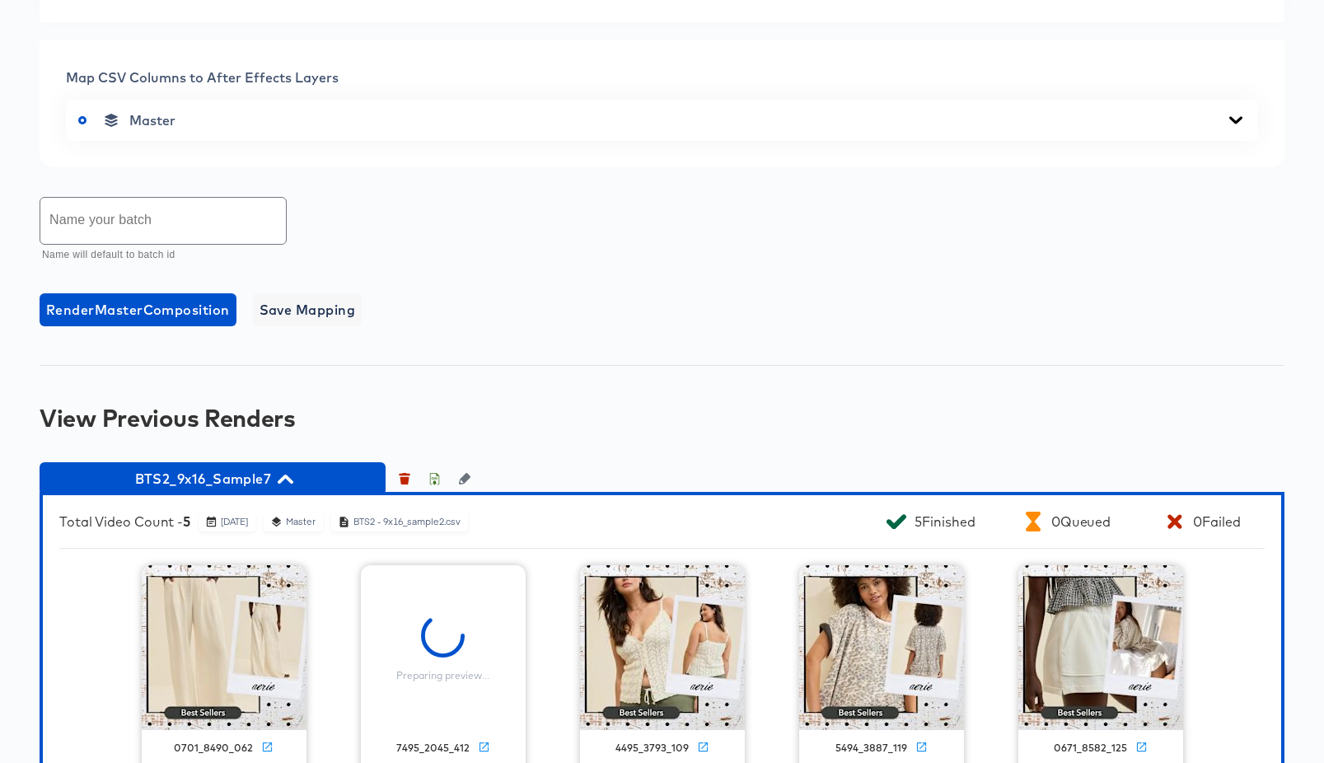
scroll to position [642, 0]
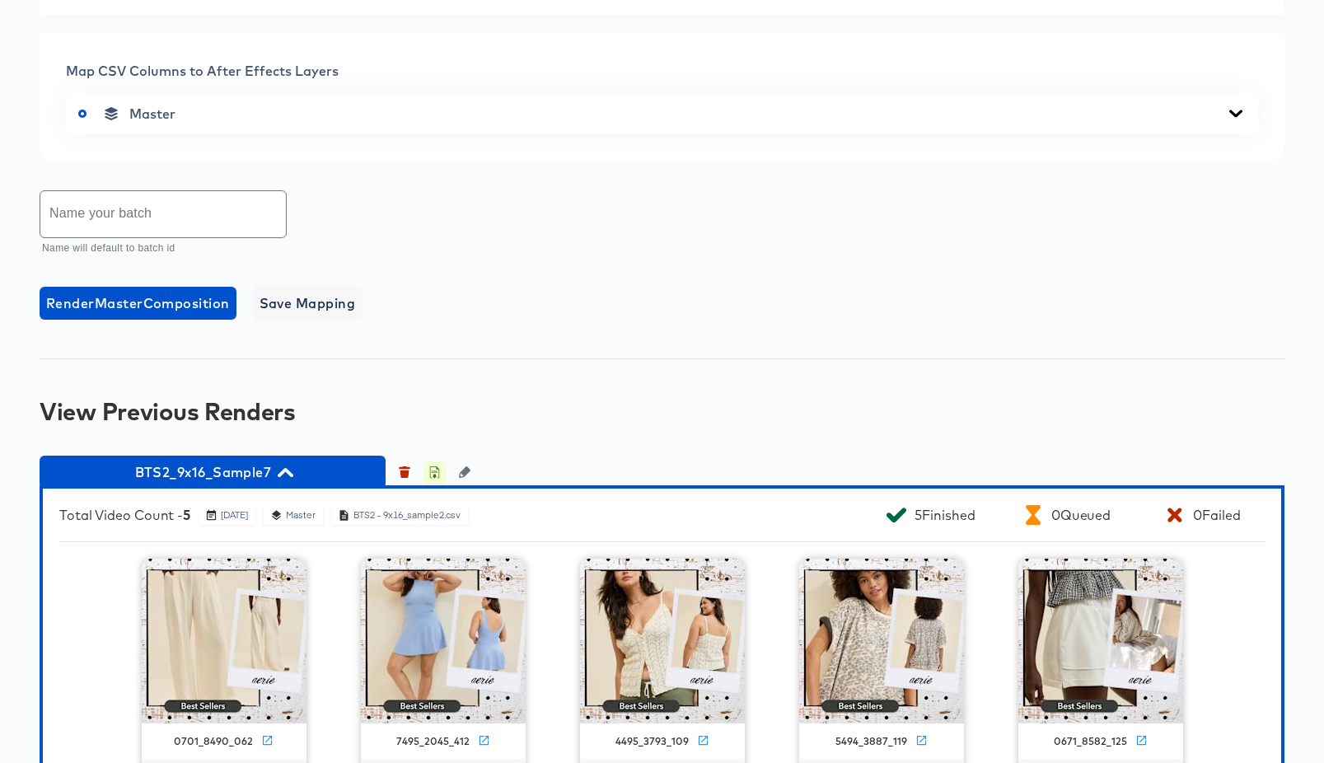
click at [433, 469] on icon "button" at bounding box center [434, 472] width 12 height 12
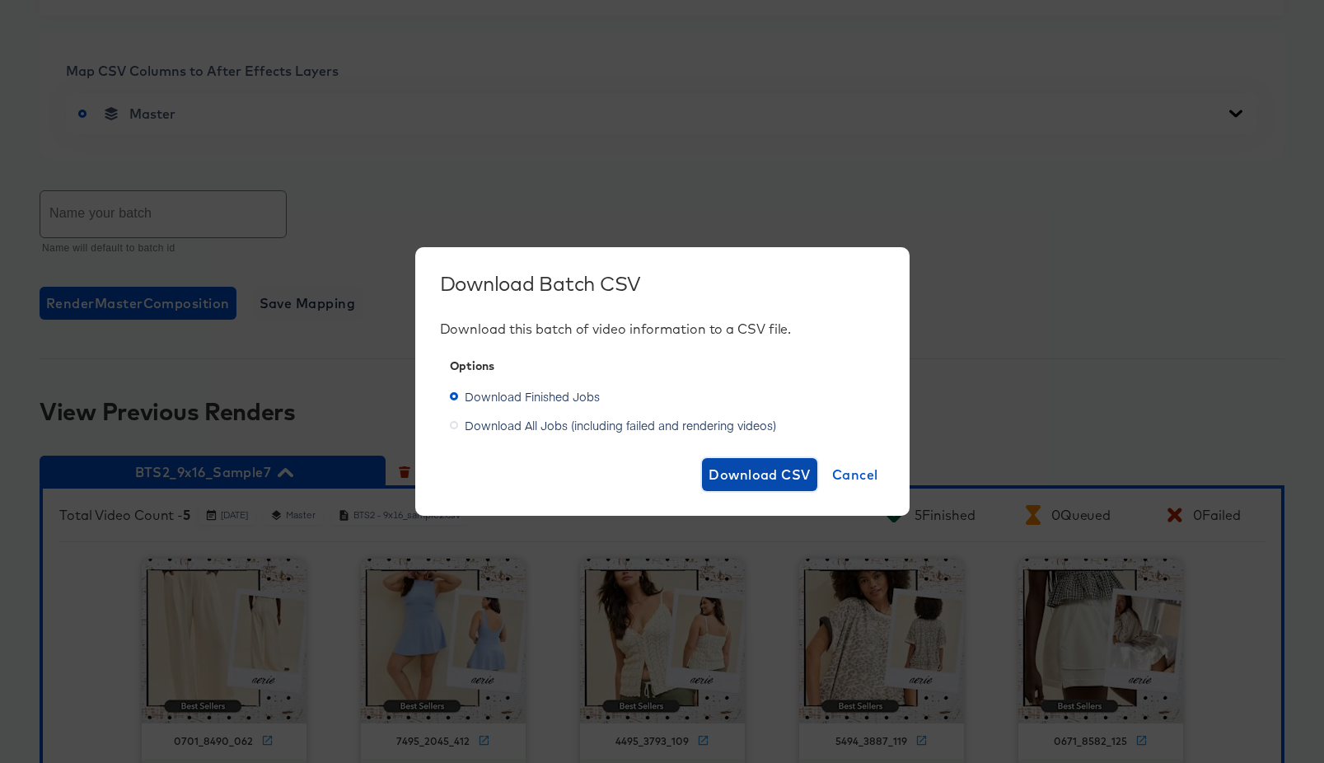
click at [765, 473] on span "Download CSV" at bounding box center [760, 474] width 102 height 23
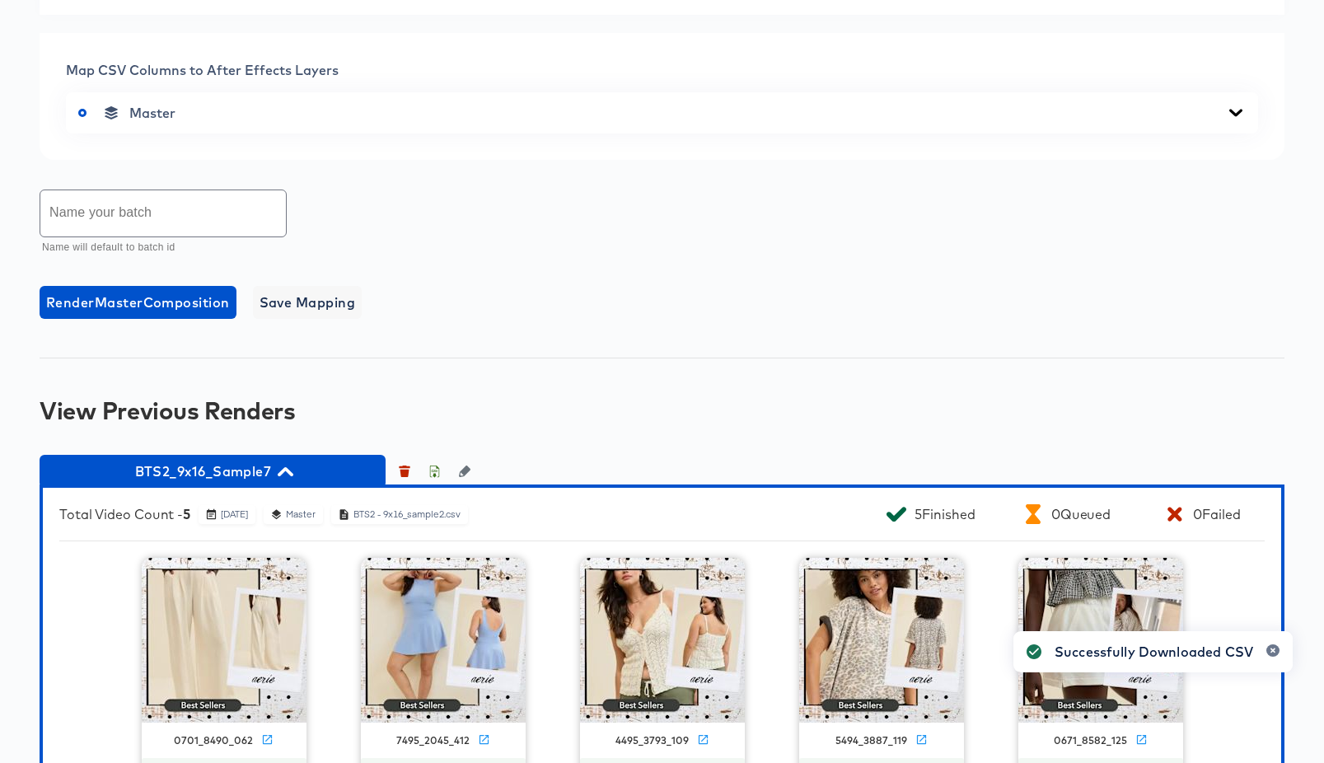
scroll to position [714, 0]
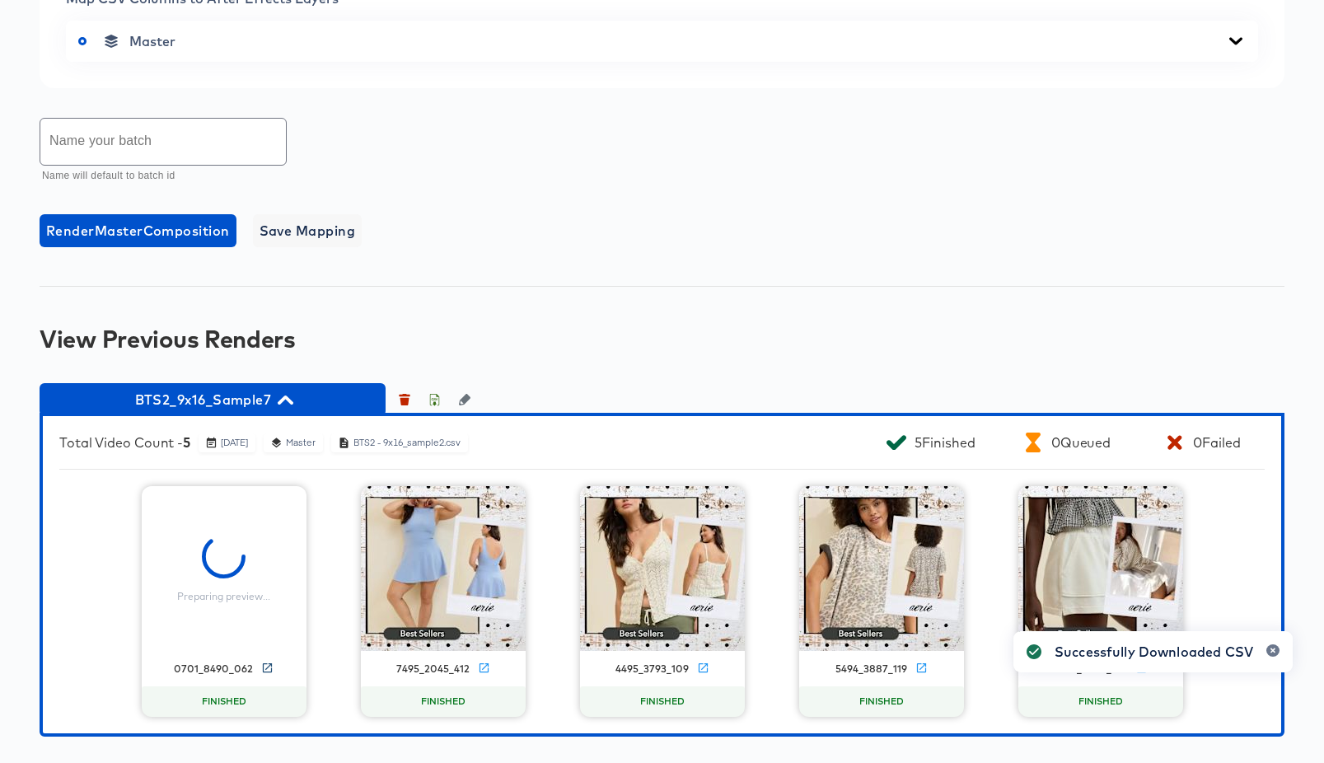
click at [264, 666] on icon at bounding box center [267, 668] width 12 height 12
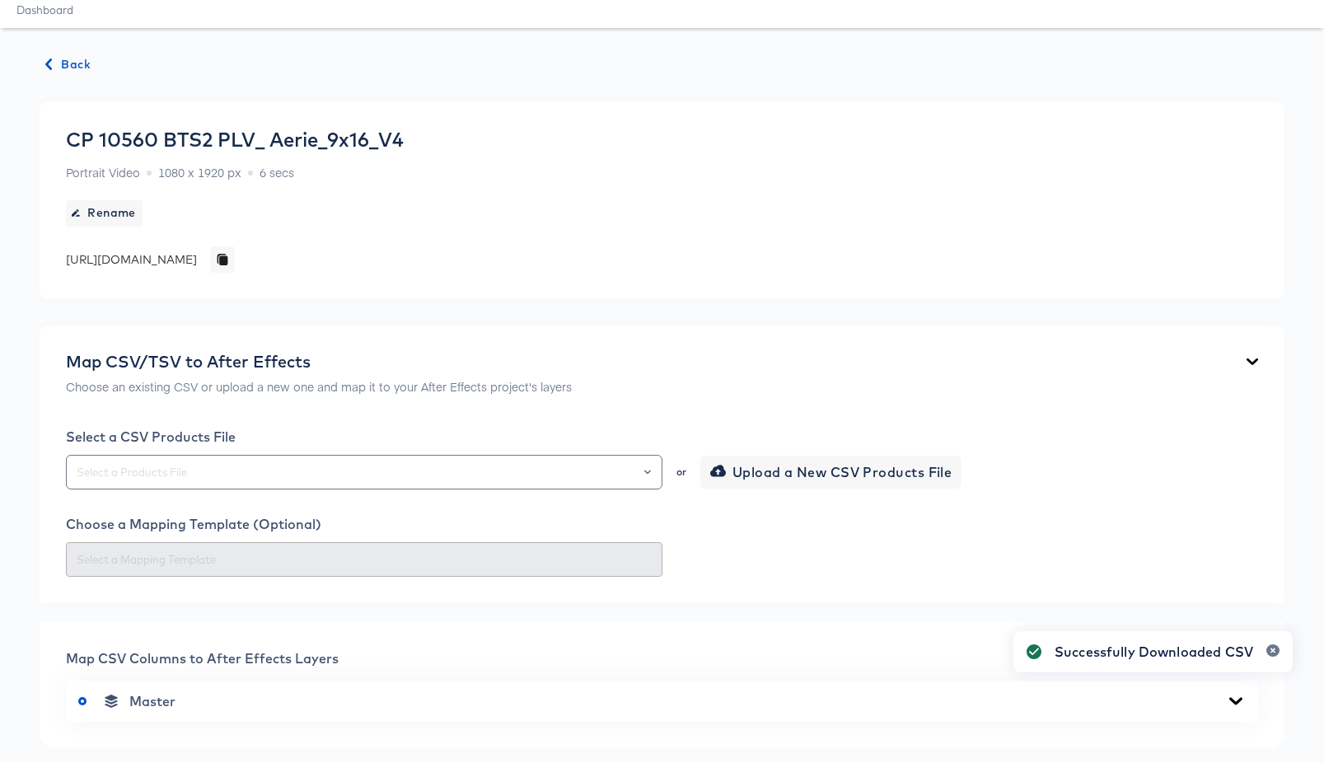
scroll to position [0, 0]
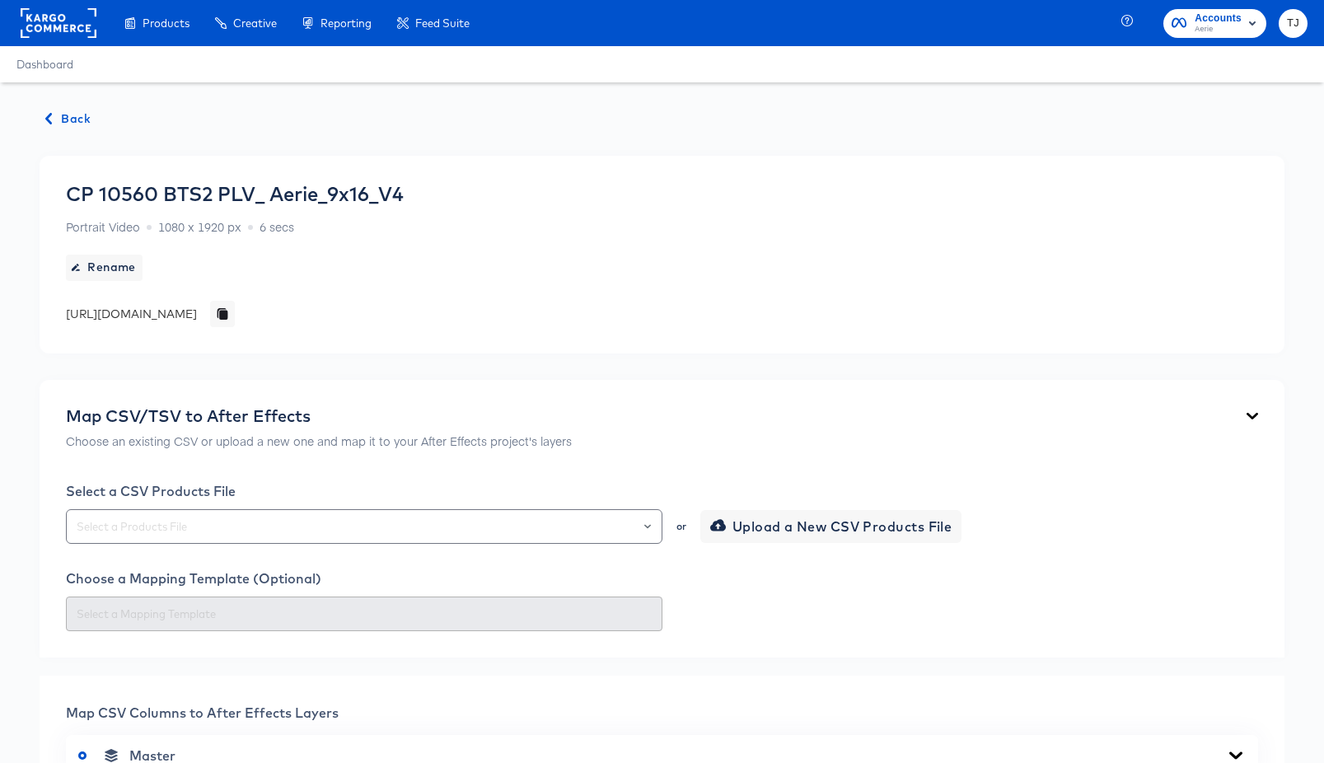
click at [68, 120] on span "Back" at bounding box center [68, 119] width 44 height 21
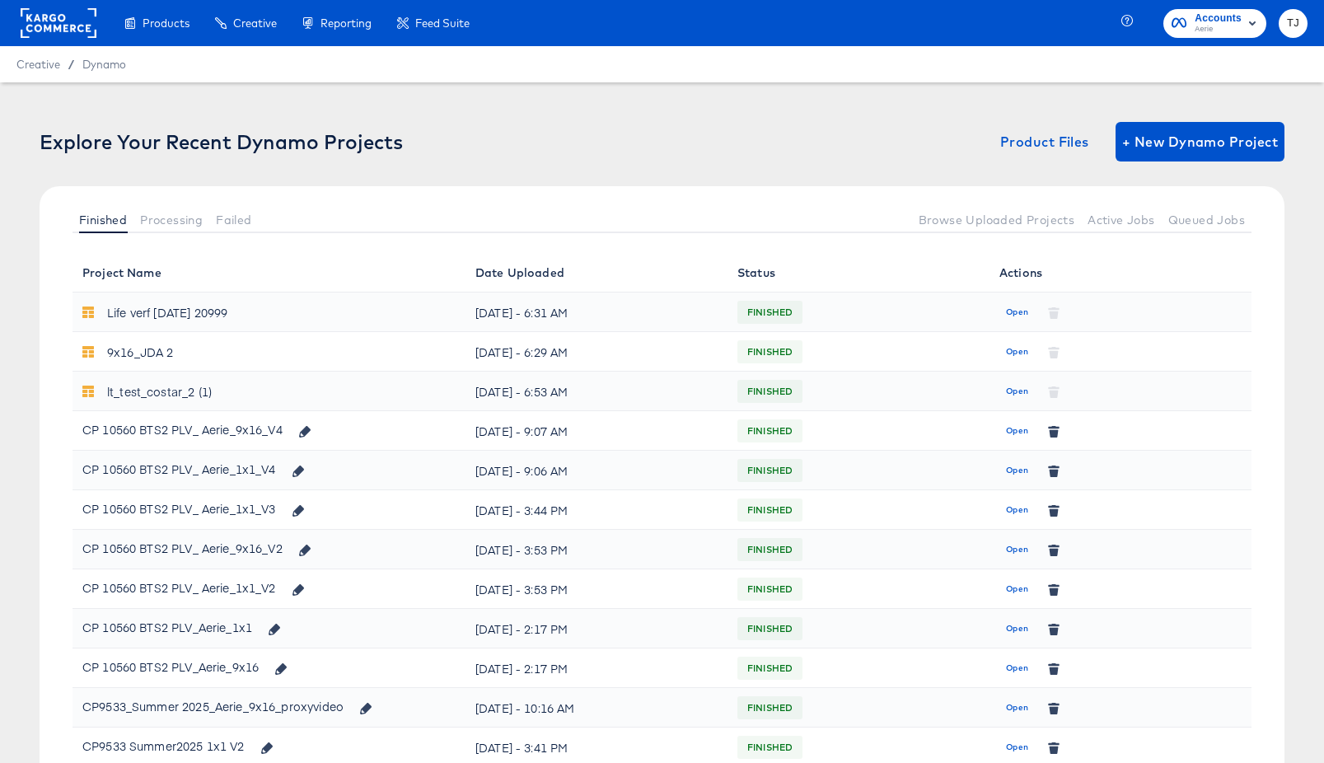
drag, startPoint x: 1017, startPoint y: 471, endPoint x: 966, endPoint y: 496, distance: 56.8
click at [1017, 471] on span "Open" at bounding box center [1017, 470] width 22 height 15
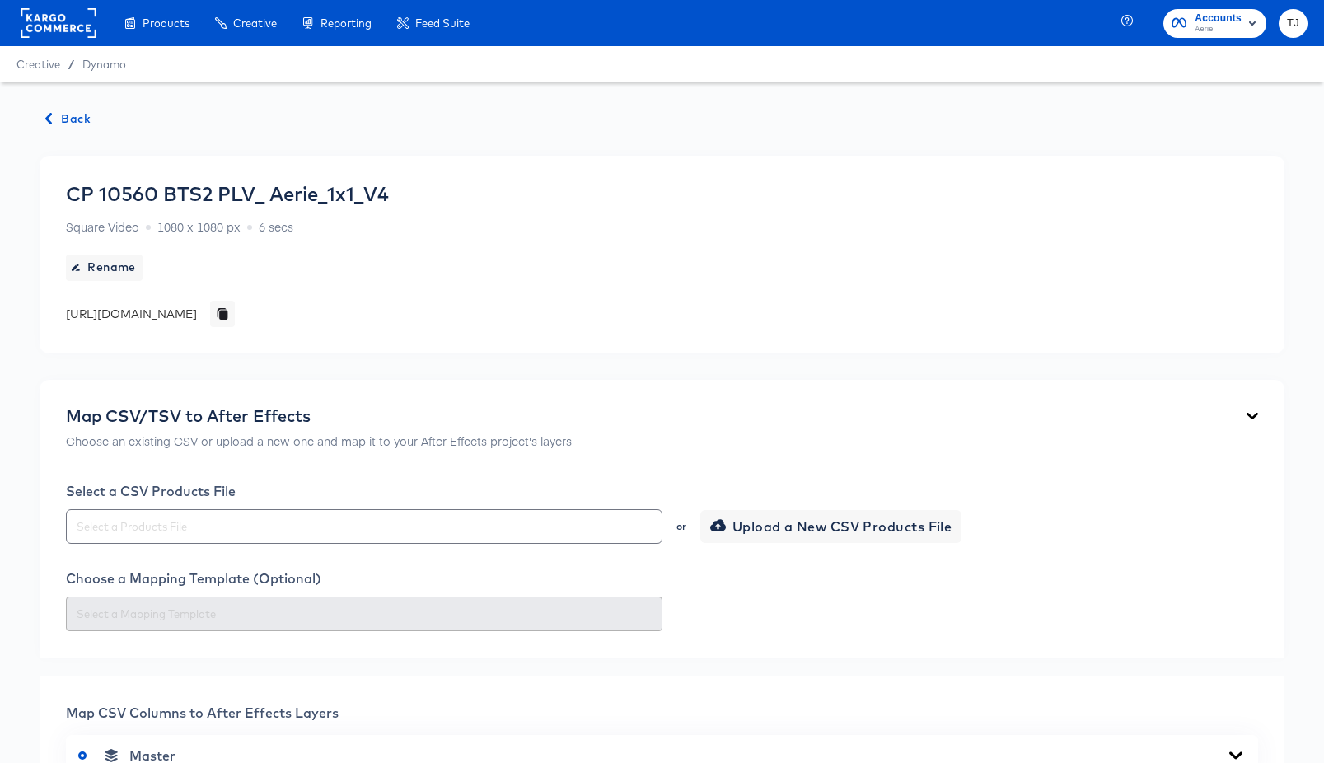
scroll to position [394, 0]
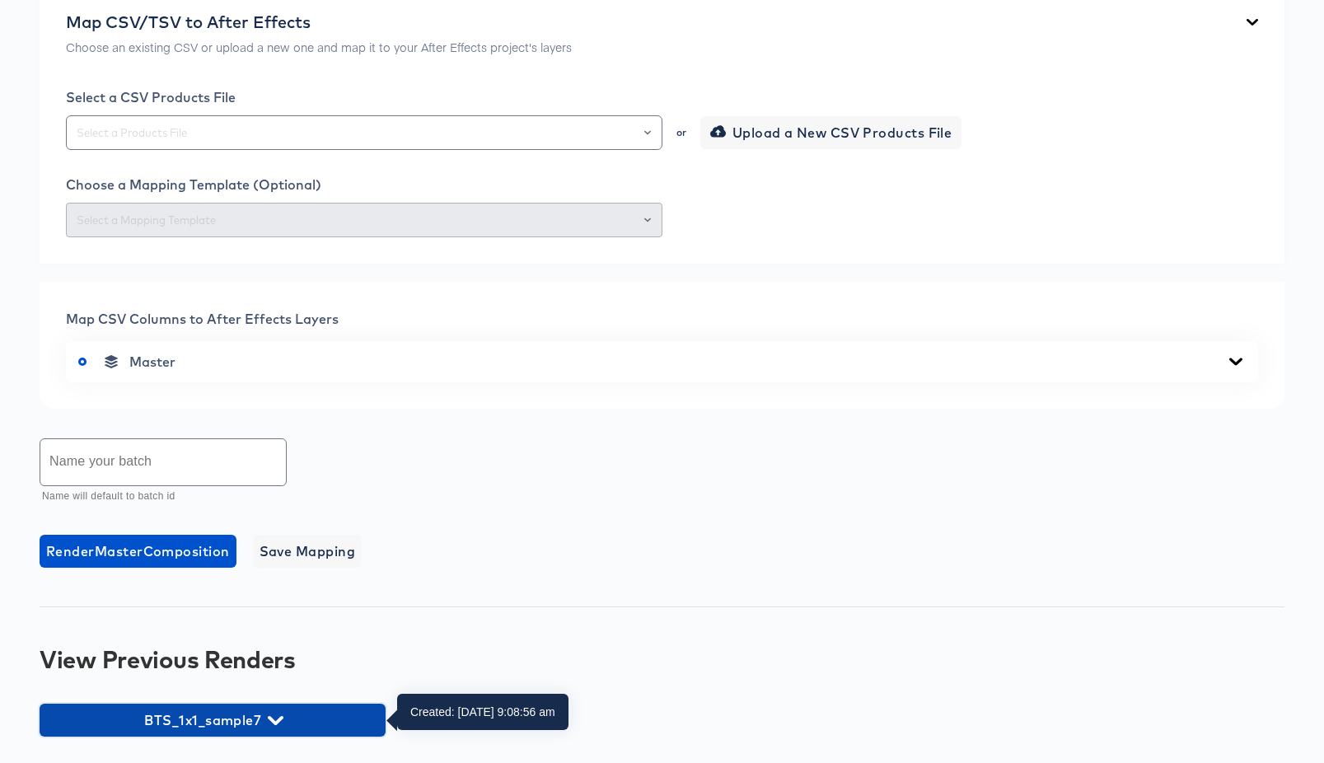
drag, startPoint x: 288, startPoint y: 714, endPoint x: 404, endPoint y: 672, distance: 123.1
click at [288, 714] on span "BTS_1x1_sample7" at bounding box center [213, 720] width 330 height 23
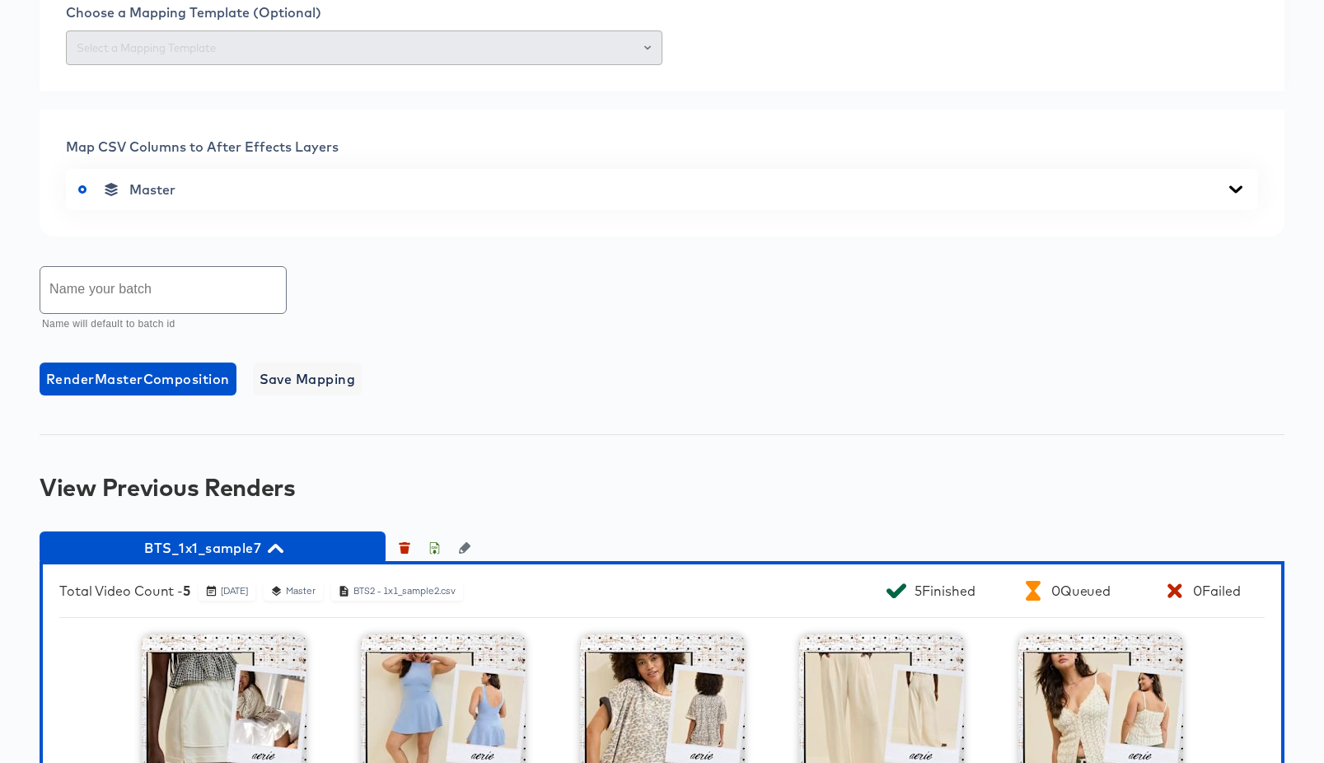
scroll to position [714, 0]
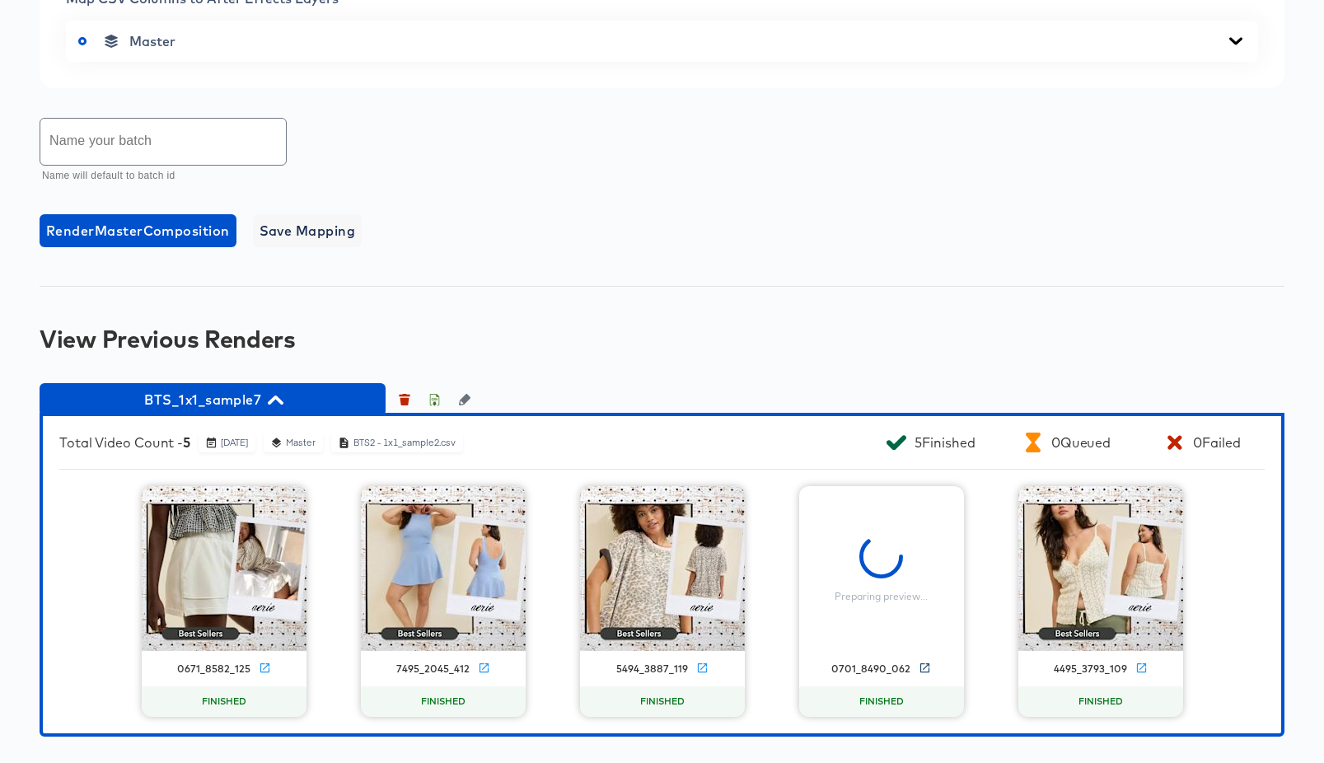
click at [922, 665] on icon at bounding box center [925, 668] width 12 height 12
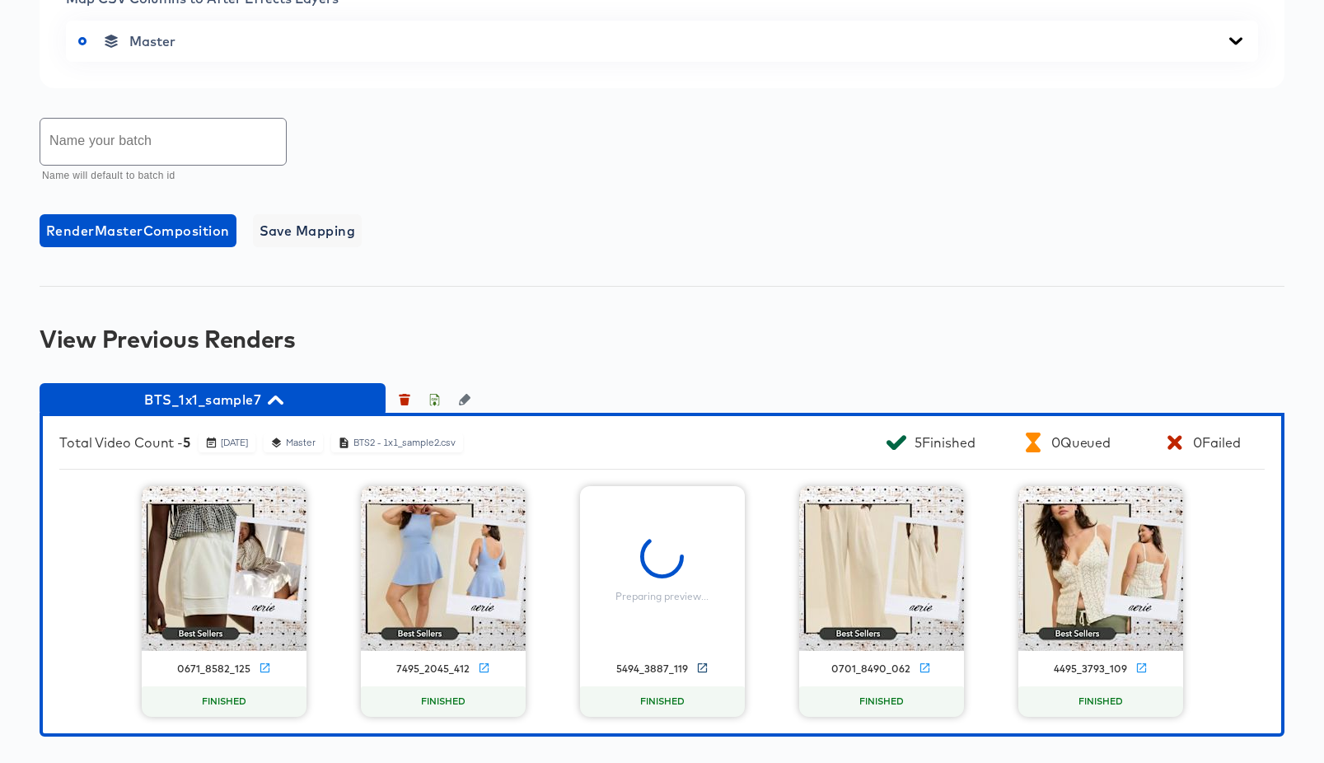
click at [703, 667] on icon at bounding box center [702, 668] width 12 height 12
